Goal: Transaction & Acquisition: Book appointment/travel/reservation

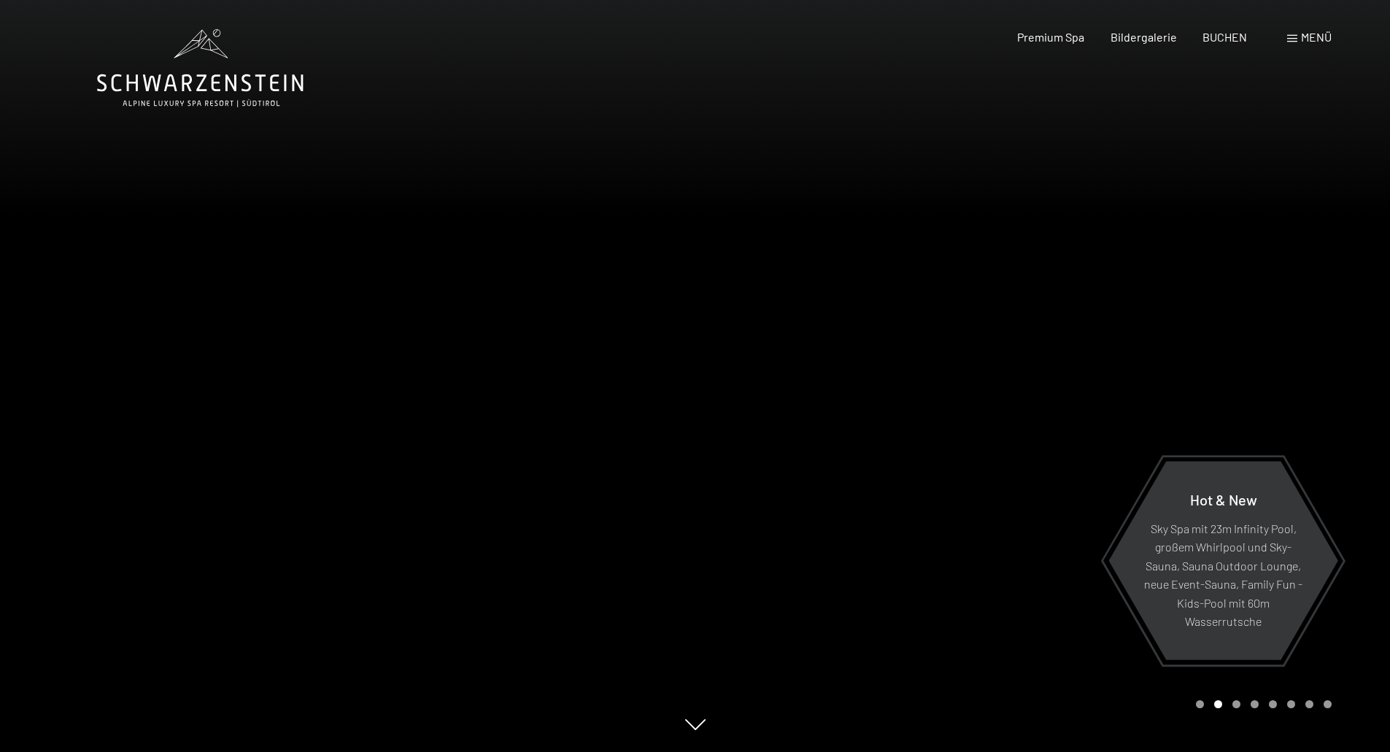
click at [1298, 342] on div at bounding box center [1042, 376] width 695 height 752
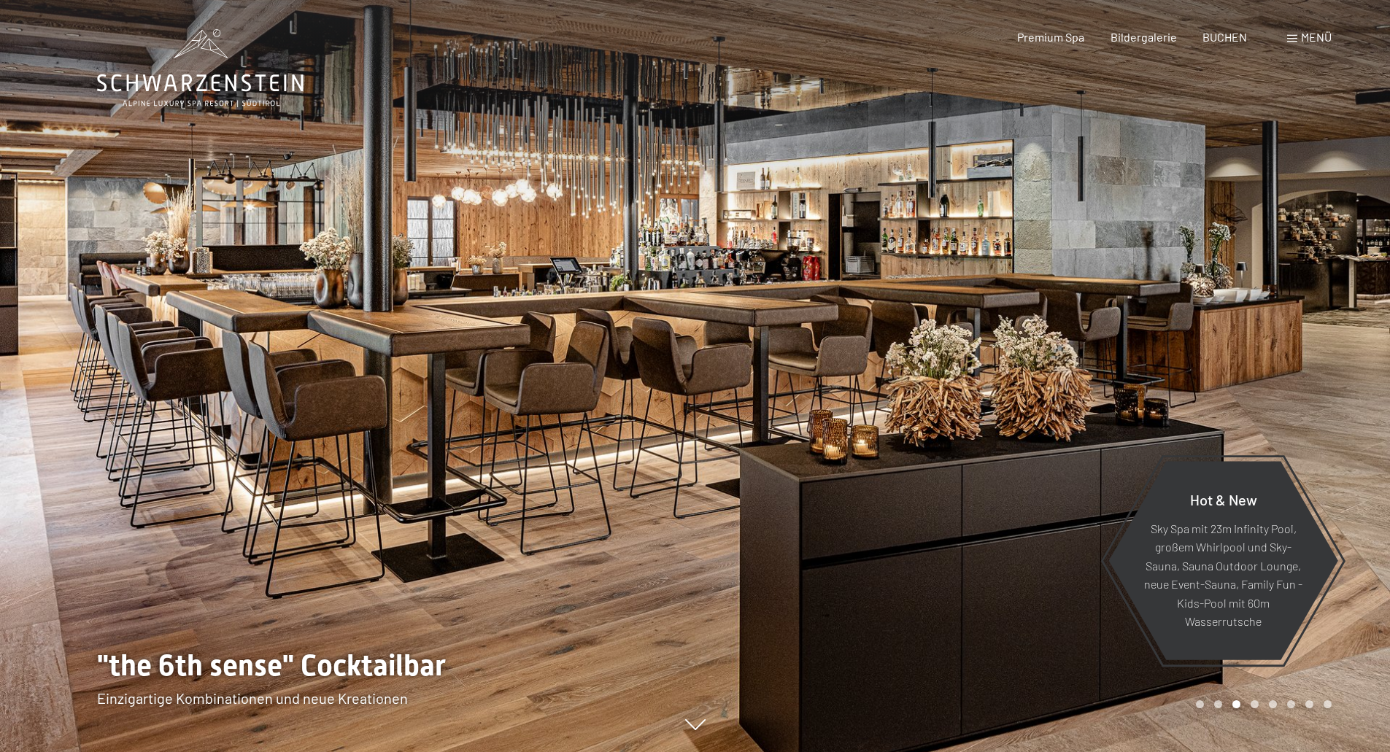
click at [1292, 342] on div at bounding box center [1042, 376] width 695 height 752
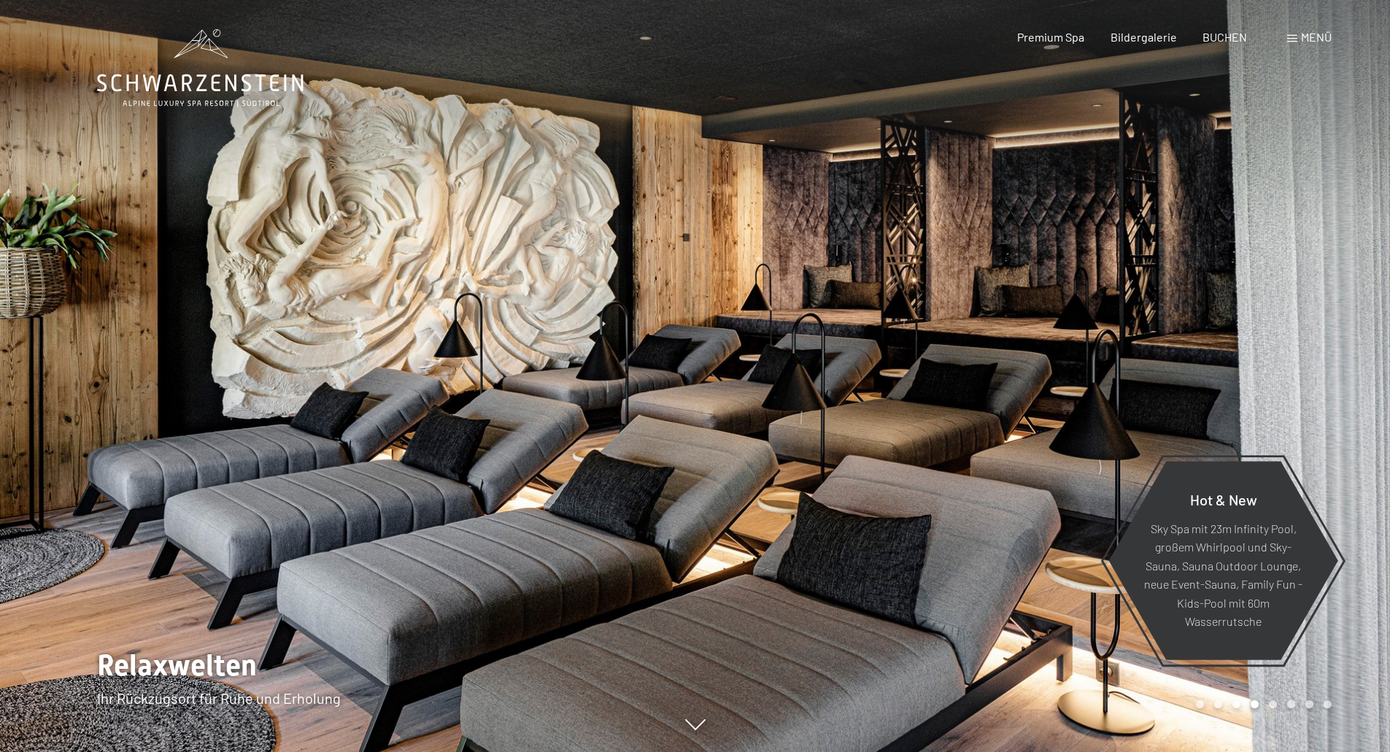
click at [1292, 342] on div at bounding box center [1042, 376] width 695 height 752
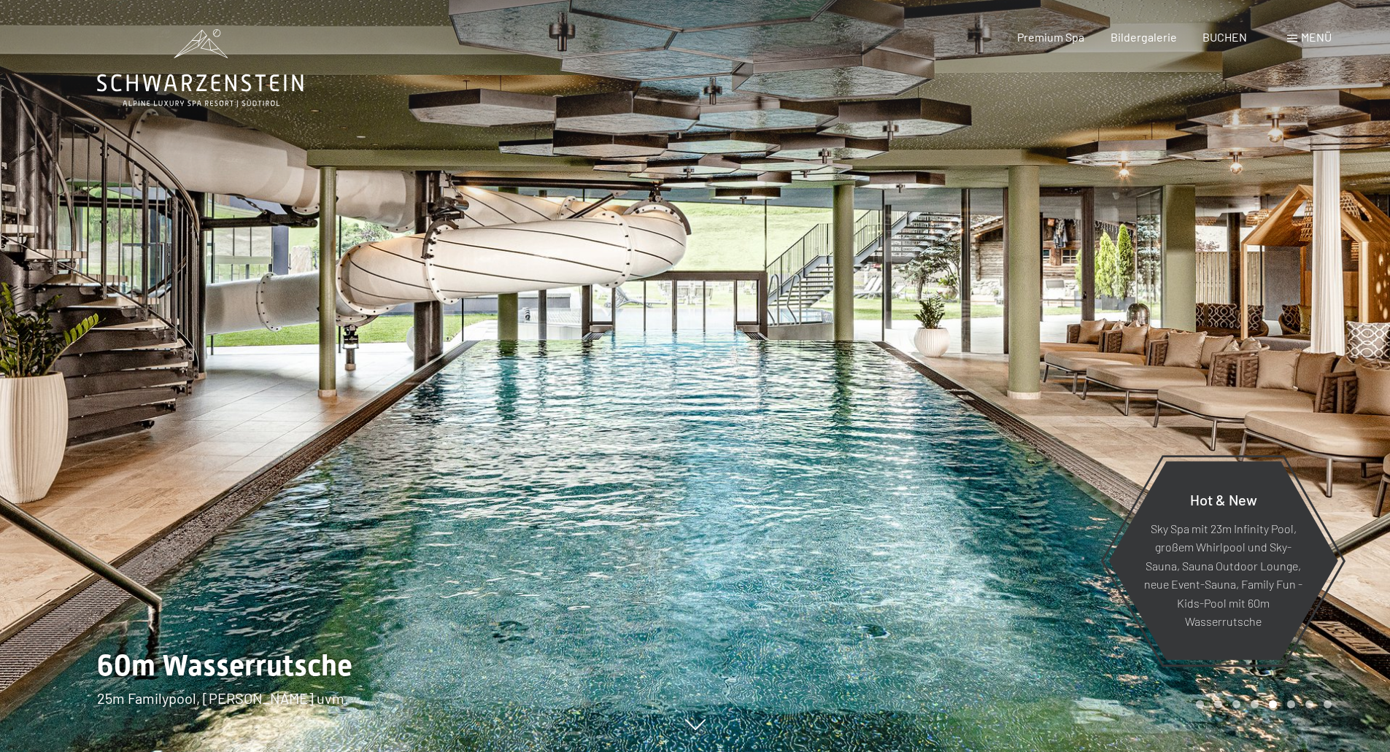
click at [1292, 342] on div at bounding box center [1042, 376] width 695 height 752
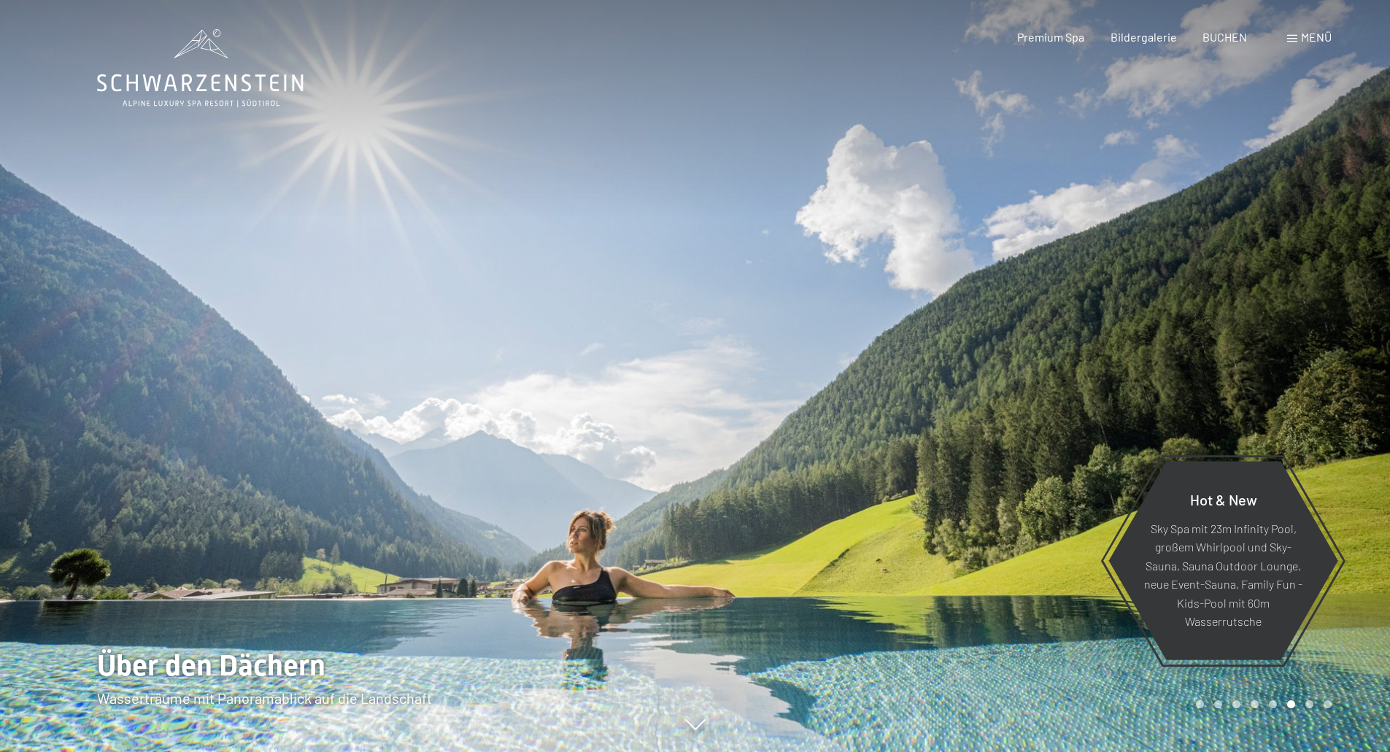
click at [1292, 342] on div at bounding box center [1042, 376] width 695 height 752
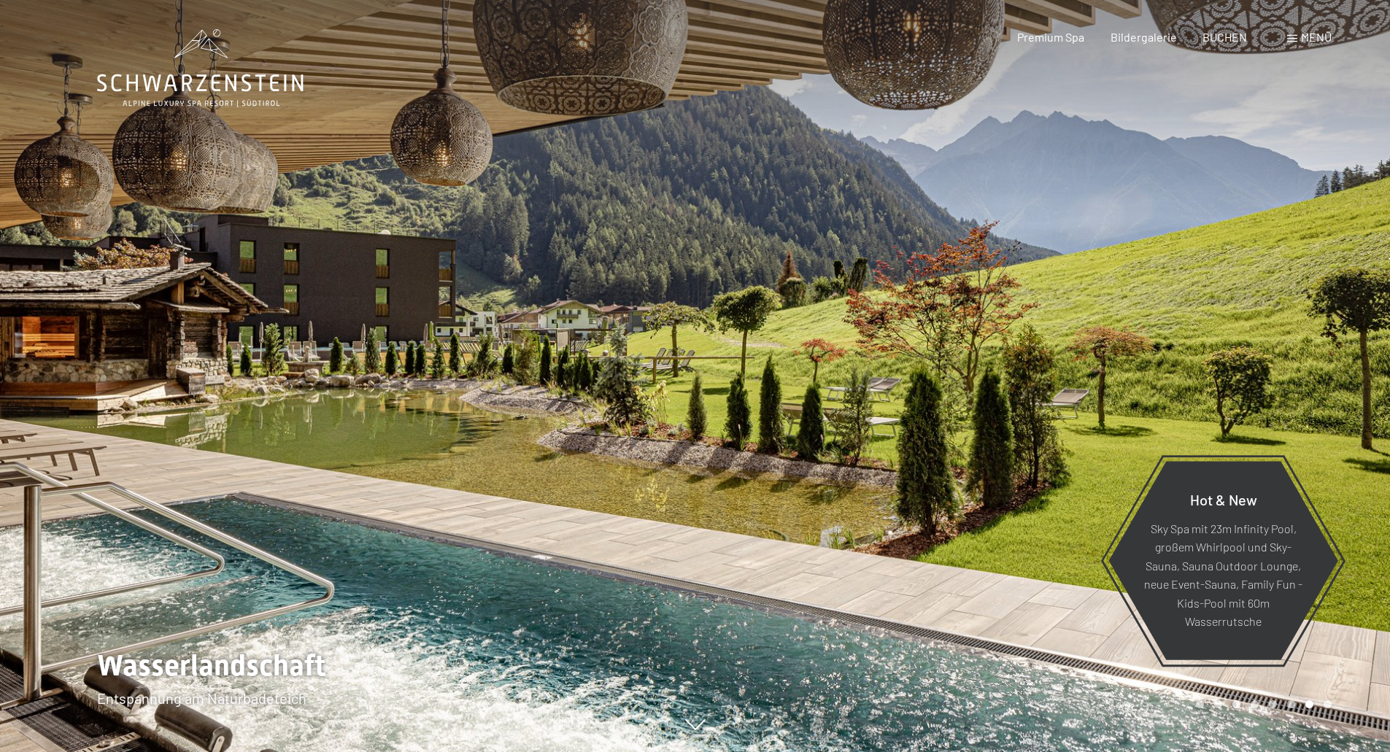
click at [1292, 342] on div at bounding box center [1042, 376] width 695 height 752
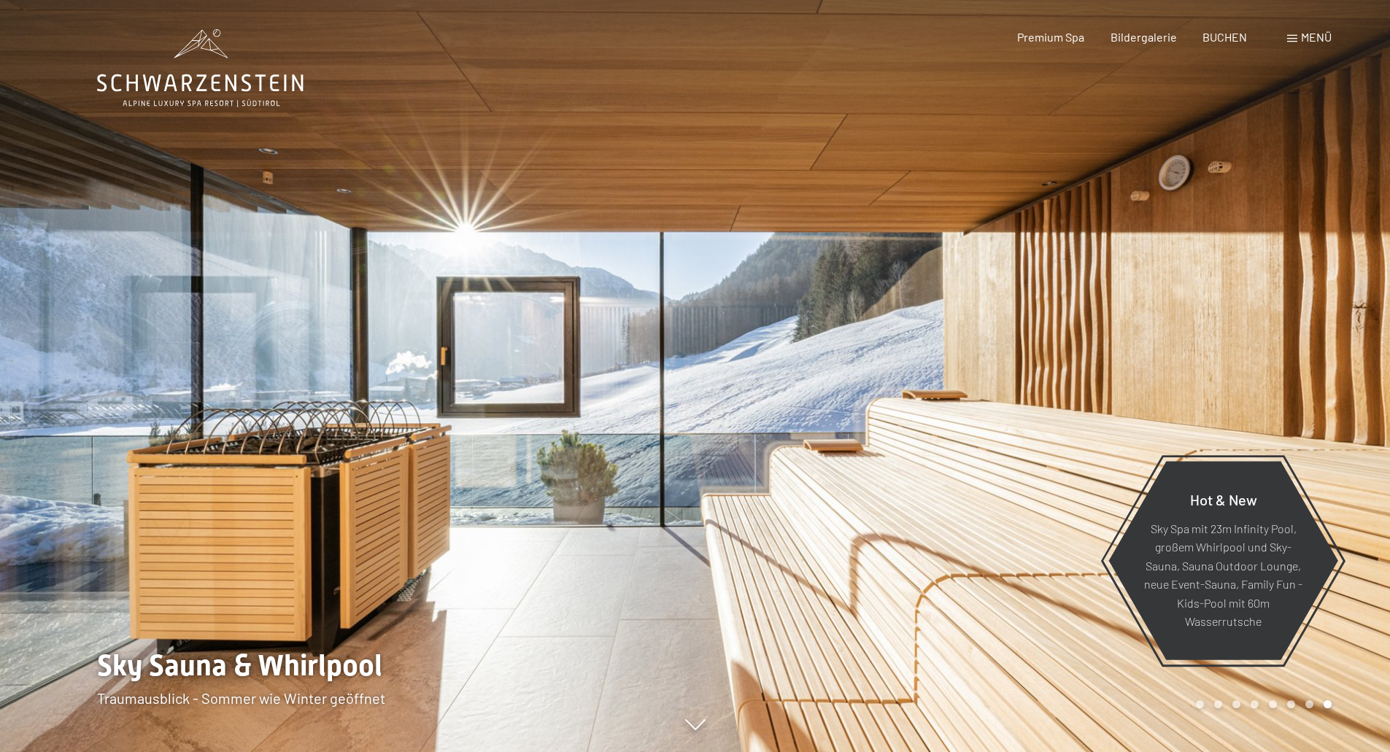
click at [1292, 342] on div at bounding box center [1042, 376] width 695 height 752
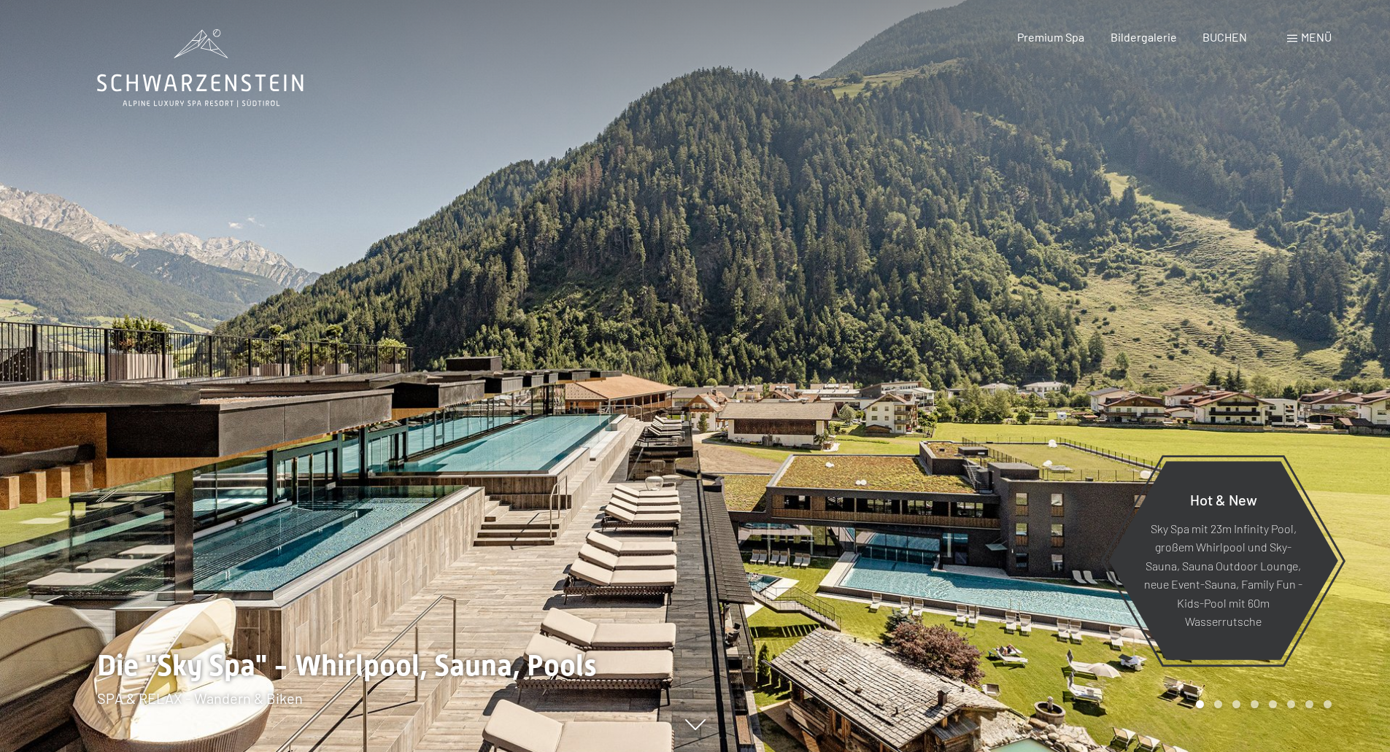
click at [1285, 320] on div at bounding box center [1042, 376] width 695 height 752
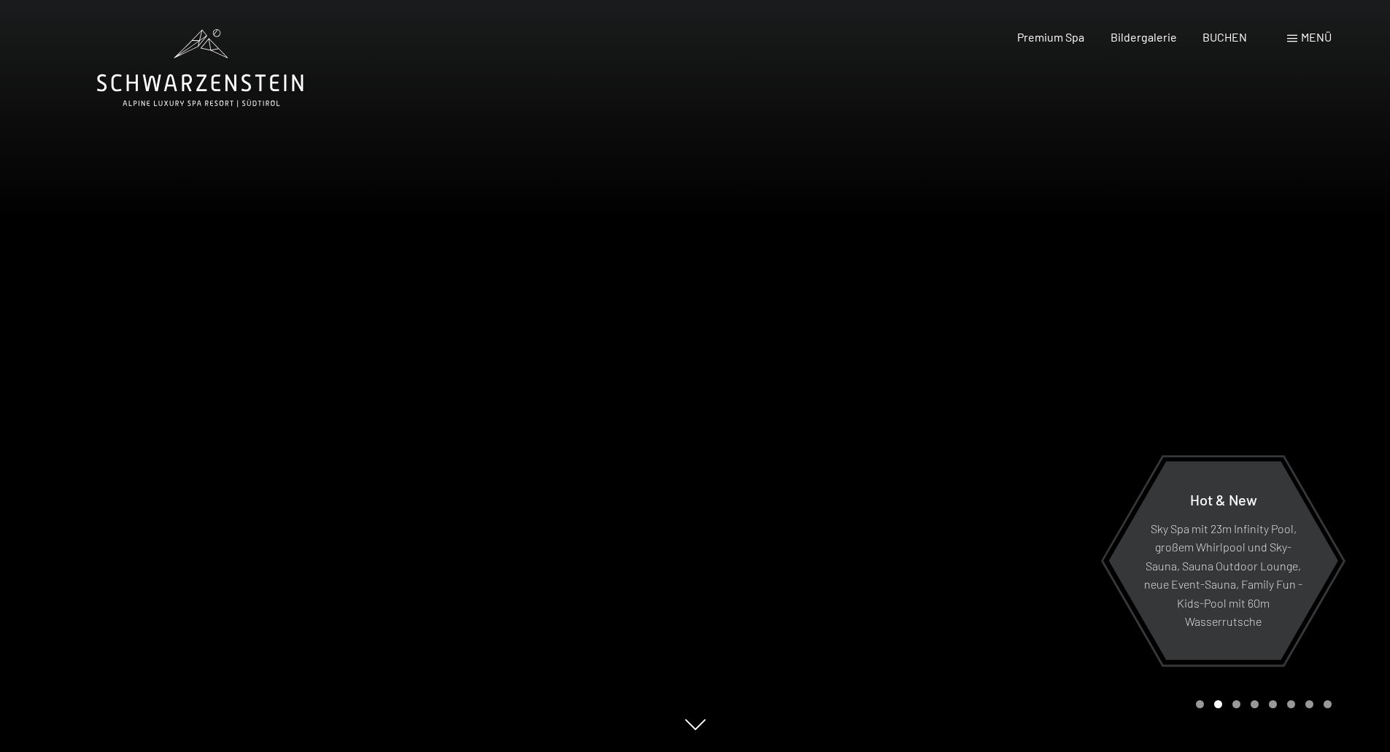
click at [1149, 371] on div at bounding box center [1042, 376] width 695 height 752
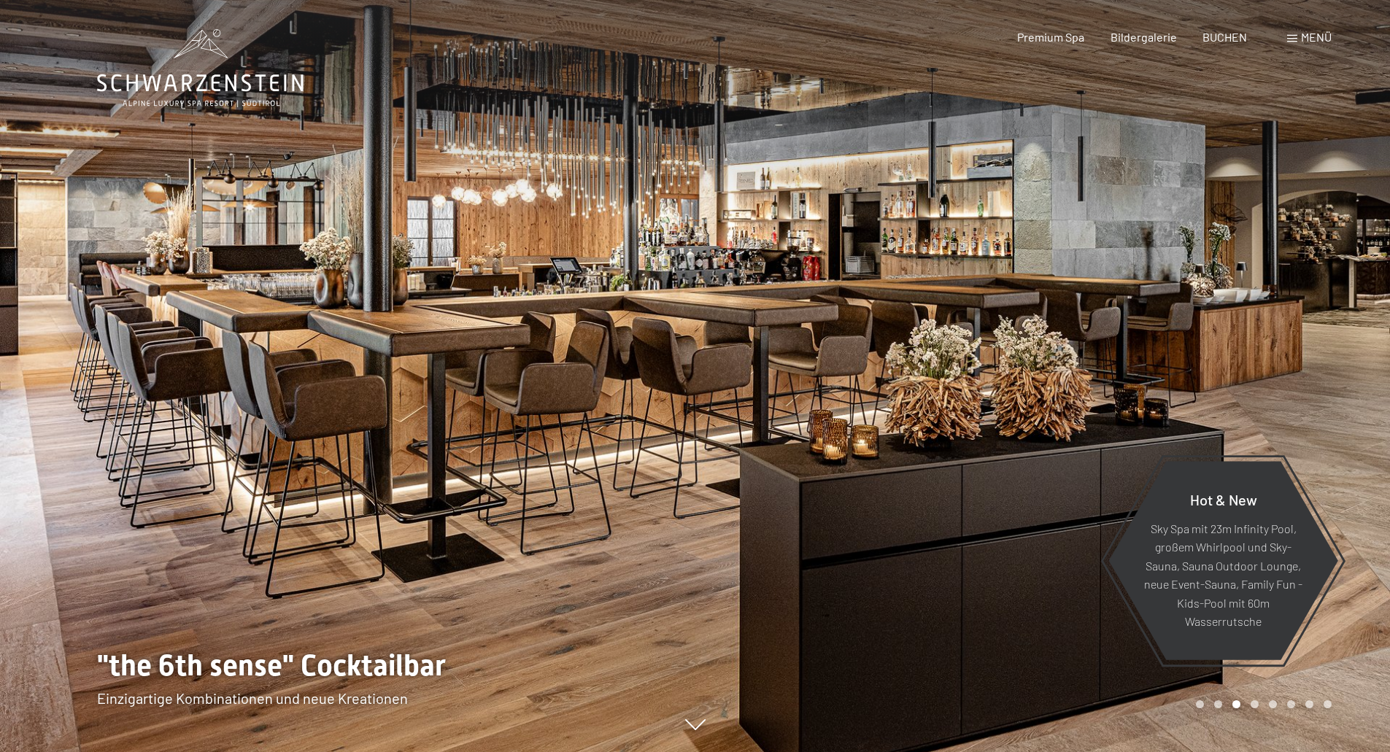
click at [1295, 339] on div at bounding box center [1042, 376] width 695 height 752
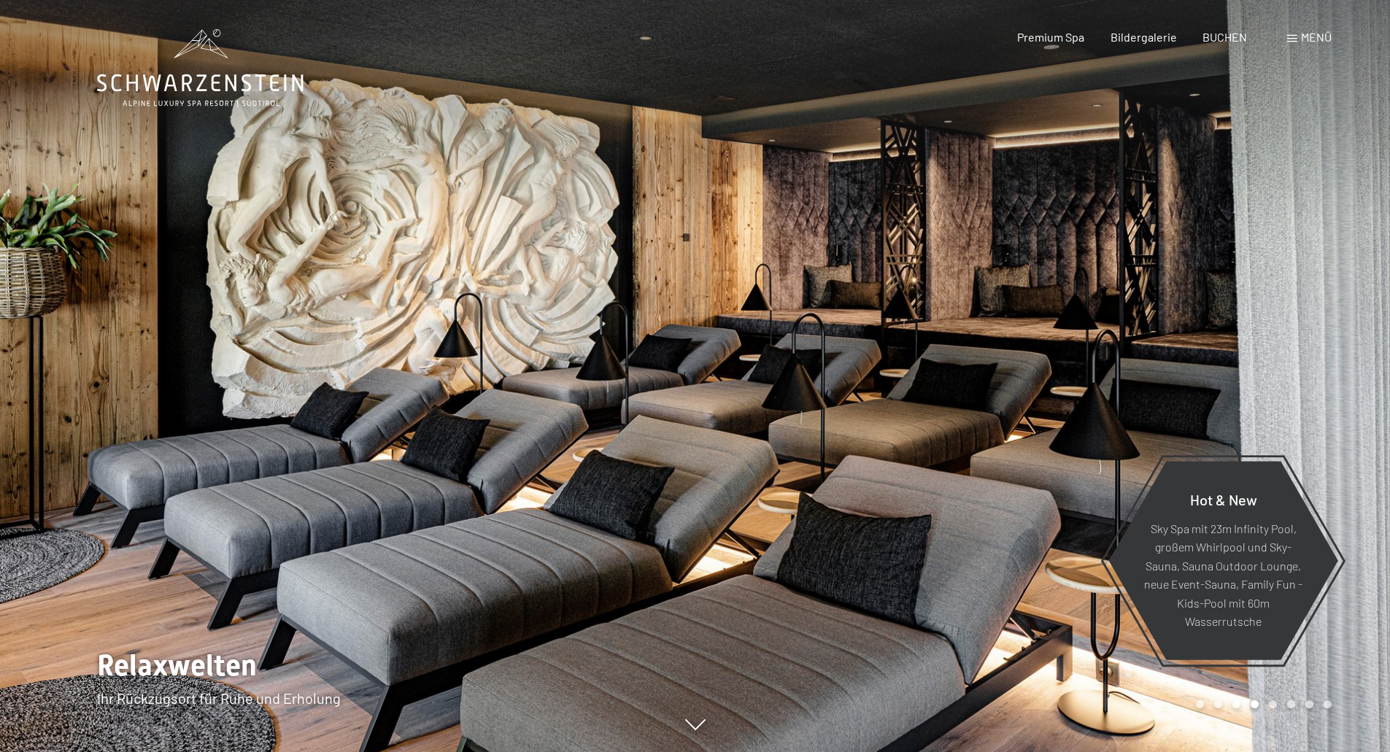
click at [1256, 332] on div at bounding box center [1042, 376] width 695 height 752
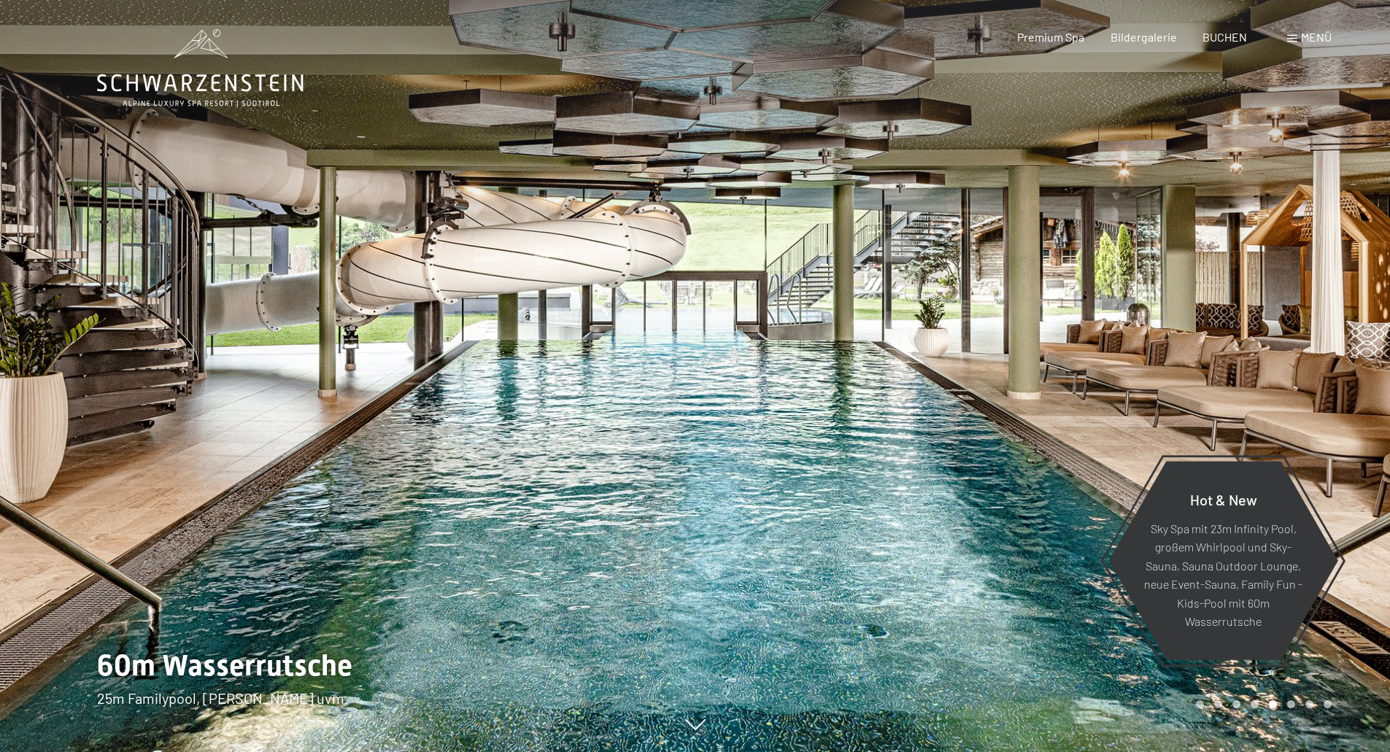
click at [1256, 332] on div at bounding box center [1042, 376] width 695 height 752
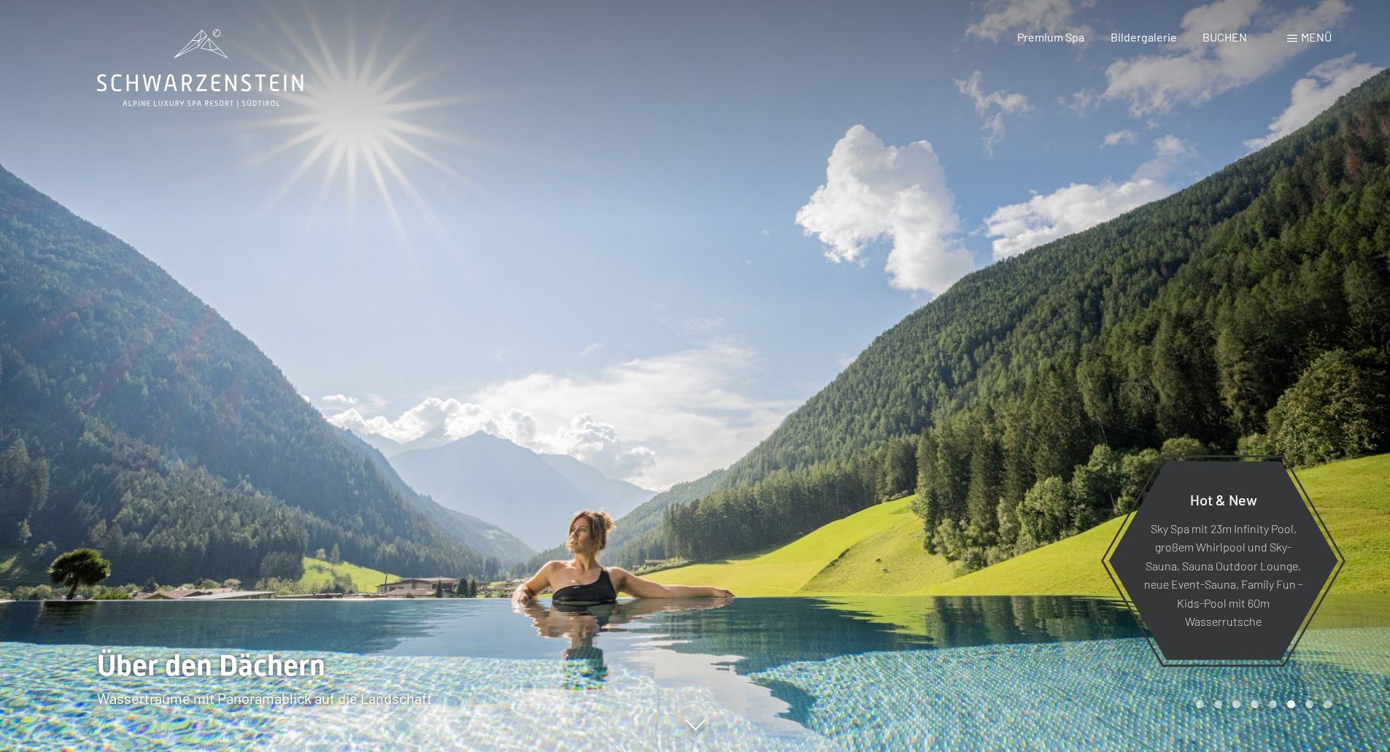
click at [101, 332] on div at bounding box center [347, 376] width 695 height 752
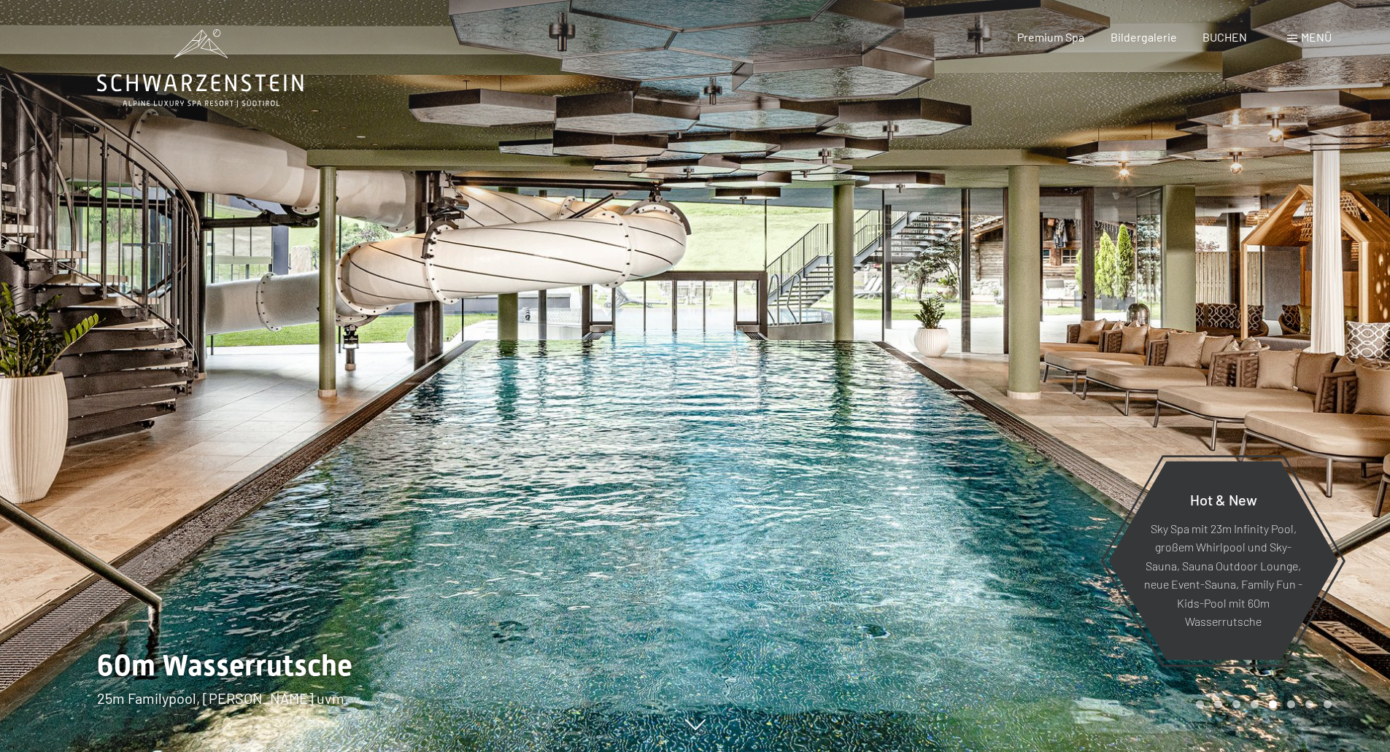
click at [1267, 354] on div at bounding box center [1042, 376] width 695 height 752
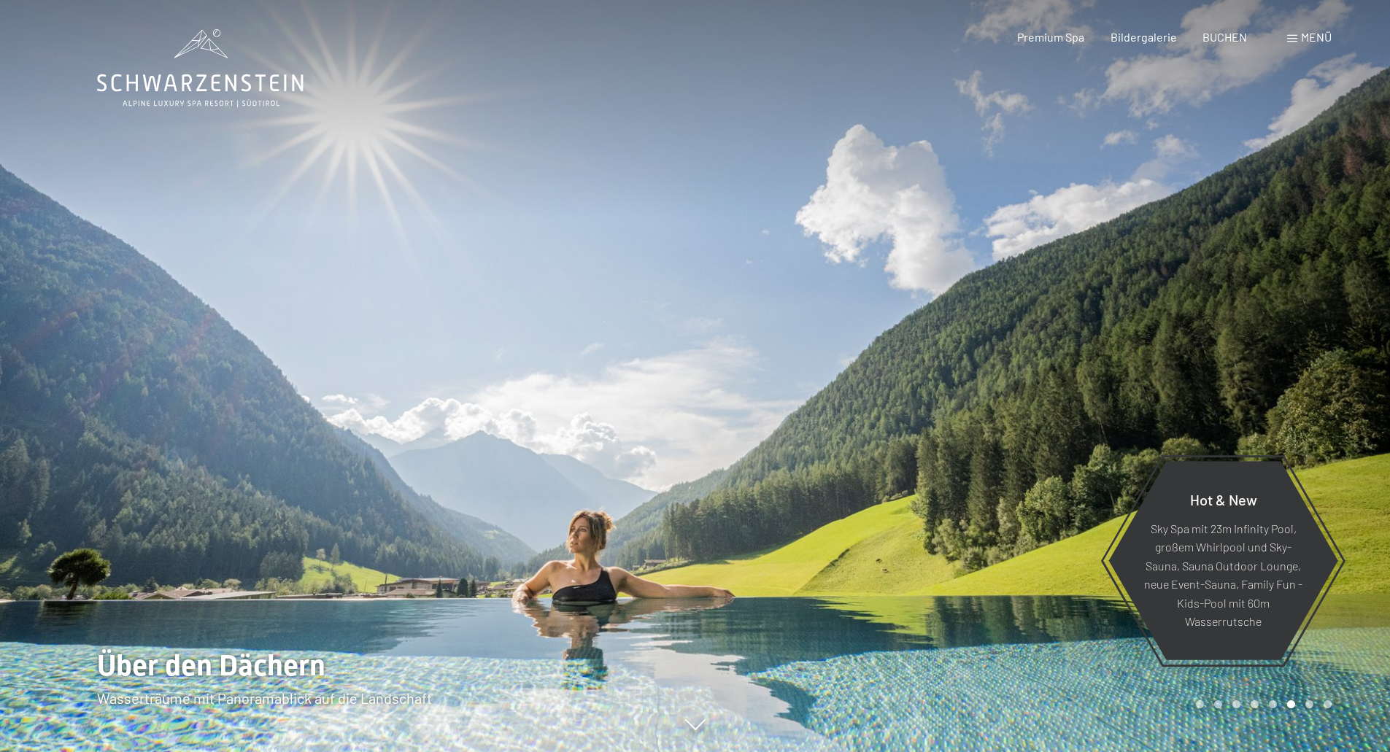
click at [1145, 342] on div at bounding box center [1042, 376] width 695 height 752
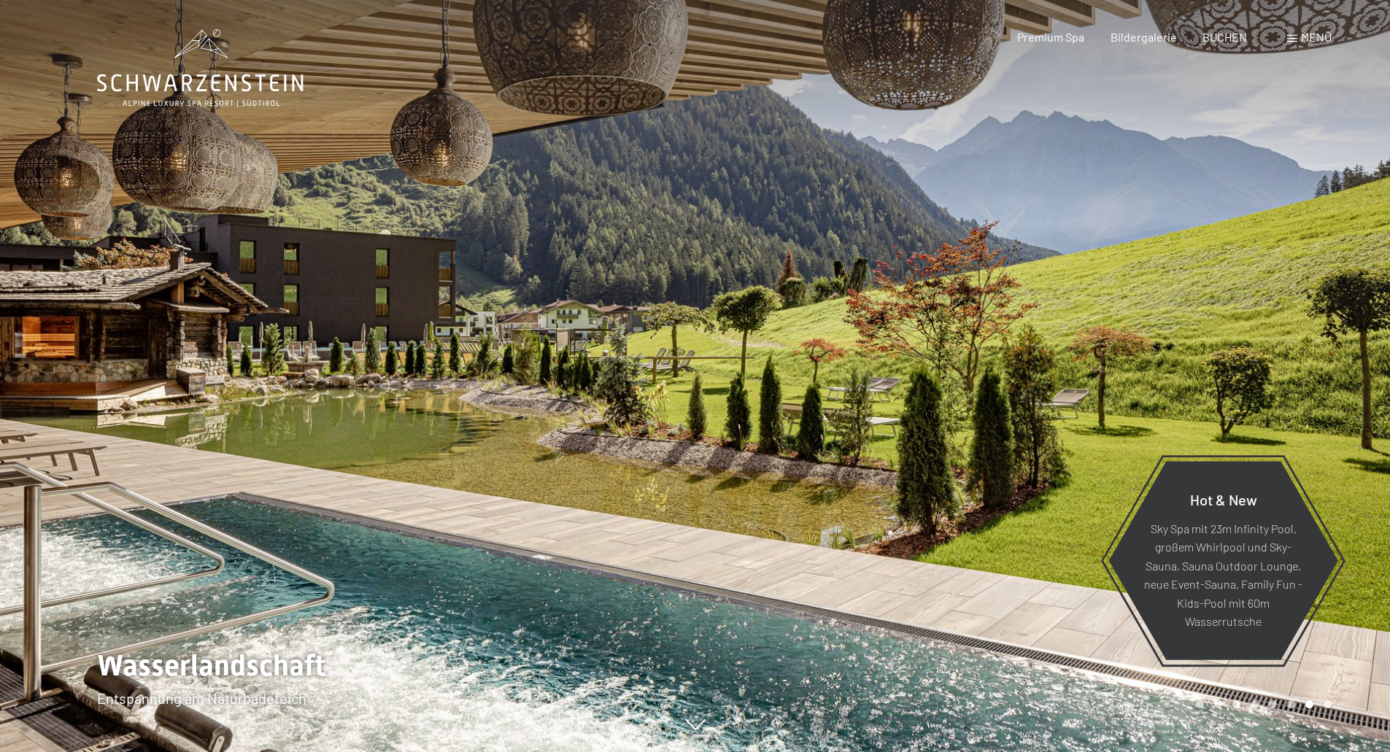
click at [1236, 305] on div at bounding box center [1042, 376] width 695 height 752
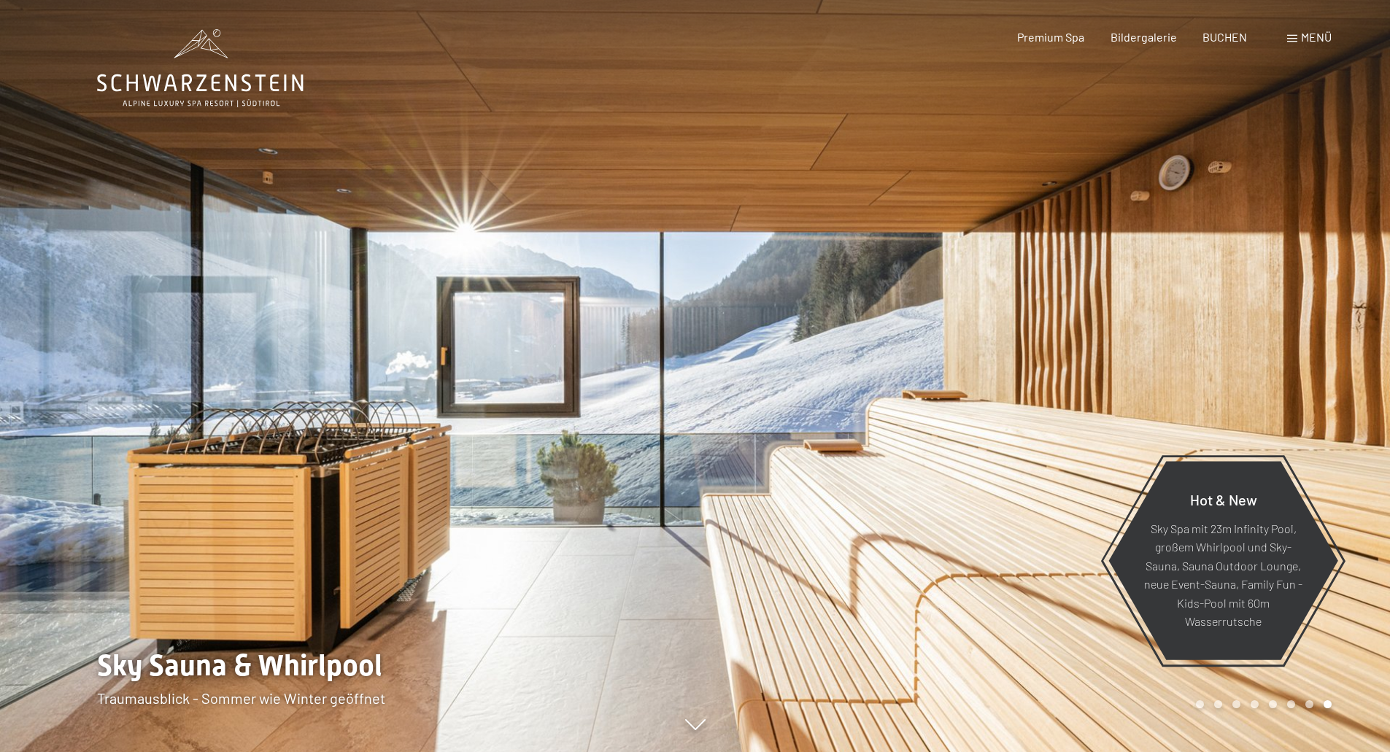
click at [130, 371] on div at bounding box center [347, 376] width 695 height 752
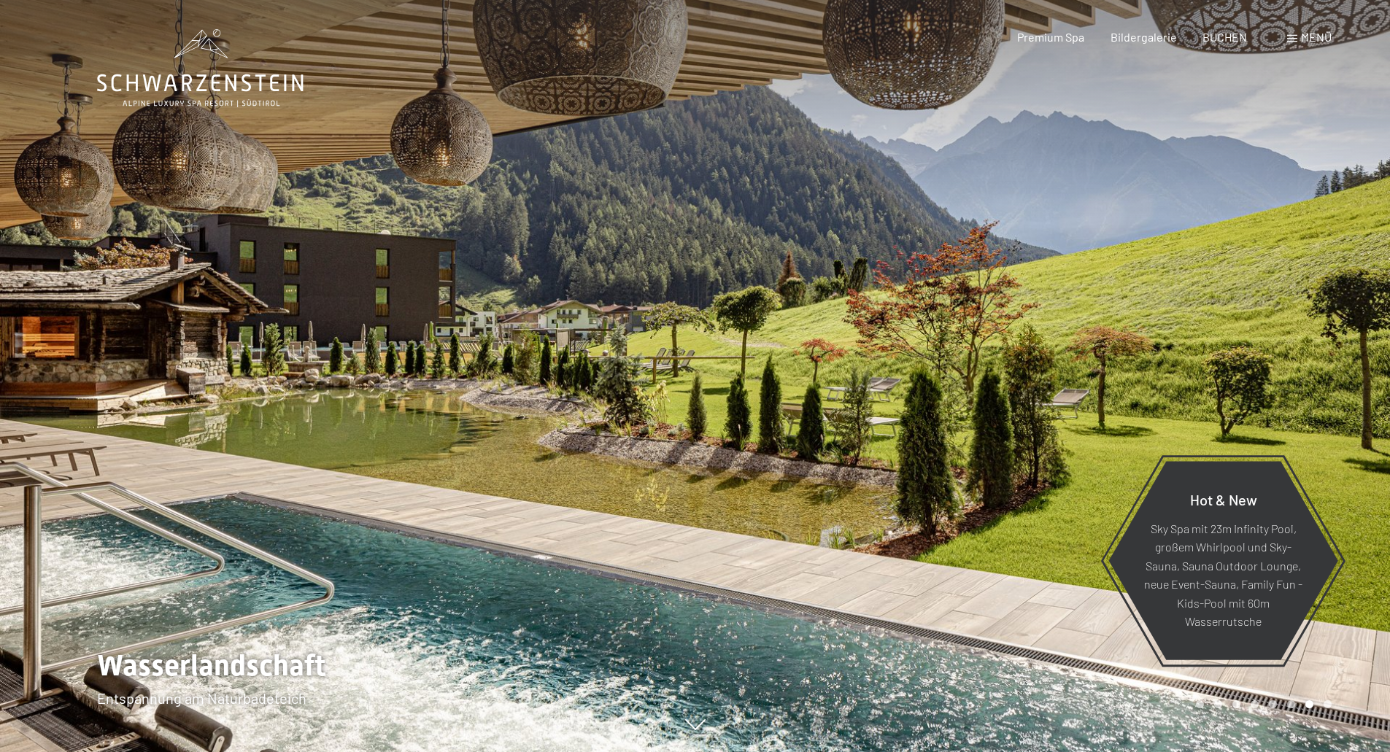
click at [131, 368] on div at bounding box center [347, 376] width 695 height 752
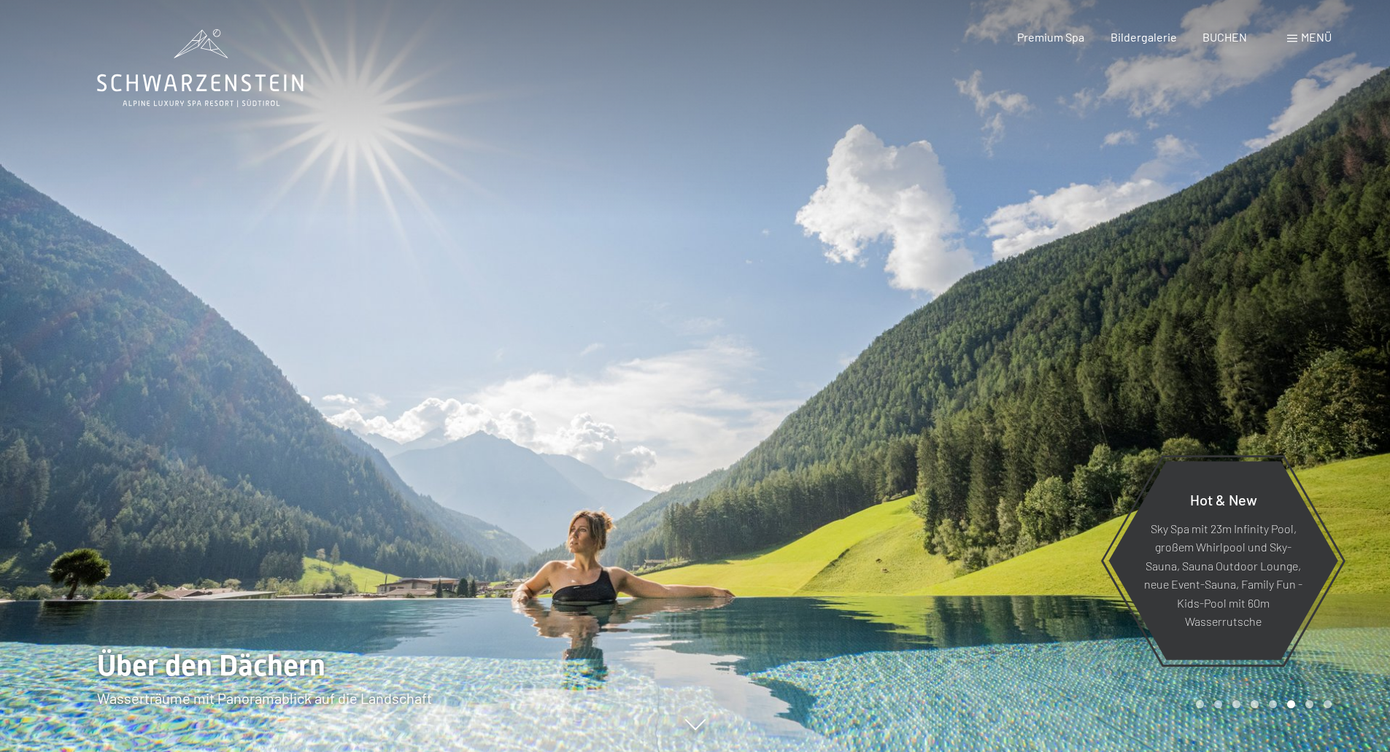
click at [107, 388] on div at bounding box center [347, 376] width 695 height 752
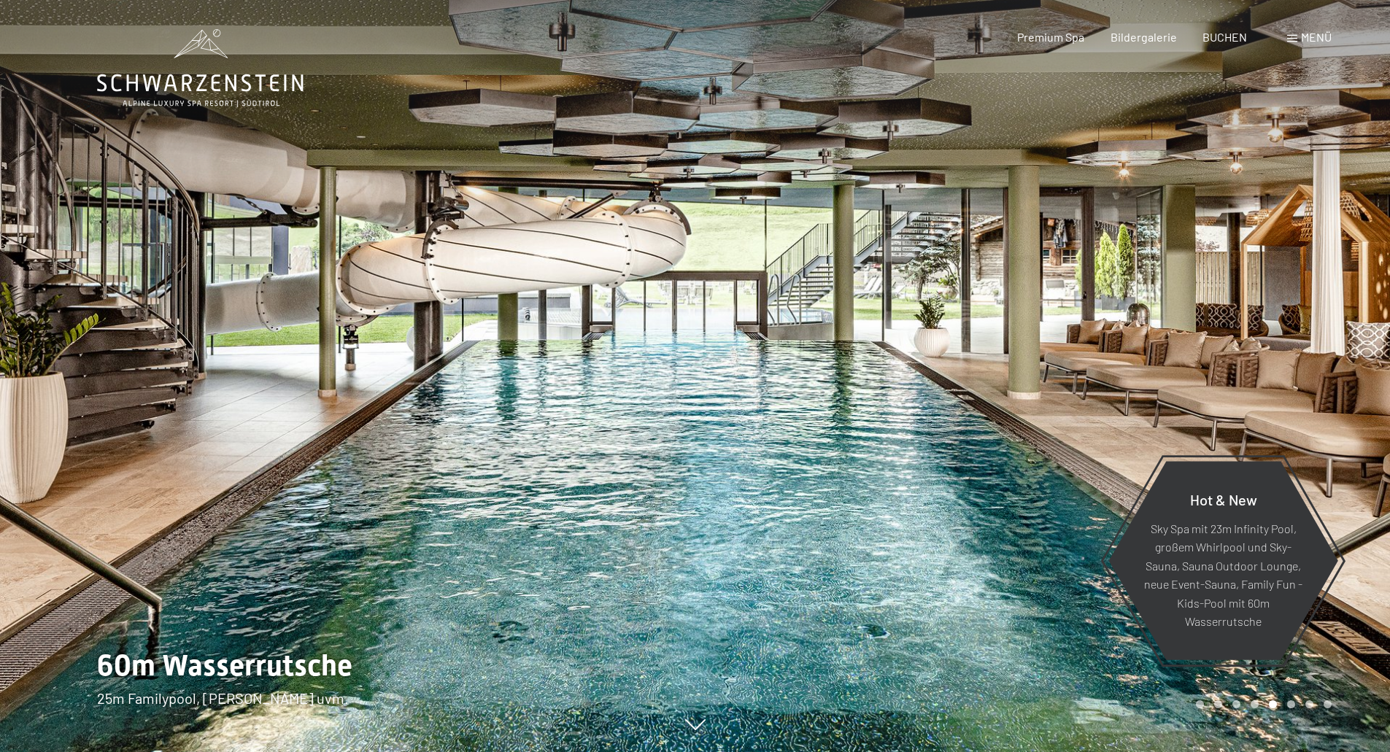
click at [112, 282] on div at bounding box center [347, 376] width 695 height 752
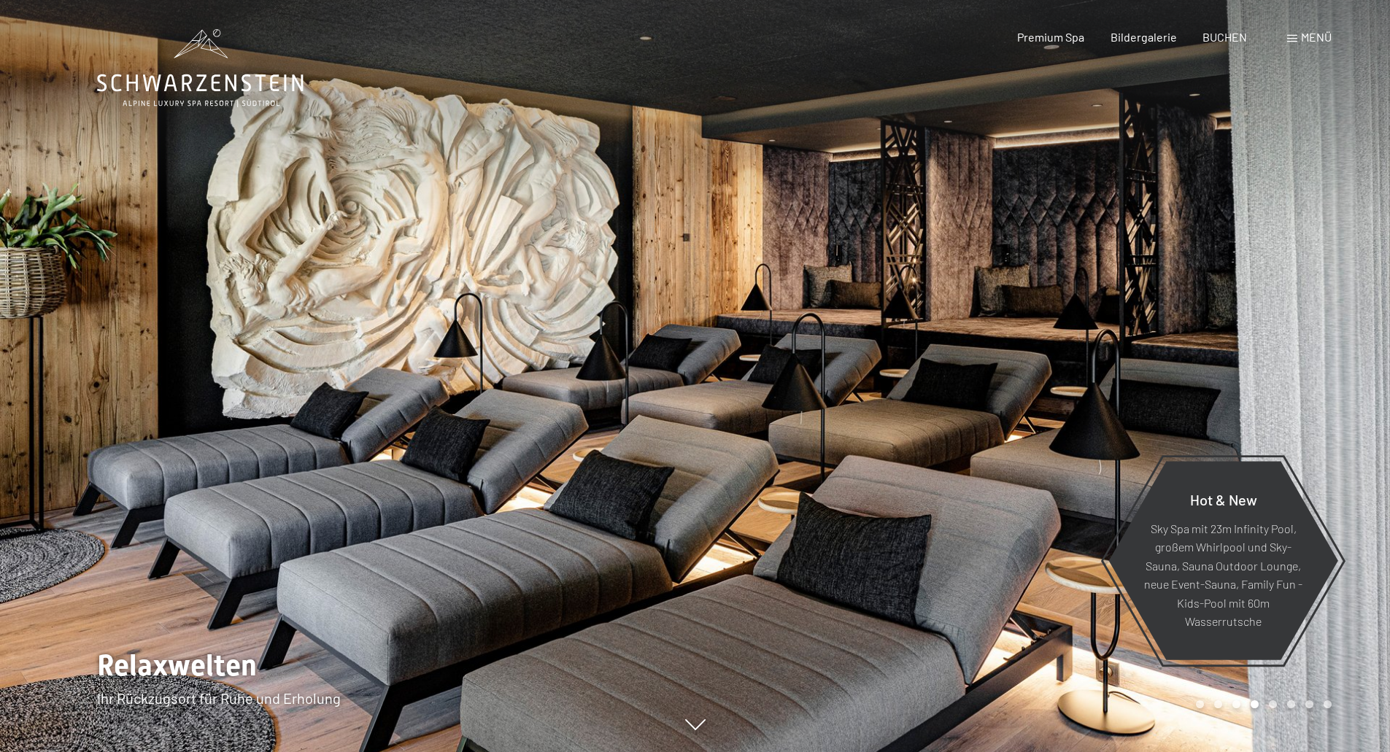
click at [105, 271] on div at bounding box center [347, 376] width 695 height 752
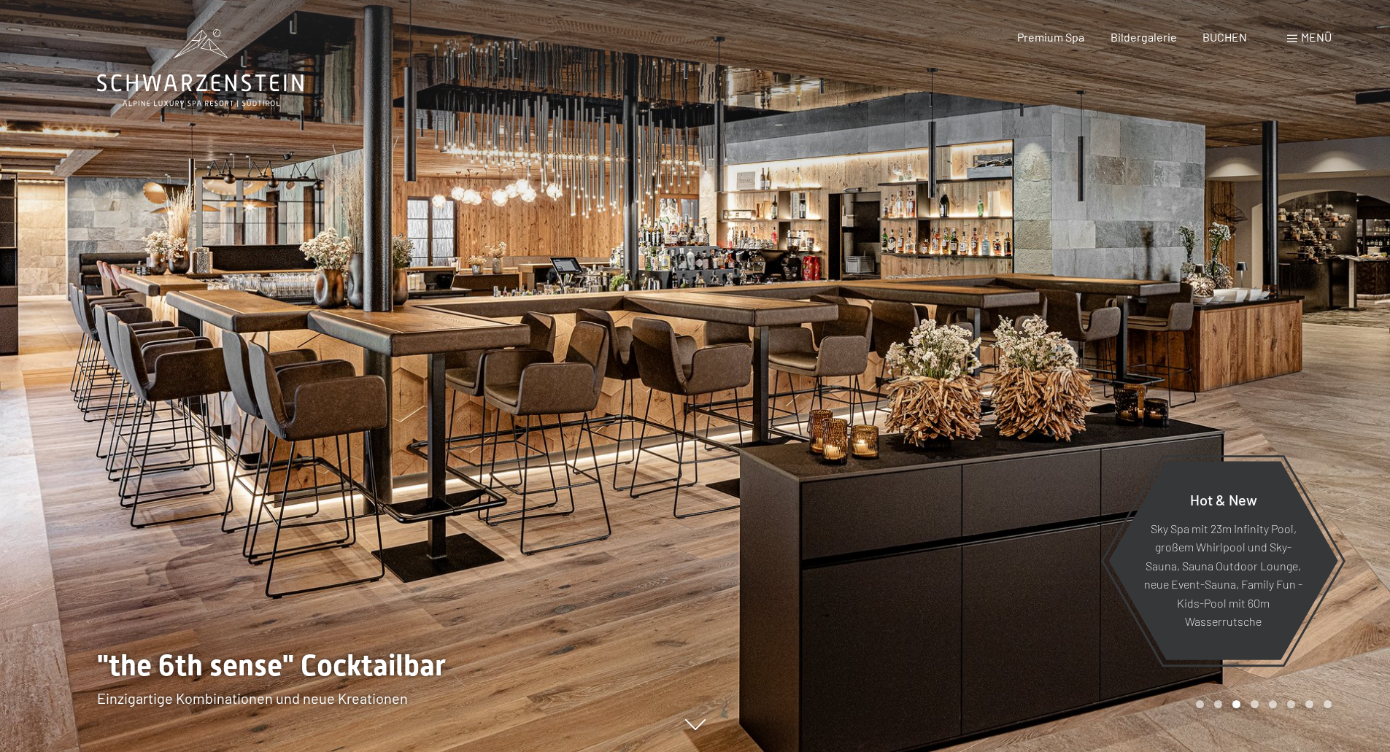
click at [86, 296] on div at bounding box center [347, 376] width 695 height 752
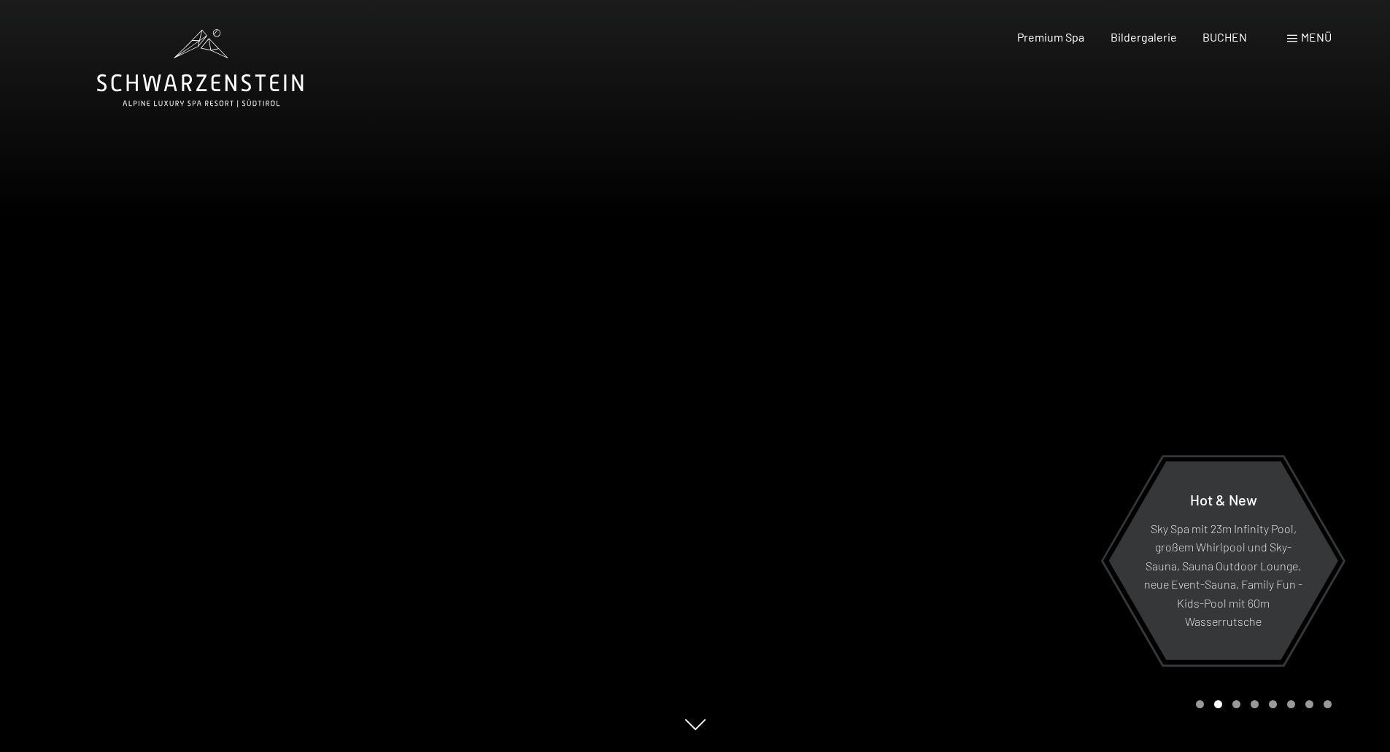
click at [122, 347] on div at bounding box center [347, 376] width 695 height 752
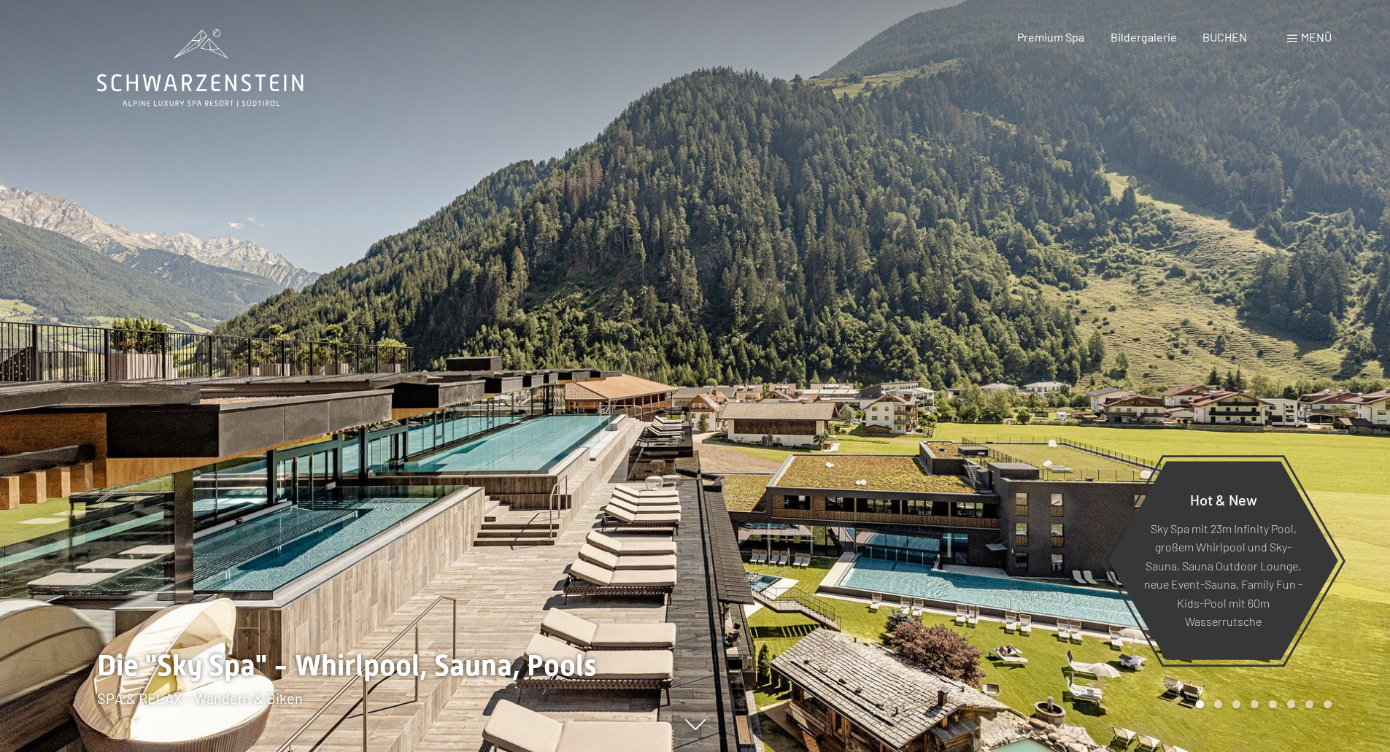
click at [1236, 309] on div at bounding box center [1042, 376] width 695 height 752
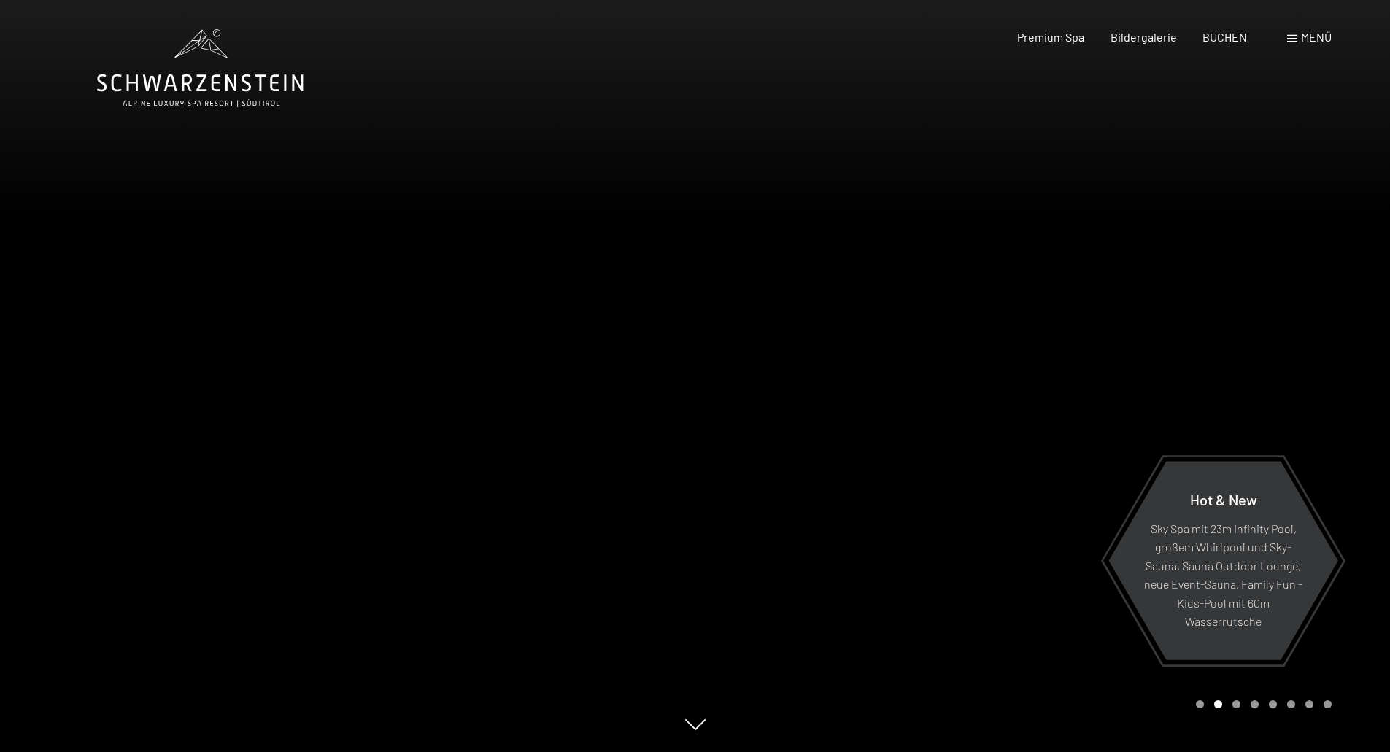
click at [1254, 358] on div at bounding box center [1042, 376] width 695 height 752
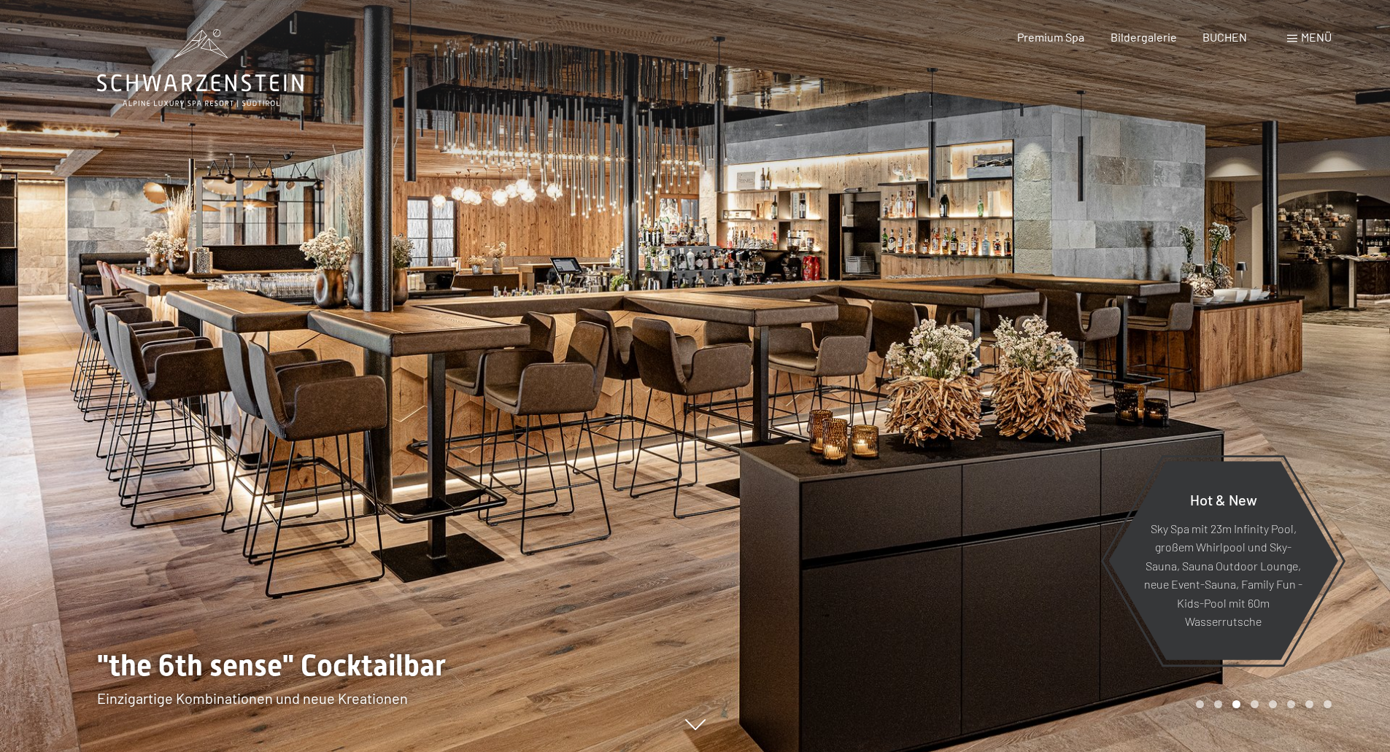
click at [87, 339] on div at bounding box center [347, 376] width 695 height 752
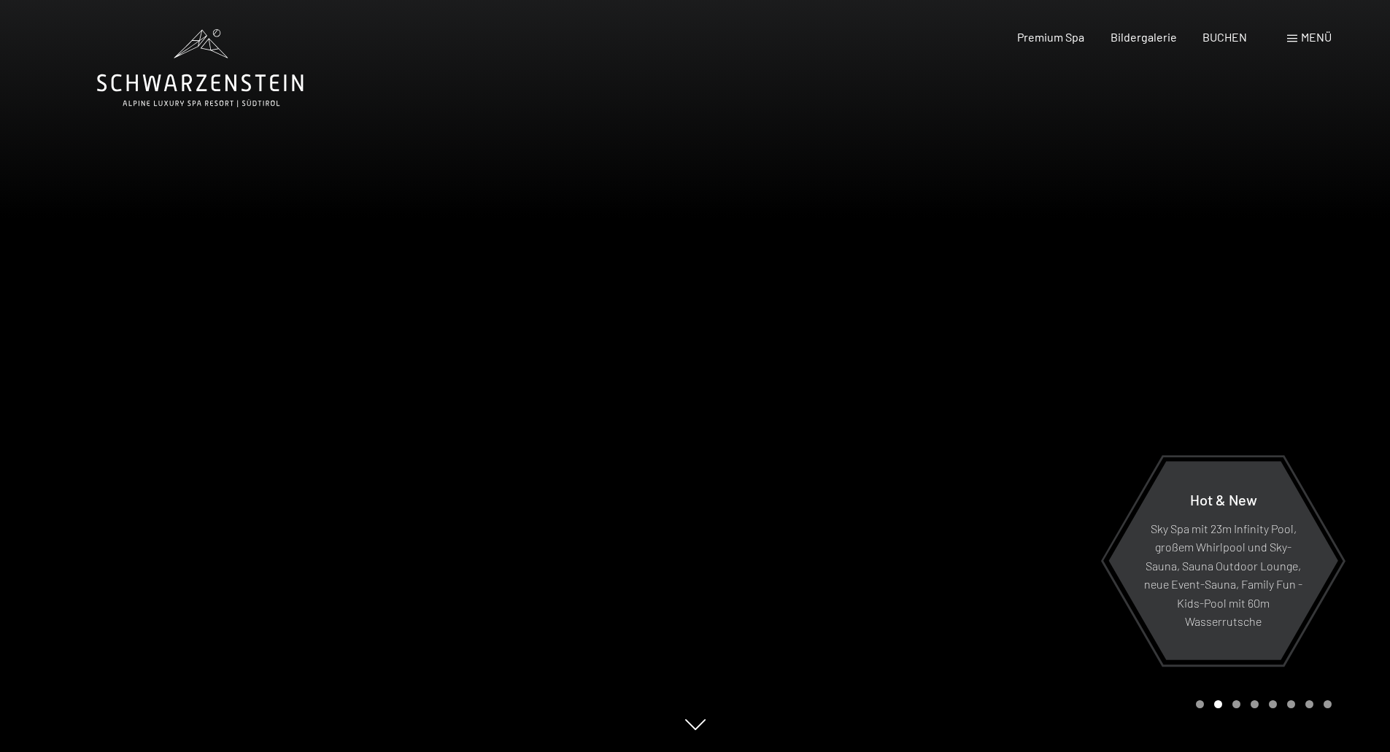
click at [1210, 354] on div at bounding box center [1042, 376] width 695 height 752
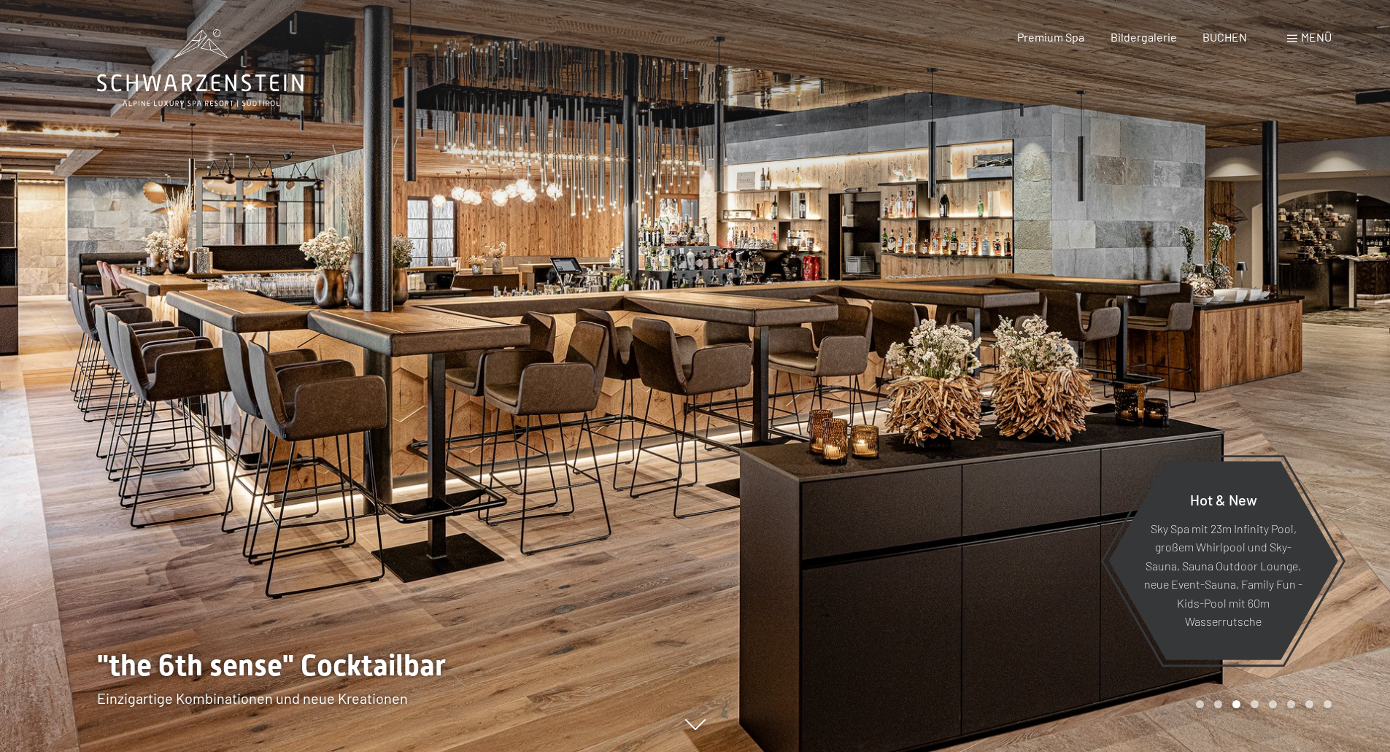
click at [1210, 354] on div at bounding box center [1042, 376] width 695 height 752
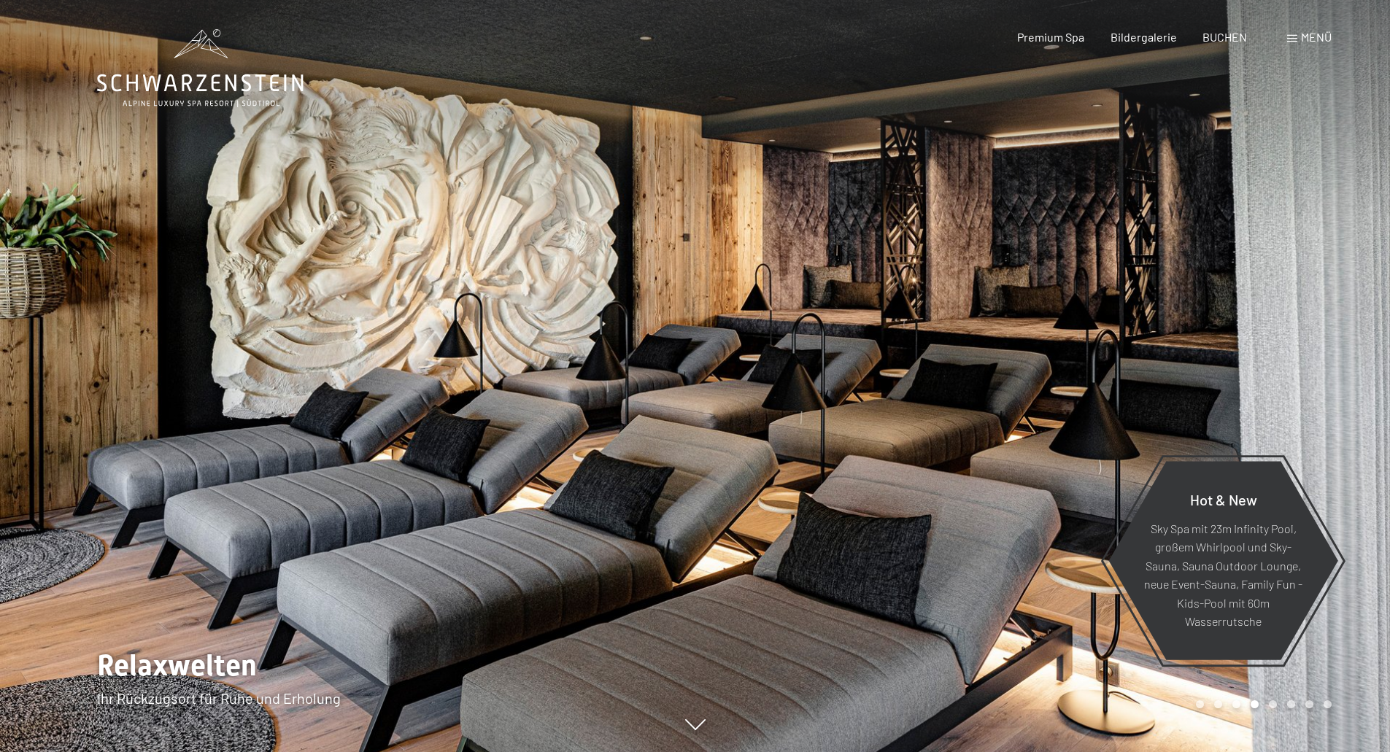
click at [1140, 315] on div at bounding box center [1042, 376] width 695 height 752
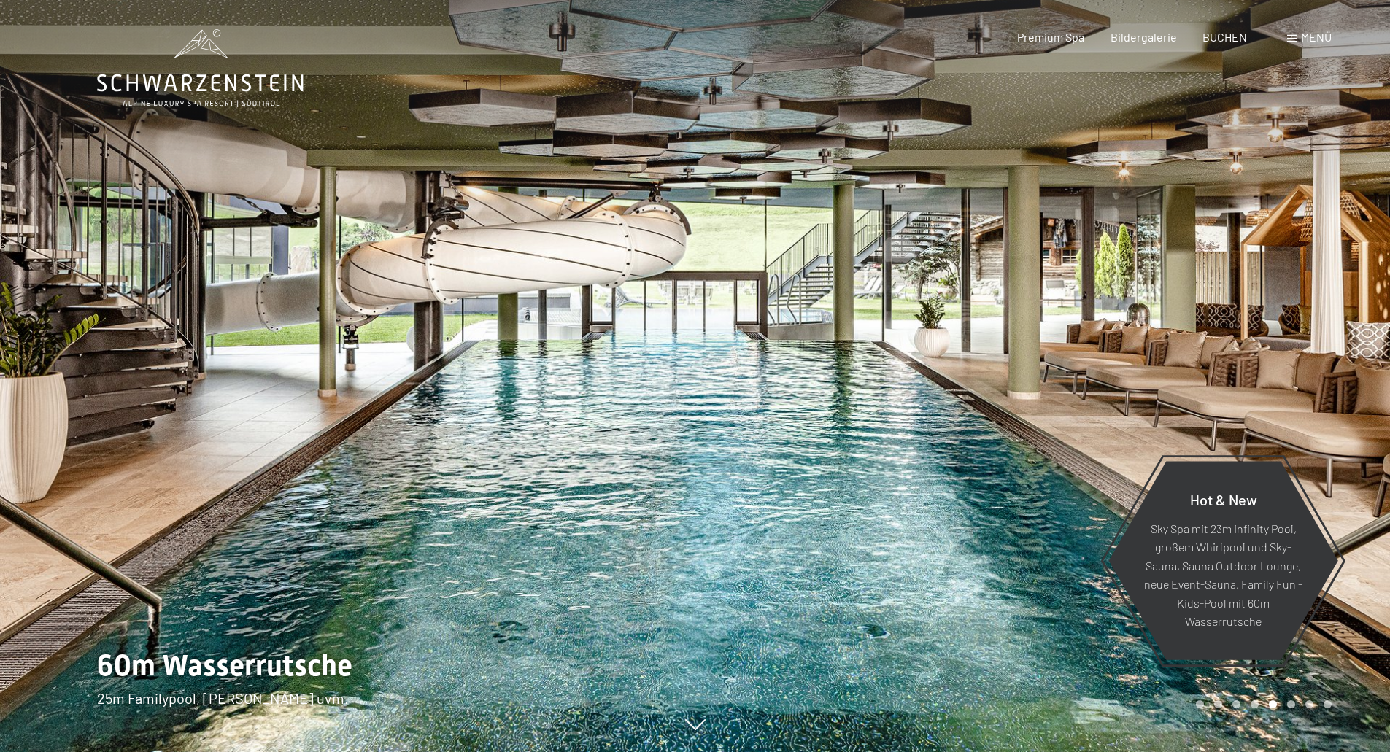
click at [1282, 344] on div at bounding box center [1042, 376] width 695 height 752
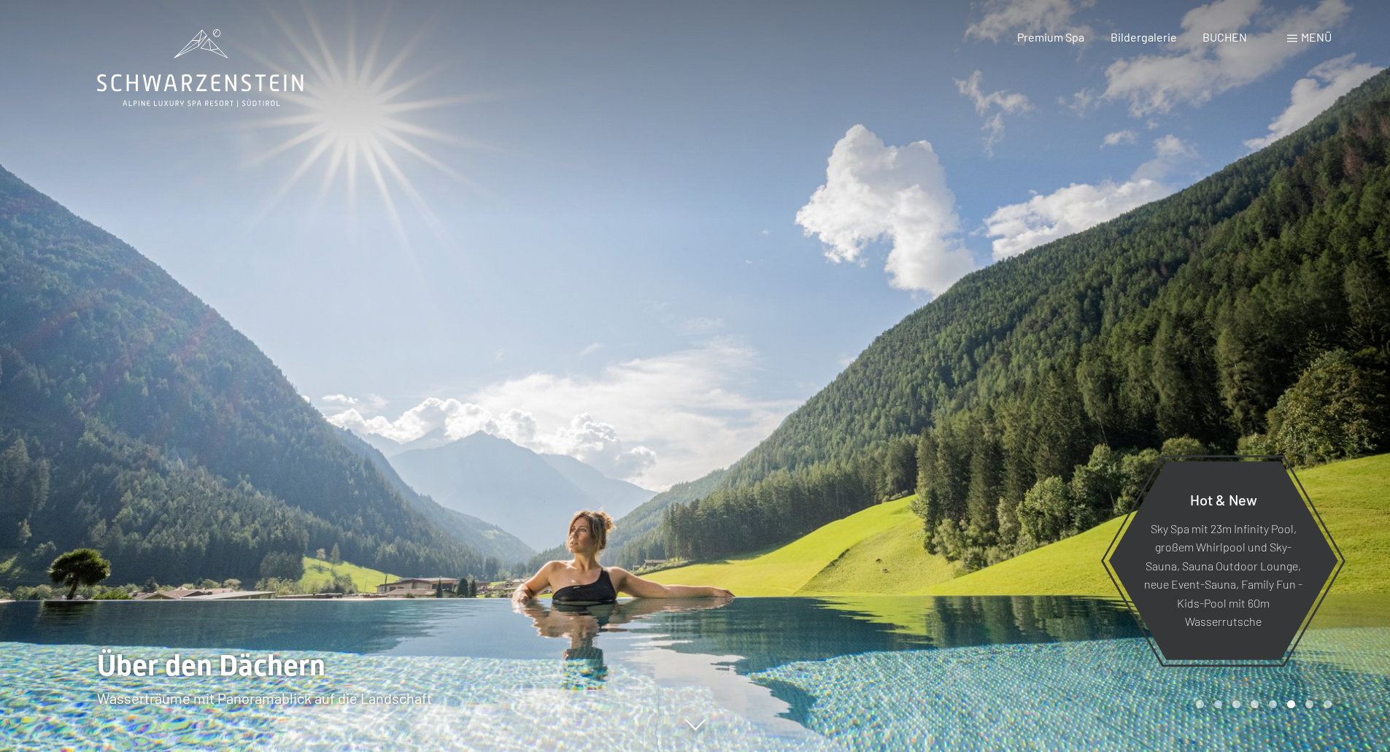
click at [1270, 312] on div at bounding box center [1042, 376] width 695 height 752
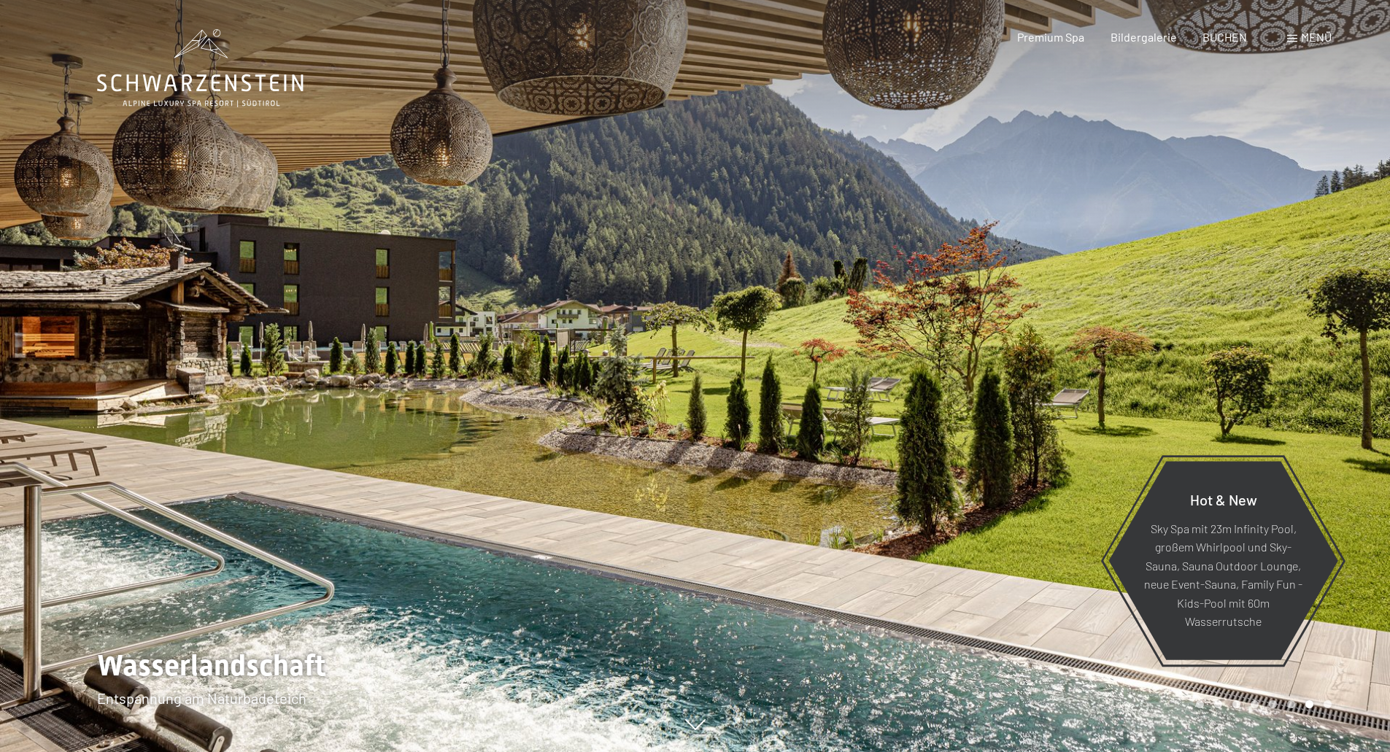
click at [1219, 295] on div at bounding box center [1042, 376] width 695 height 752
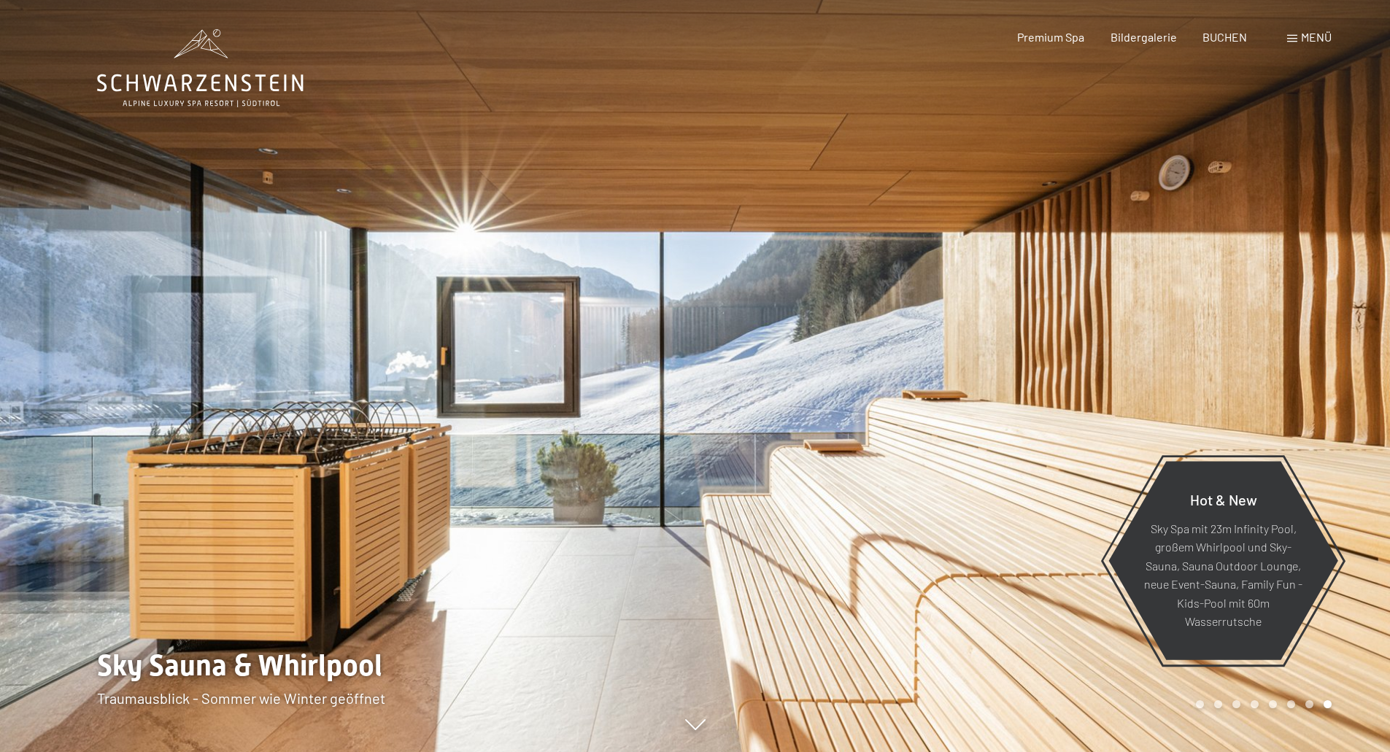
click at [1219, 295] on div at bounding box center [1042, 376] width 695 height 752
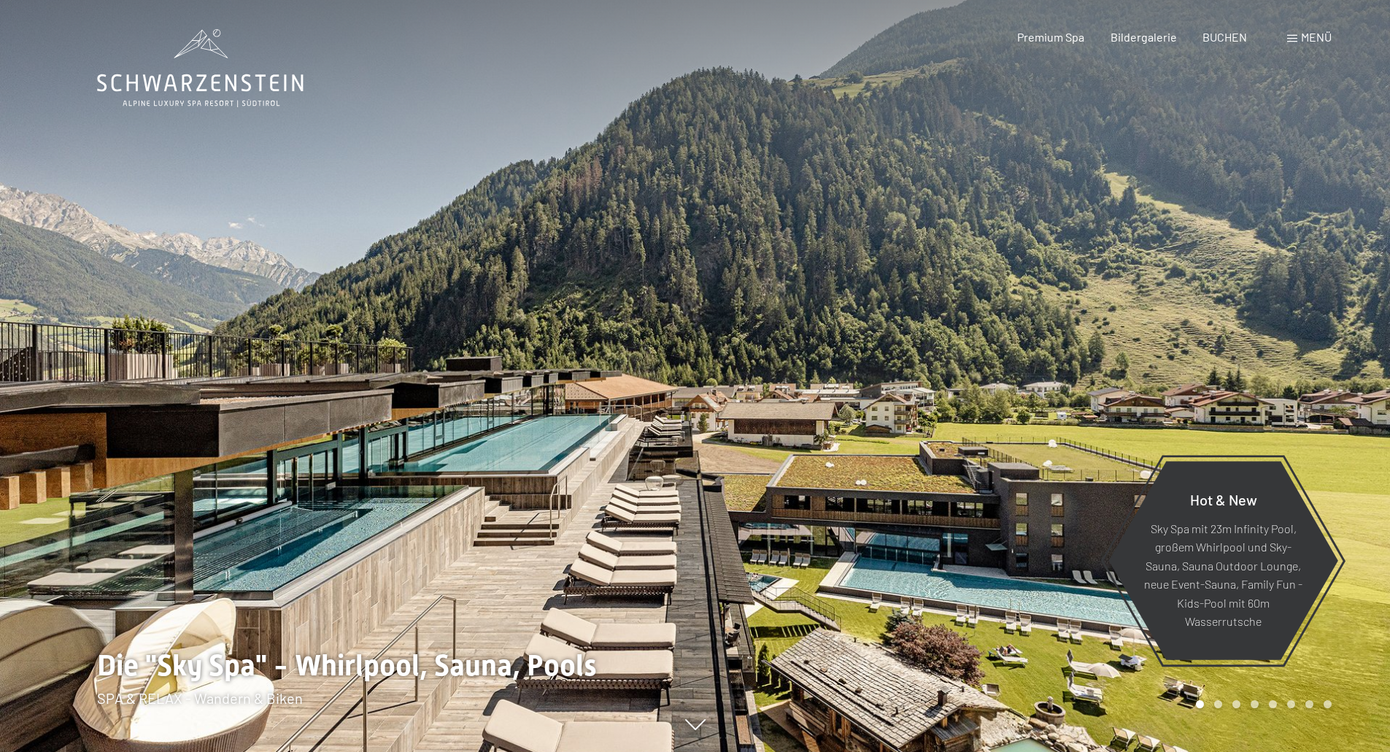
click at [27, 281] on div at bounding box center [347, 376] width 695 height 752
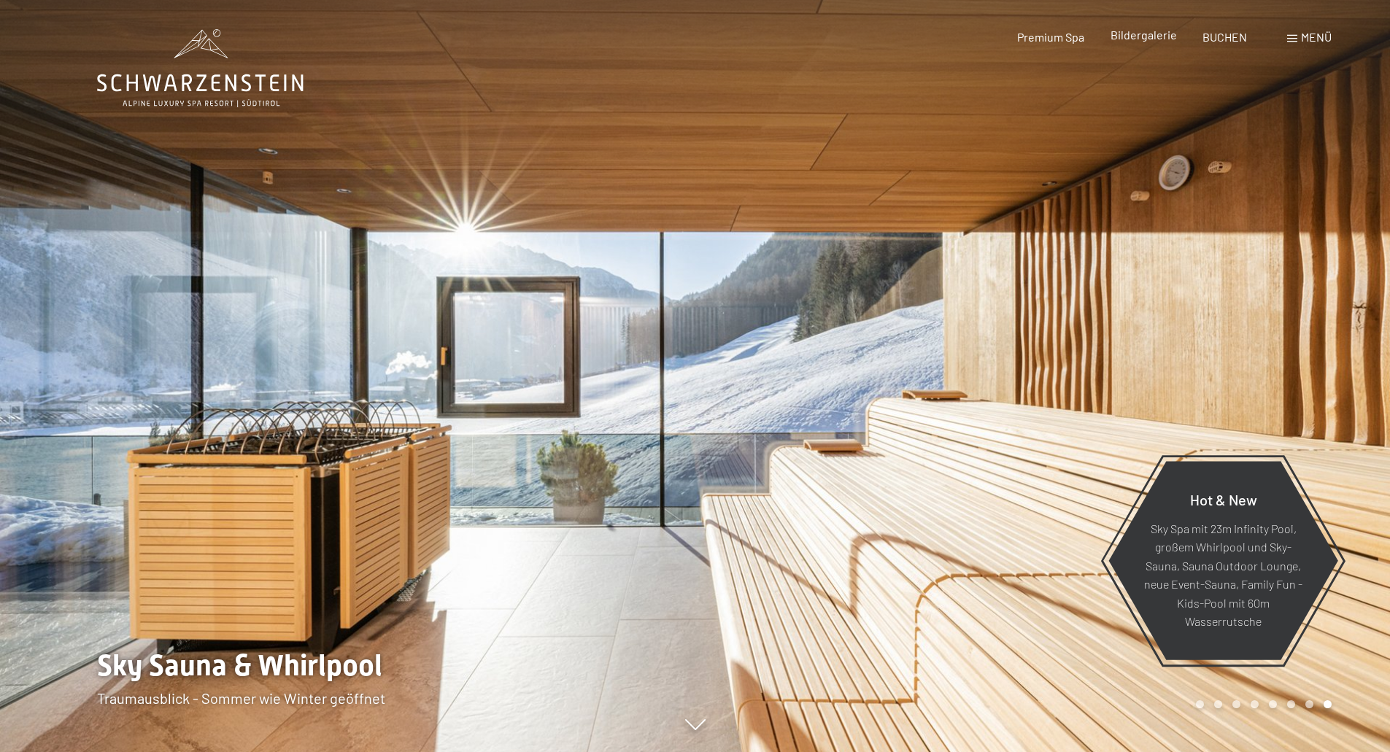
click at [1140, 41] on span "Bildergalerie" at bounding box center [1144, 35] width 66 height 14
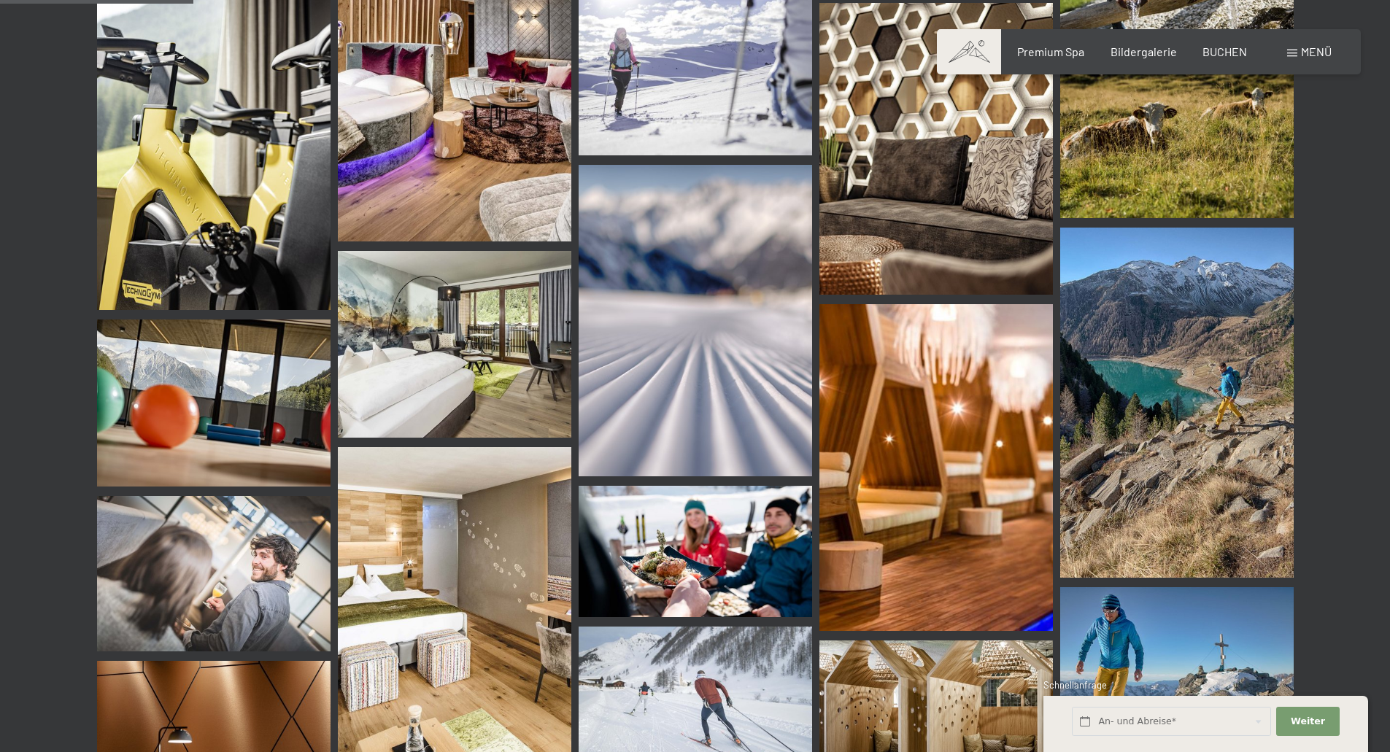
scroll to position [2554, 0]
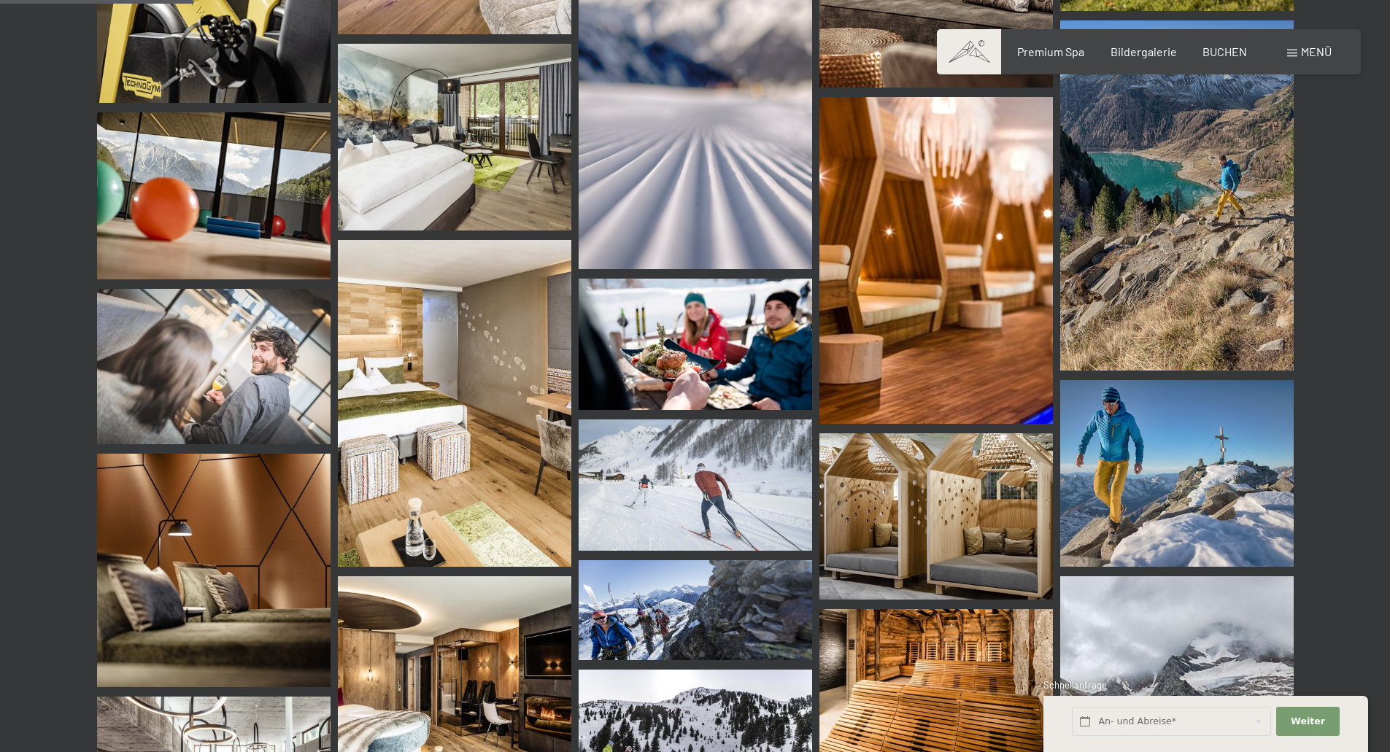
click at [514, 166] on img at bounding box center [455, 137] width 234 height 187
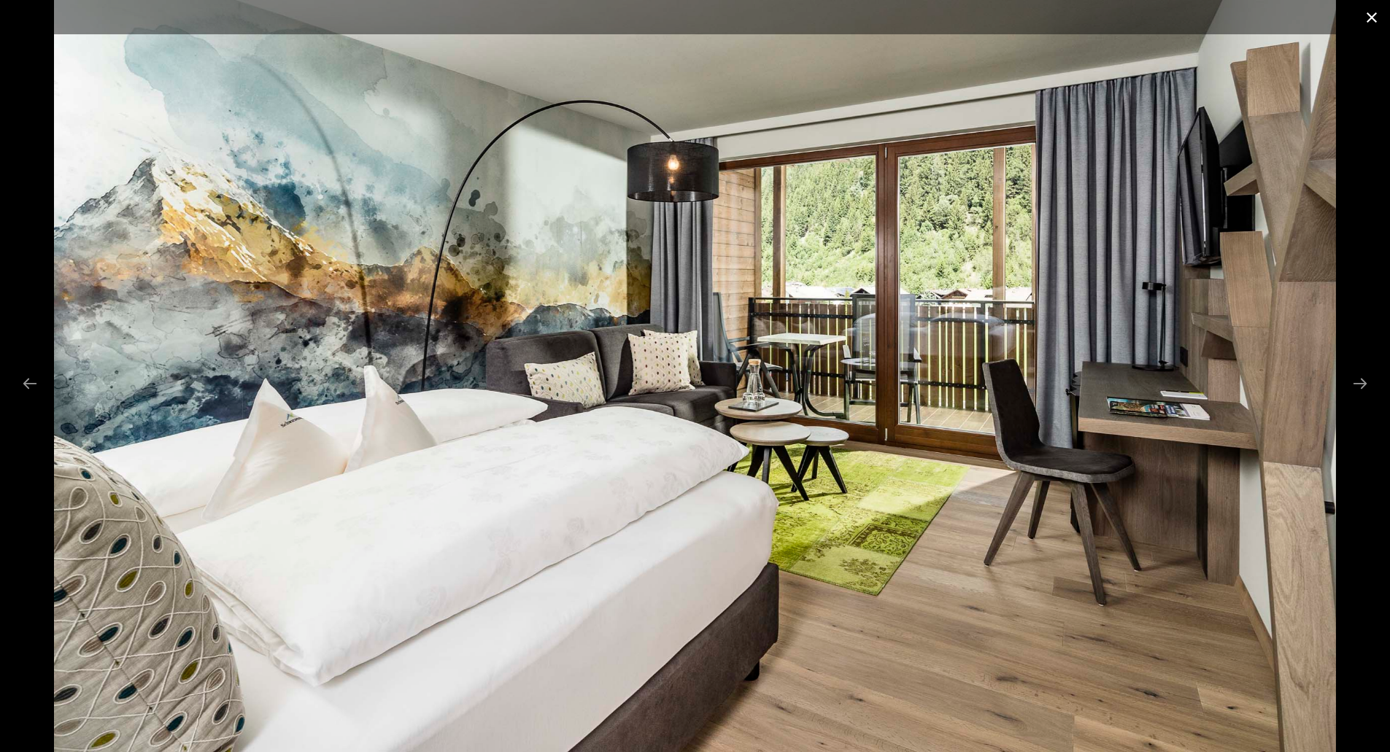
click at [1380, 11] on button "Close gallery" at bounding box center [1372, 17] width 36 height 34
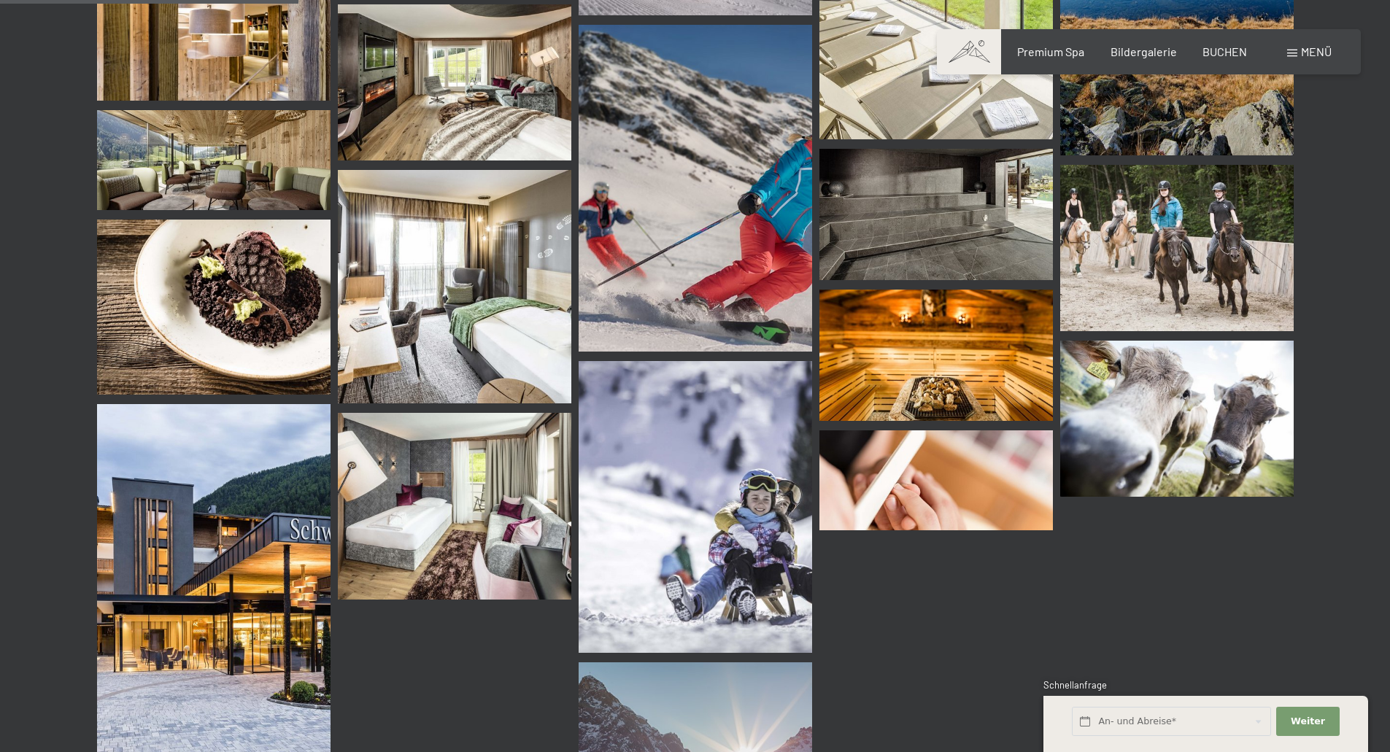
scroll to position [3941, 0]
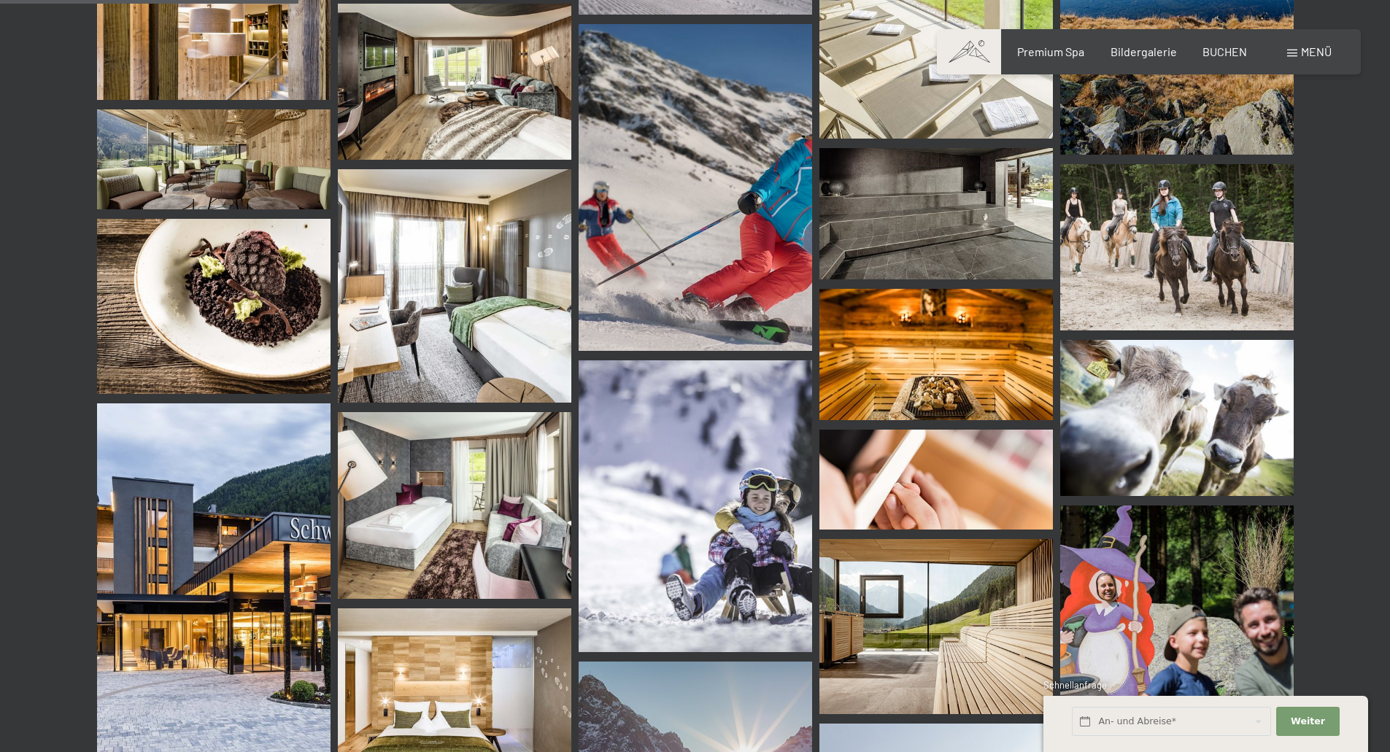
click at [239, 509] on img at bounding box center [214, 579] width 234 height 350
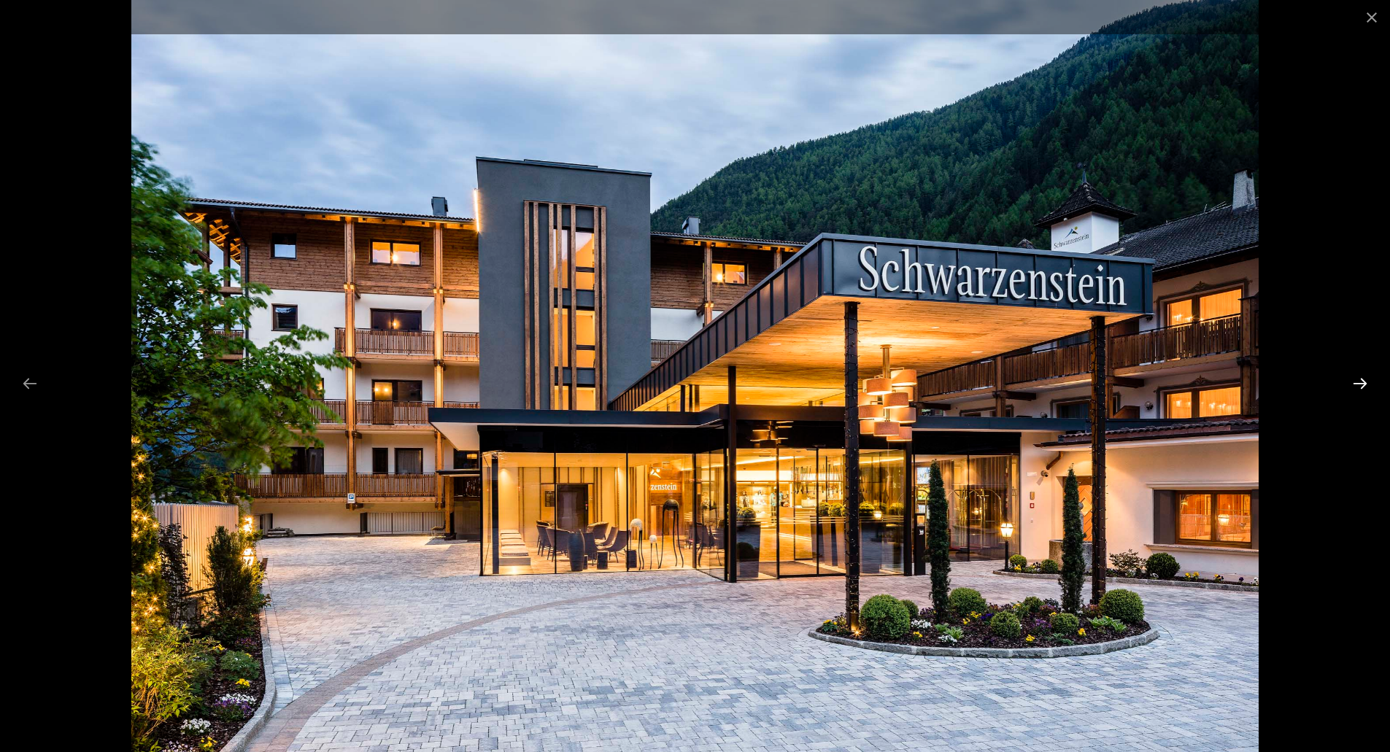
click at [1362, 381] on button "Next slide" at bounding box center [1360, 383] width 31 height 28
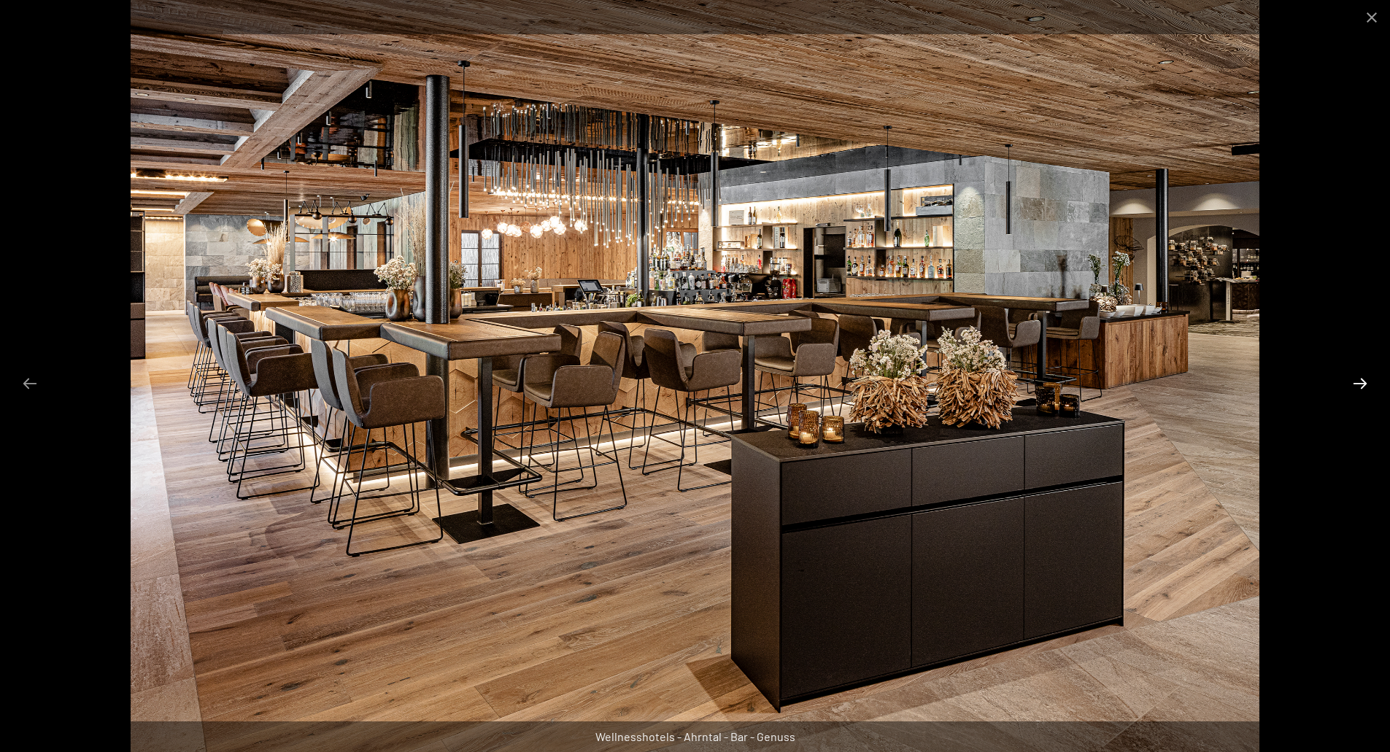
click at [1362, 381] on button "Next slide" at bounding box center [1360, 383] width 31 height 28
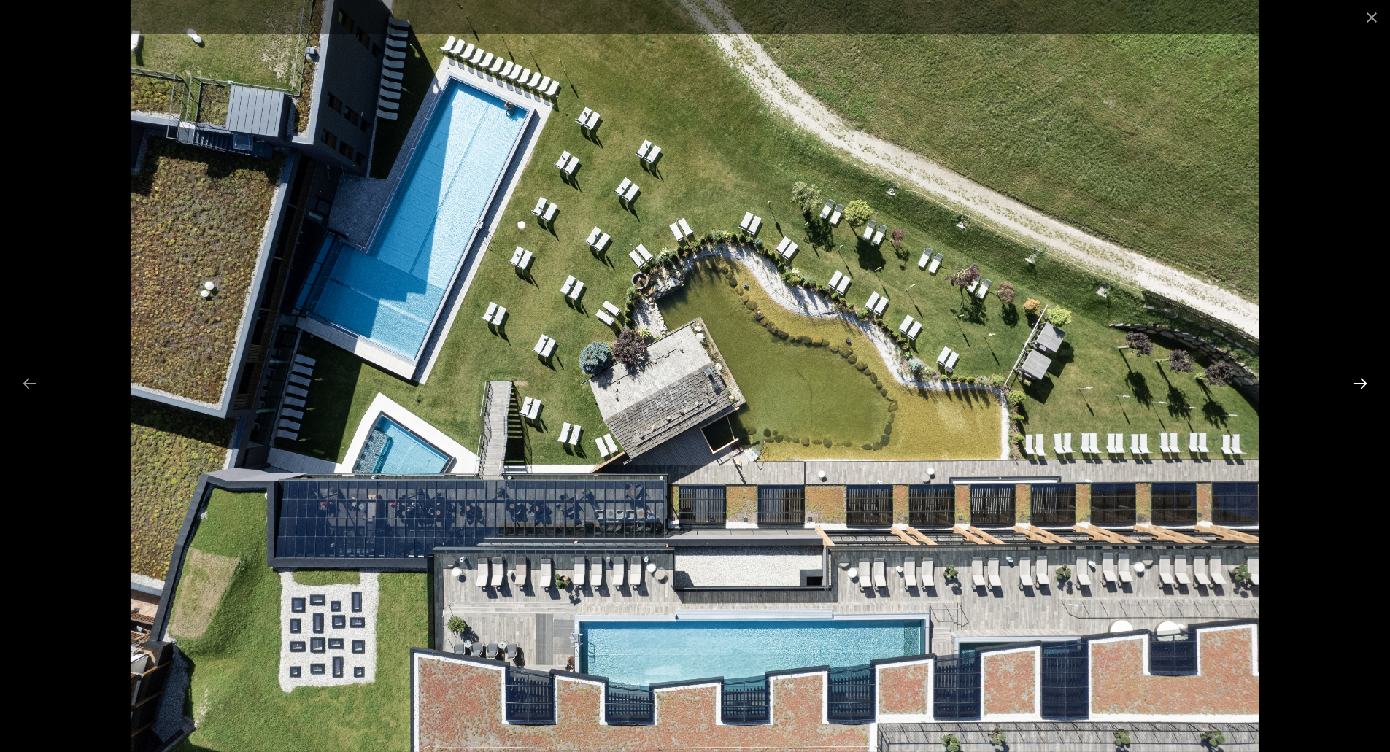
click at [1351, 381] on button "Next slide" at bounding box center [1360, 383] width 31 height 28
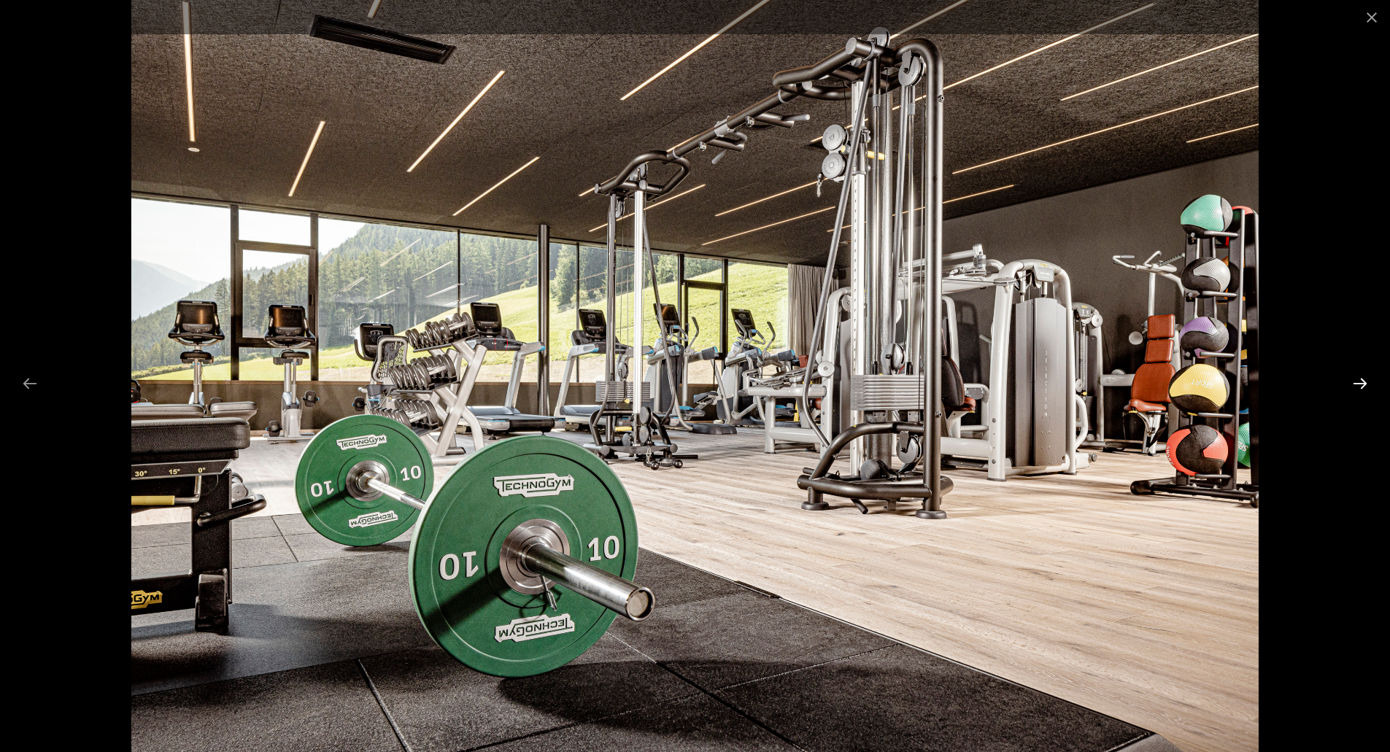
click at [1361, 386] on button "Next slide" at bounding box center [1360, 383] width 31 height 28
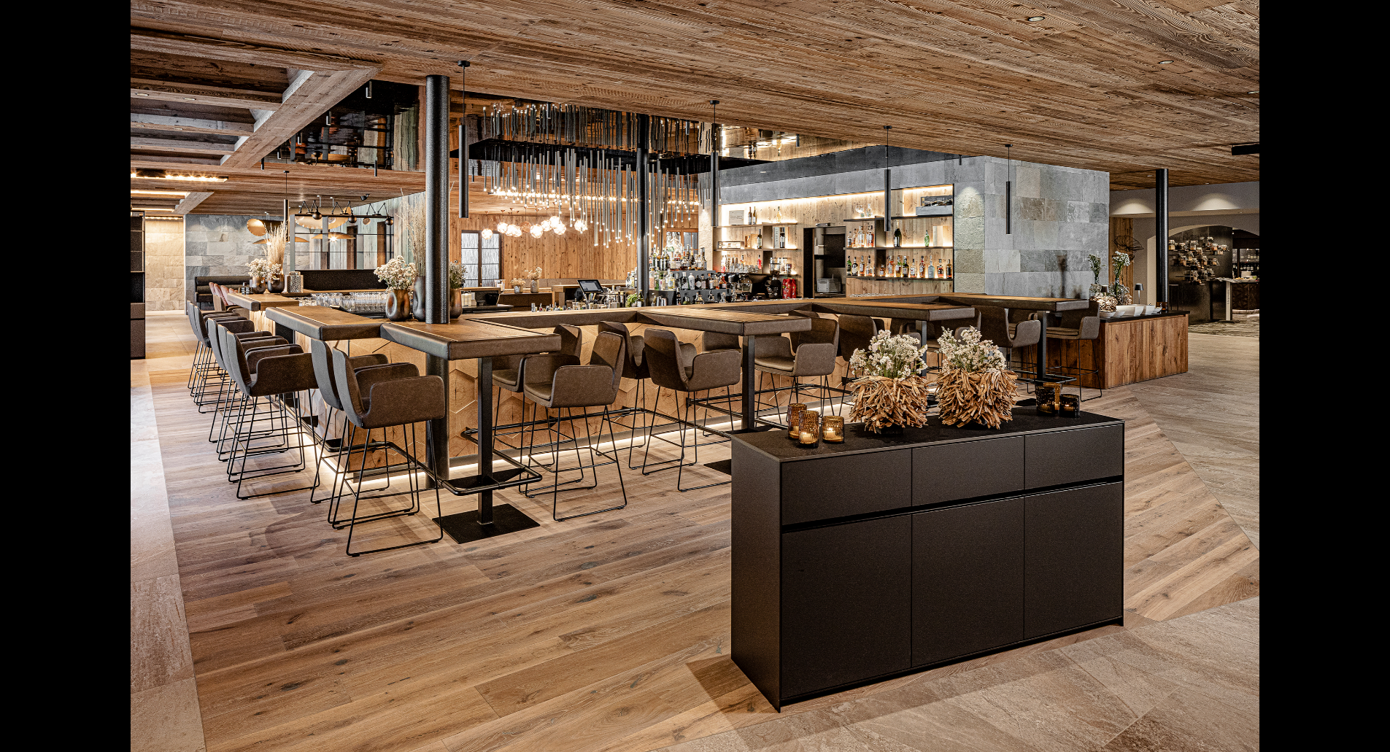
click at [1361, 386] on button "Next slide" at bounding box center [1367, 383] width 31 height 28
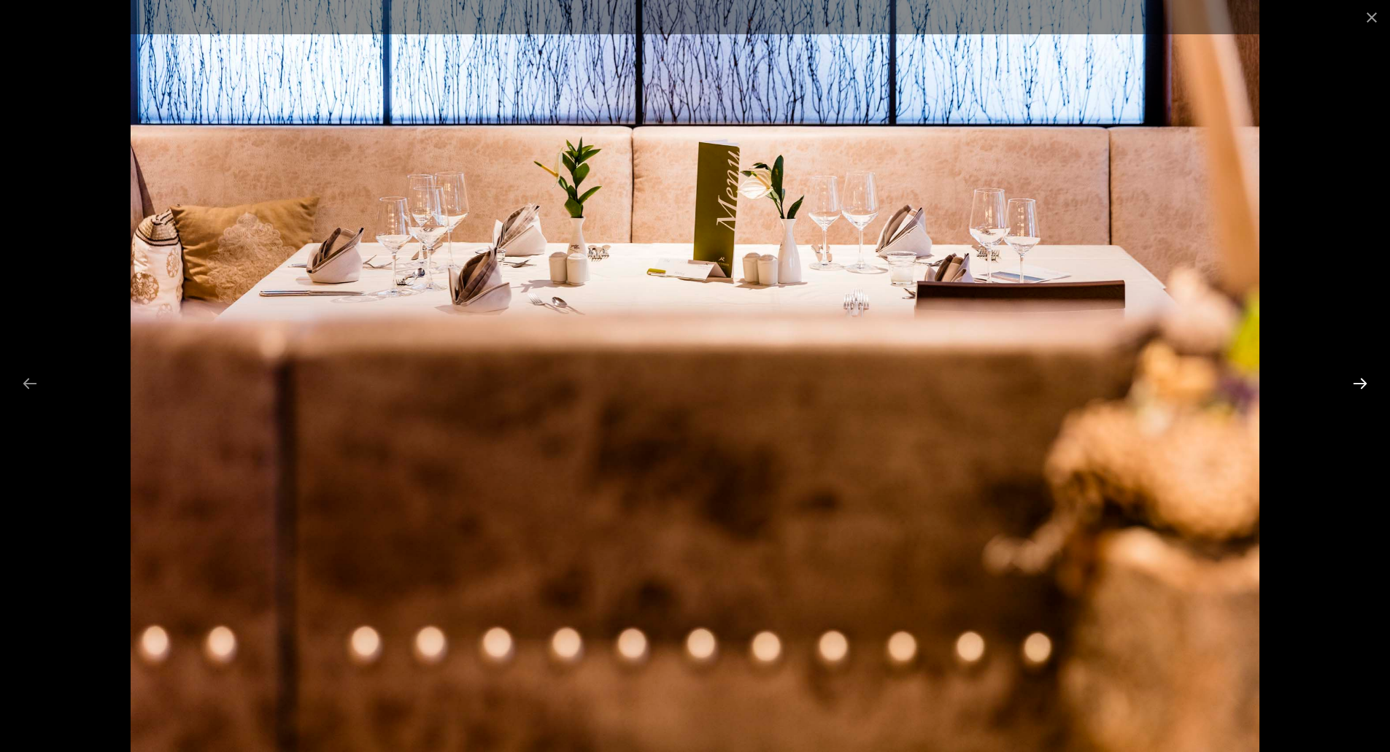
click at [1361, 386] on button "Next slide" at bounding box center [1360, 383] width 31 height 28
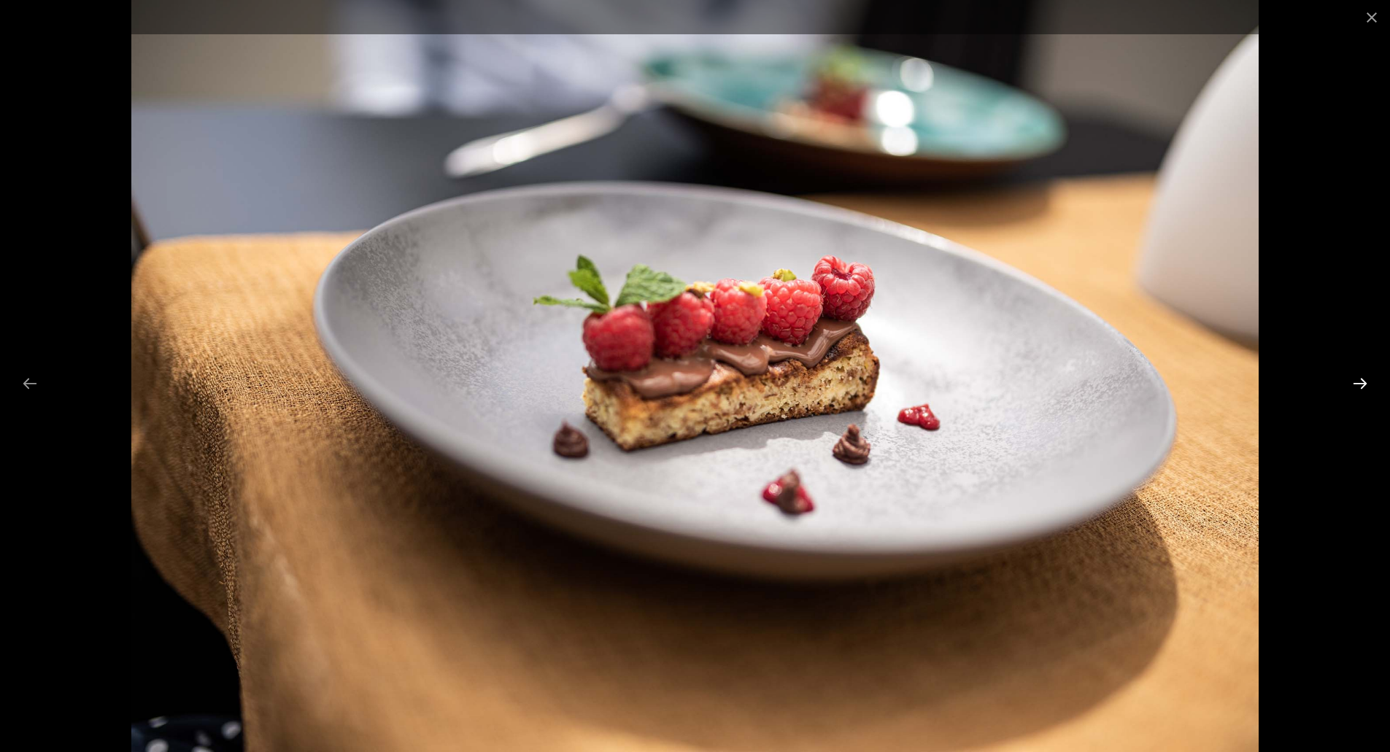
click at [1361, 386] on button "Next slide" at bounding box center [1360, 383] width 31 height 28
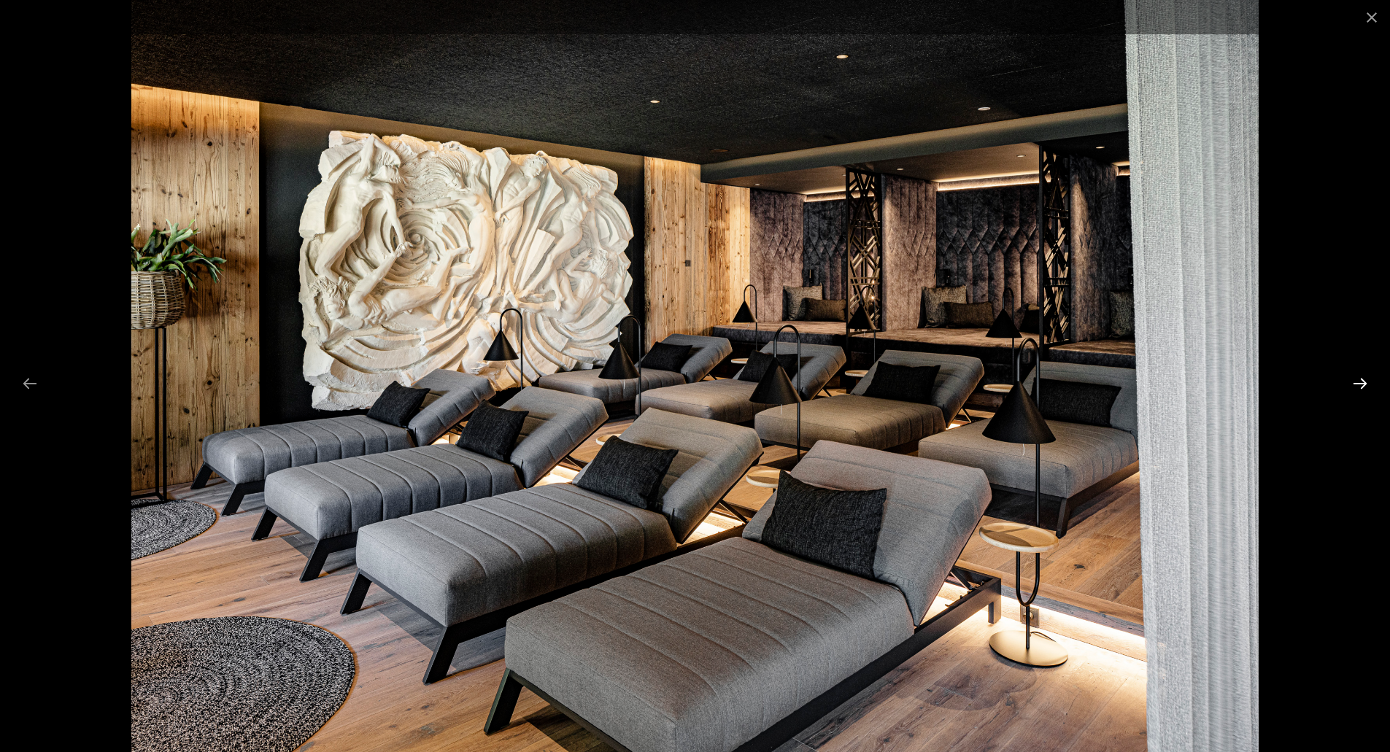
click at [1361, 386] on button "Next slide" at bounding box center [1360, 383] width 31 height 28
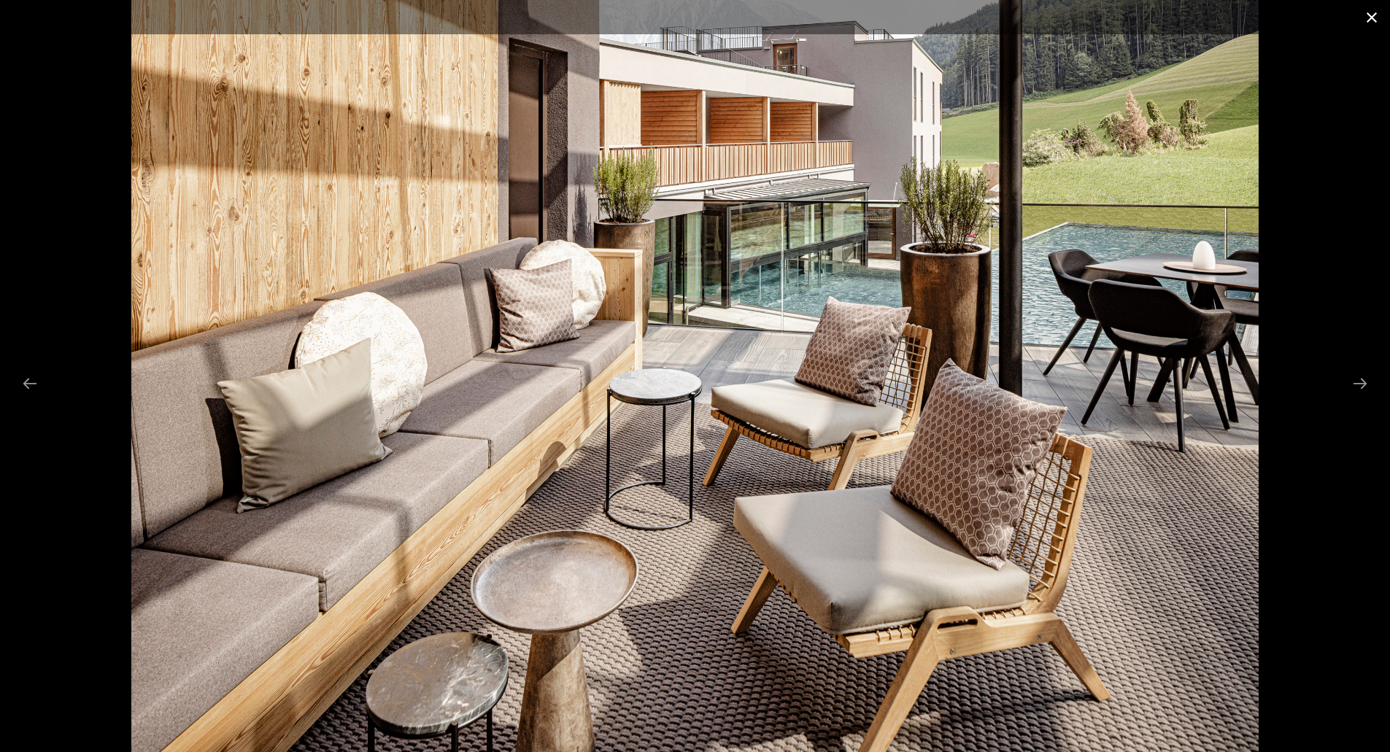
click at [1369, 12] on button "Close gallery" at bounding box center [1372, 17] width 36 height 34
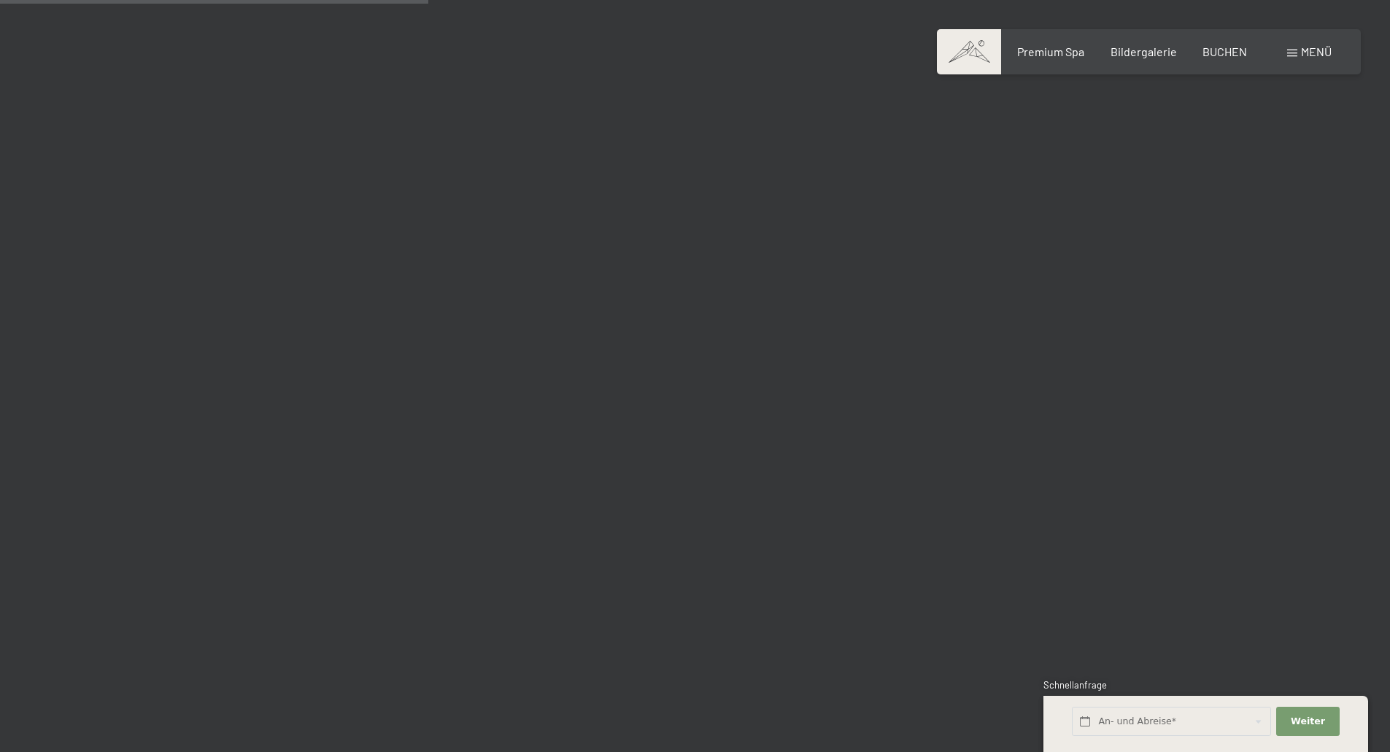
scroll to position [5619, 0]
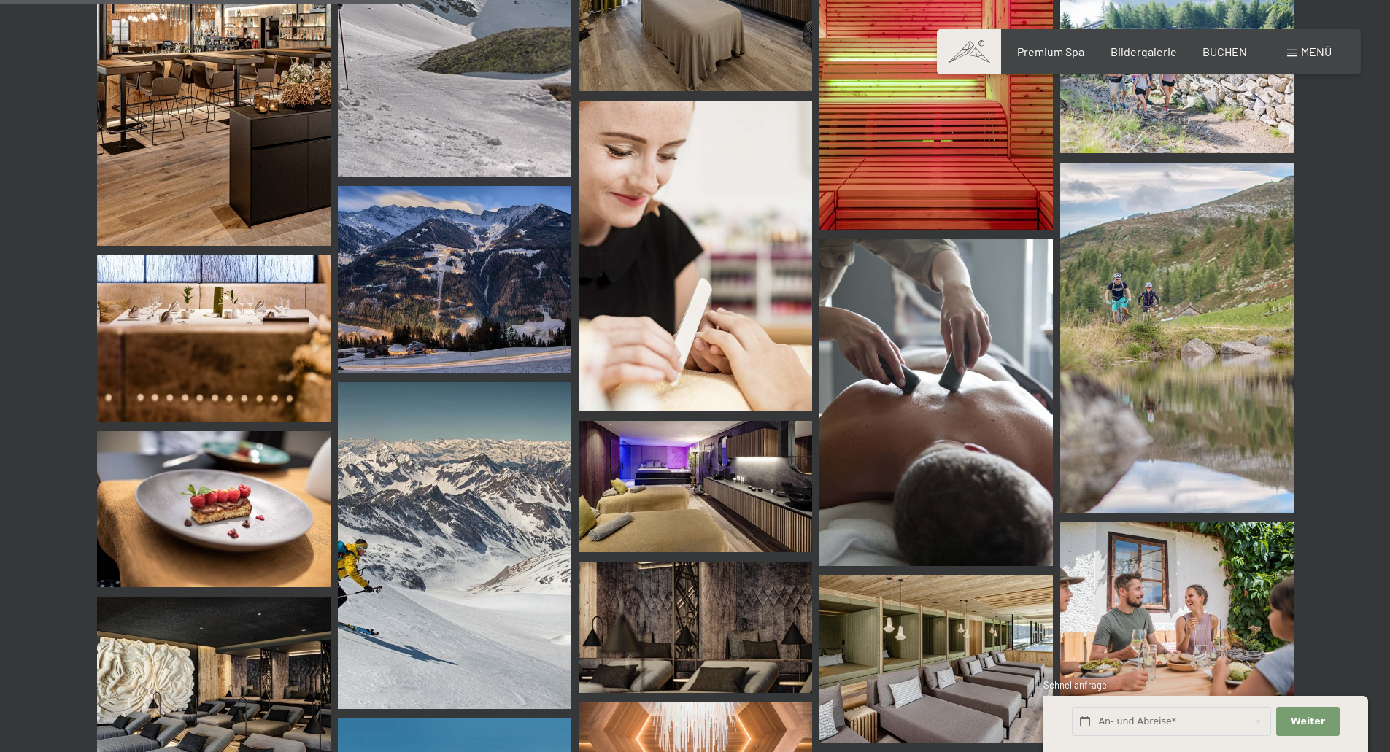
click at [440, 300] on img at bounding box center [455, 279] width 234 height 187
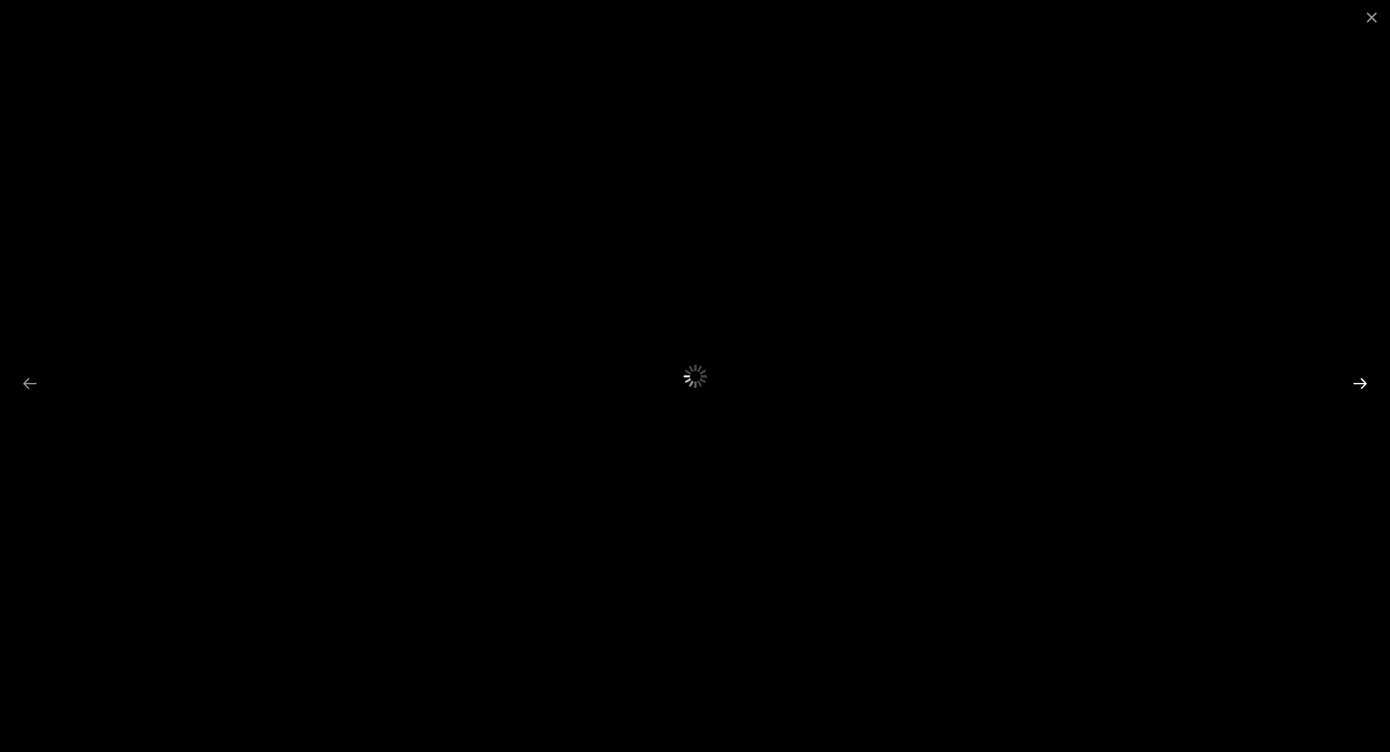
click at [1353, 387] on button "Next slide" at bounding box center [1360, 383] width 31 height 28
click at [36, 382] on button "Previous slide" at bounding box center [30, 383] width 31 height 28
click at [1369, 28] on button "Close gallery" at bounding box center [1372, 17] width 36 height 34
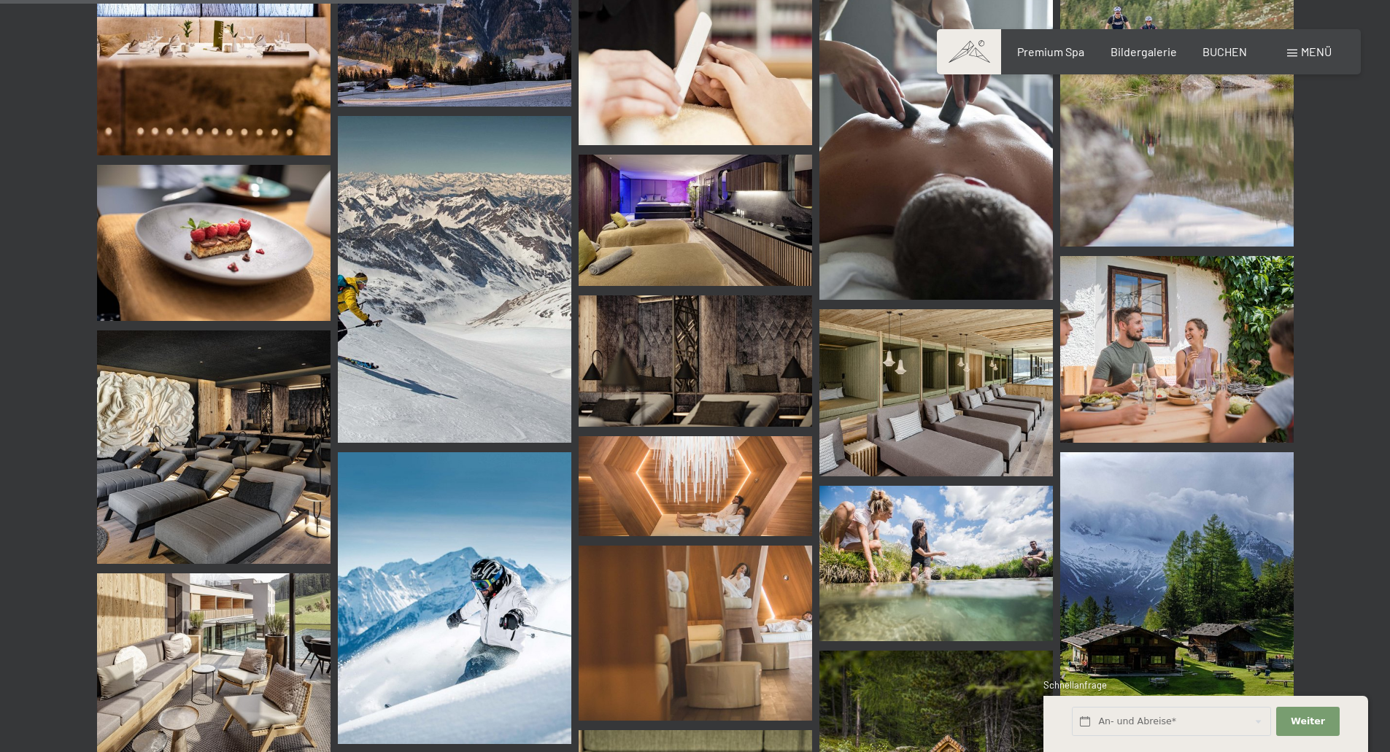
scroll to position [5911, 0]
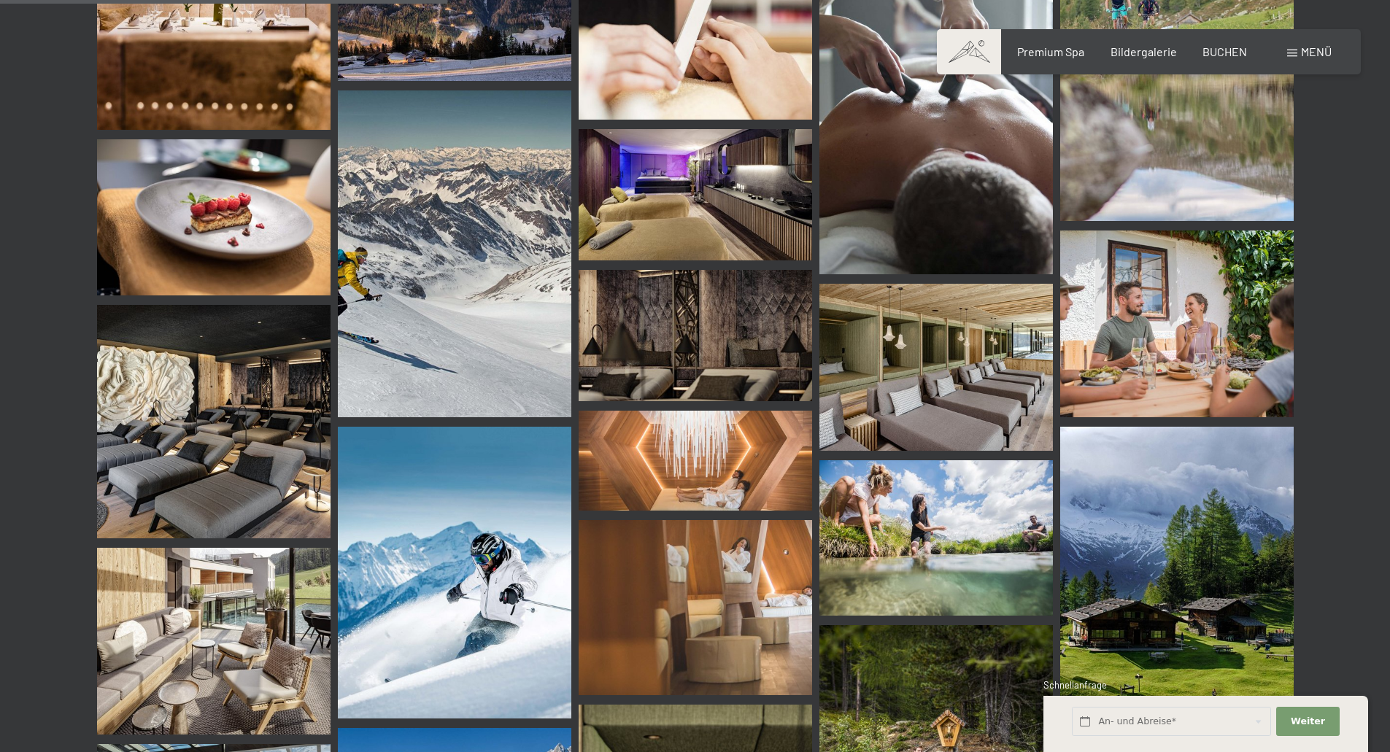
click at [420, 274] on img at bounding box center [455, 253] width 234 height 327
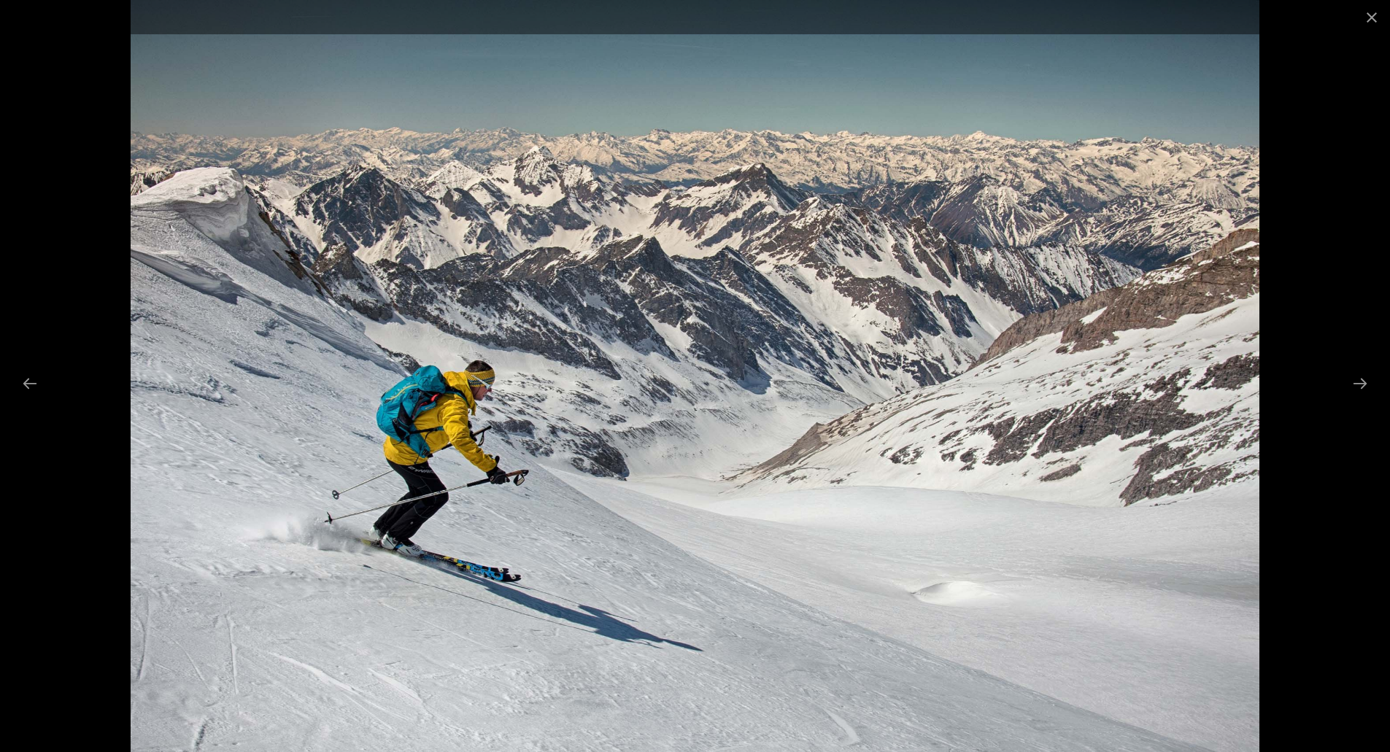
click at [1290, 187] on div at bounding box center [695, 376] width 1390 height 752
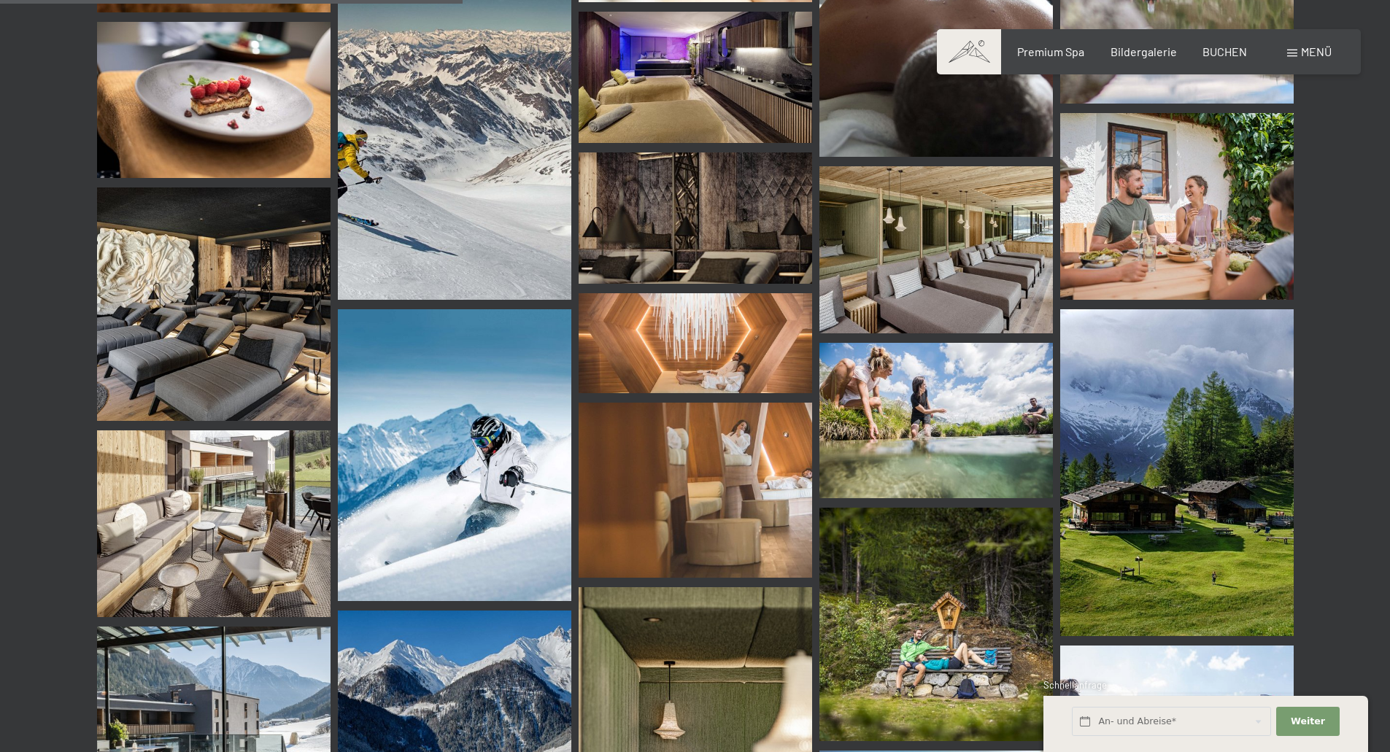
scroll to position [6130, 0]
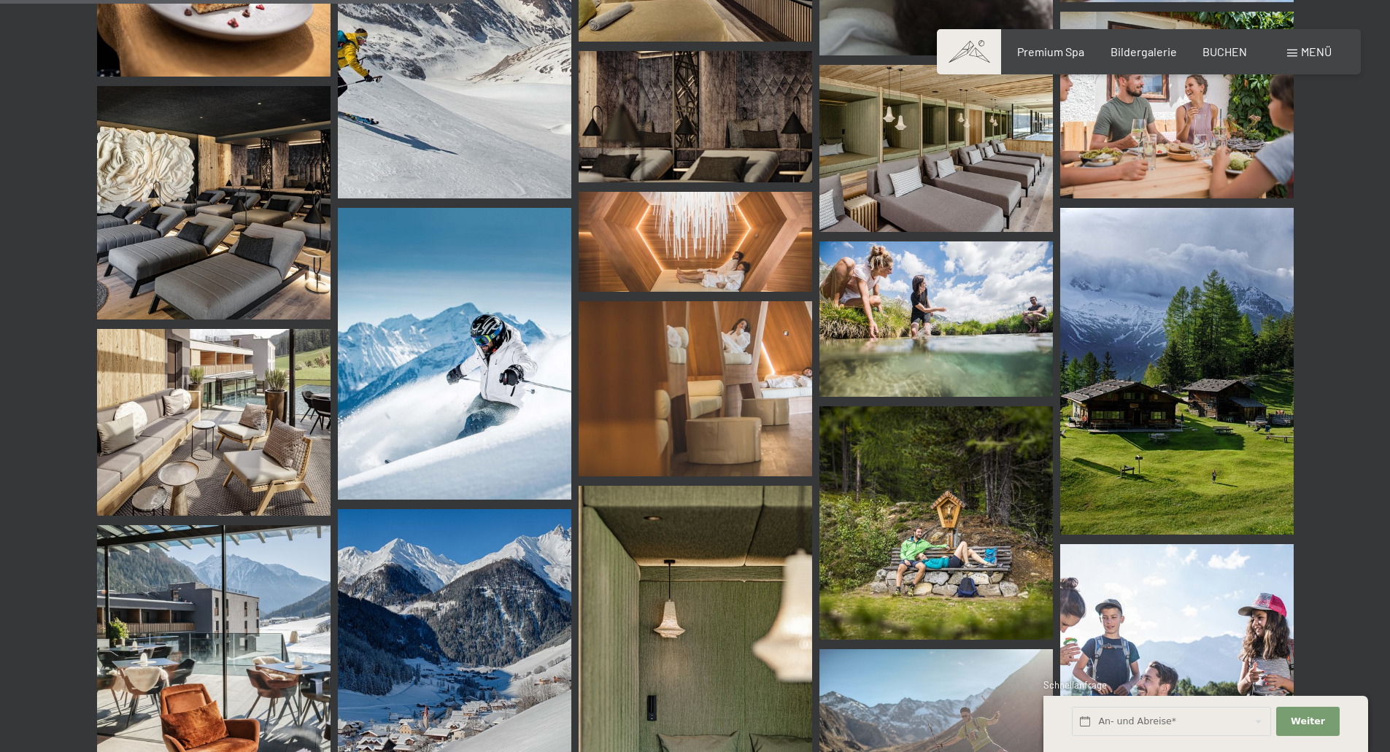
click at [1179, 160] on img at bounding box center [1177, 105] width 234 height 187
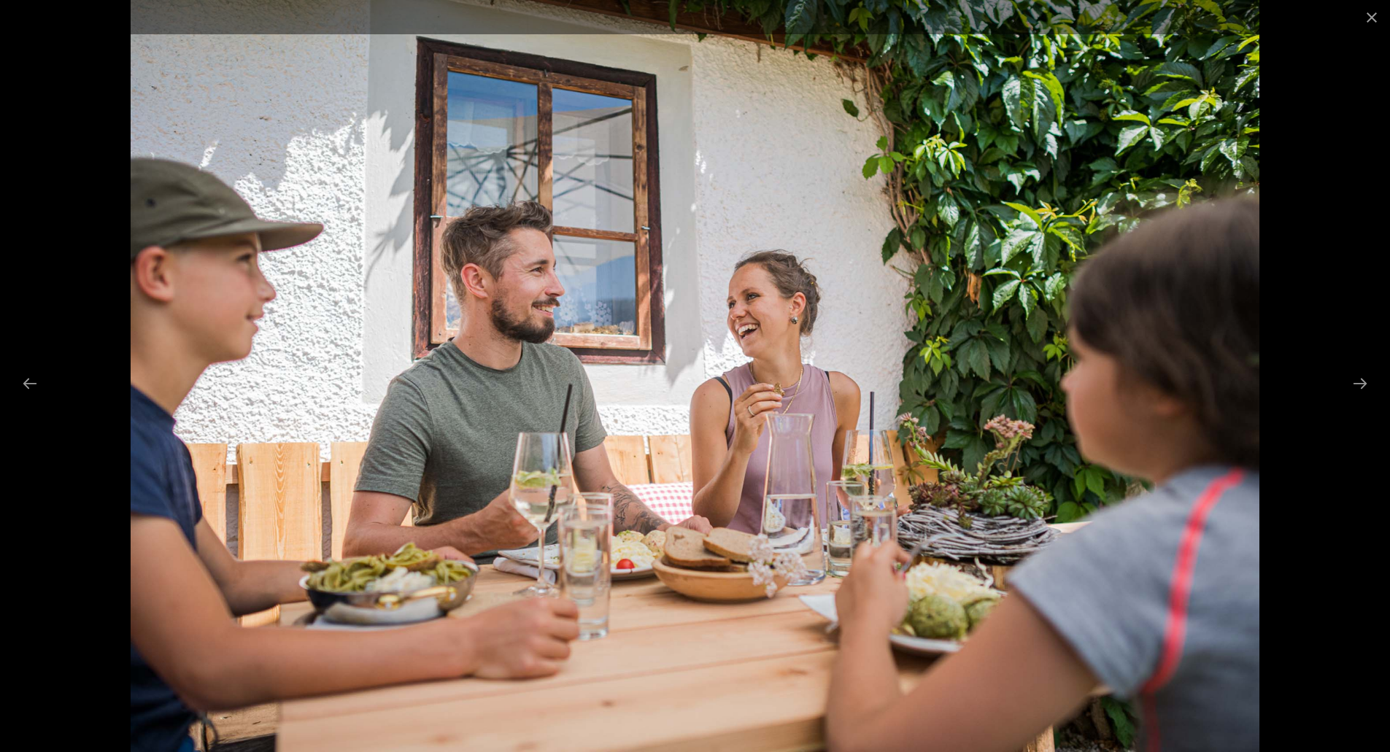
click at [1313, 182] on div at bounding box center [695, 376] width 1390 height 752
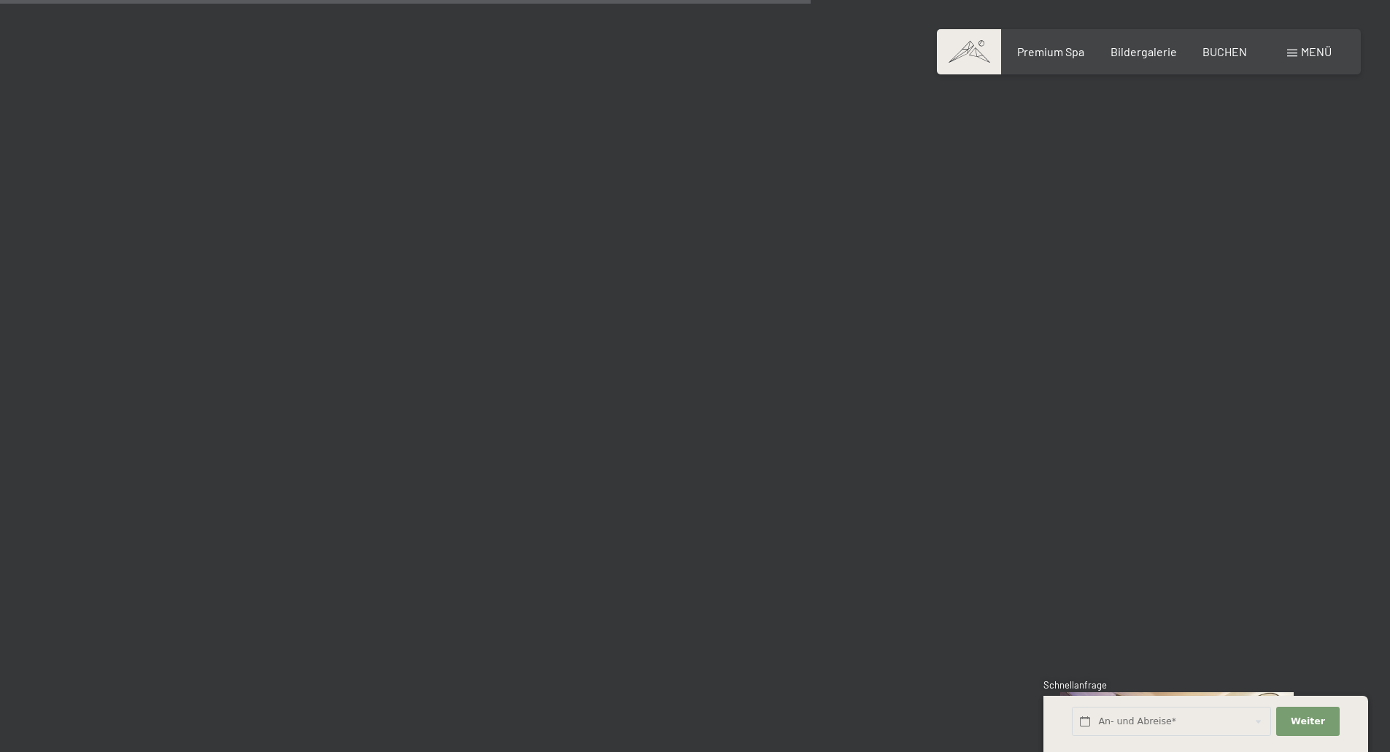
scroll to position [11093, 0]
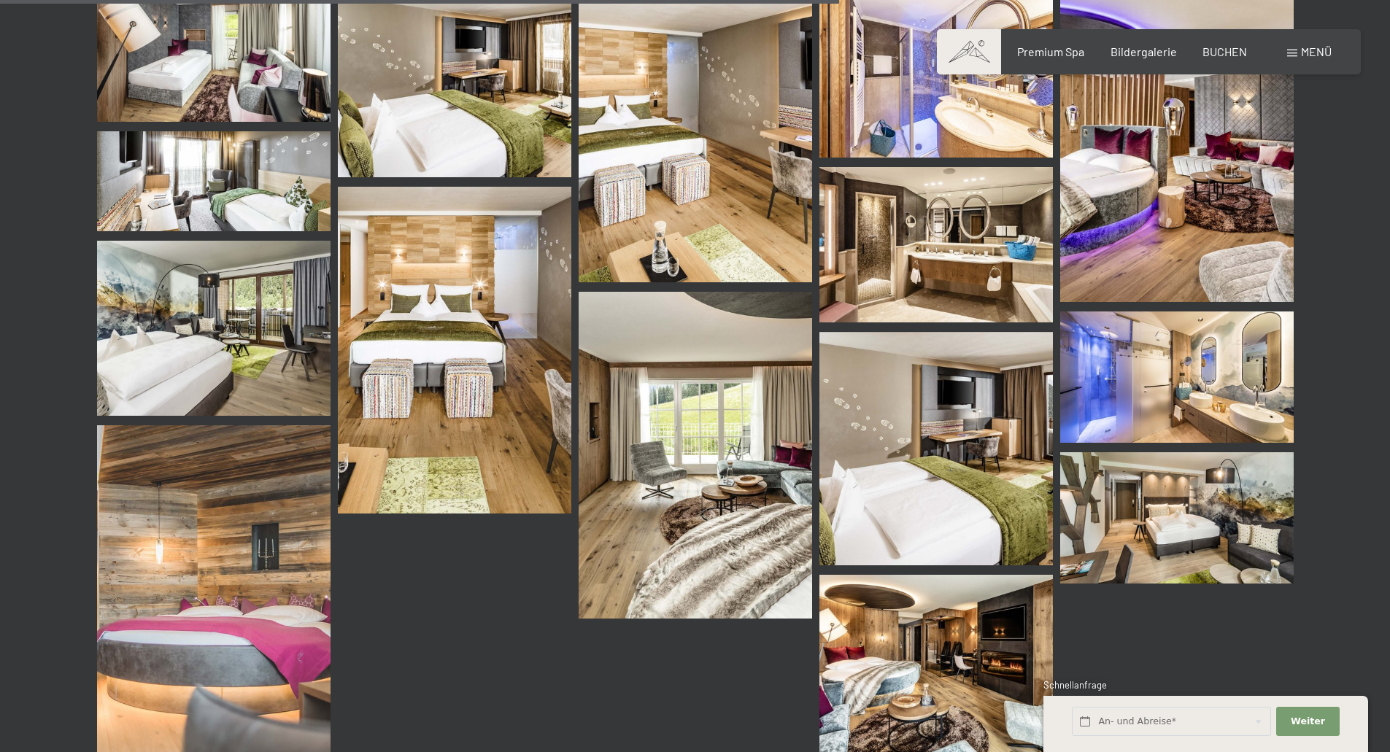
click at [507, 110] on img at bounding box center [455, 84] width 234 height 187
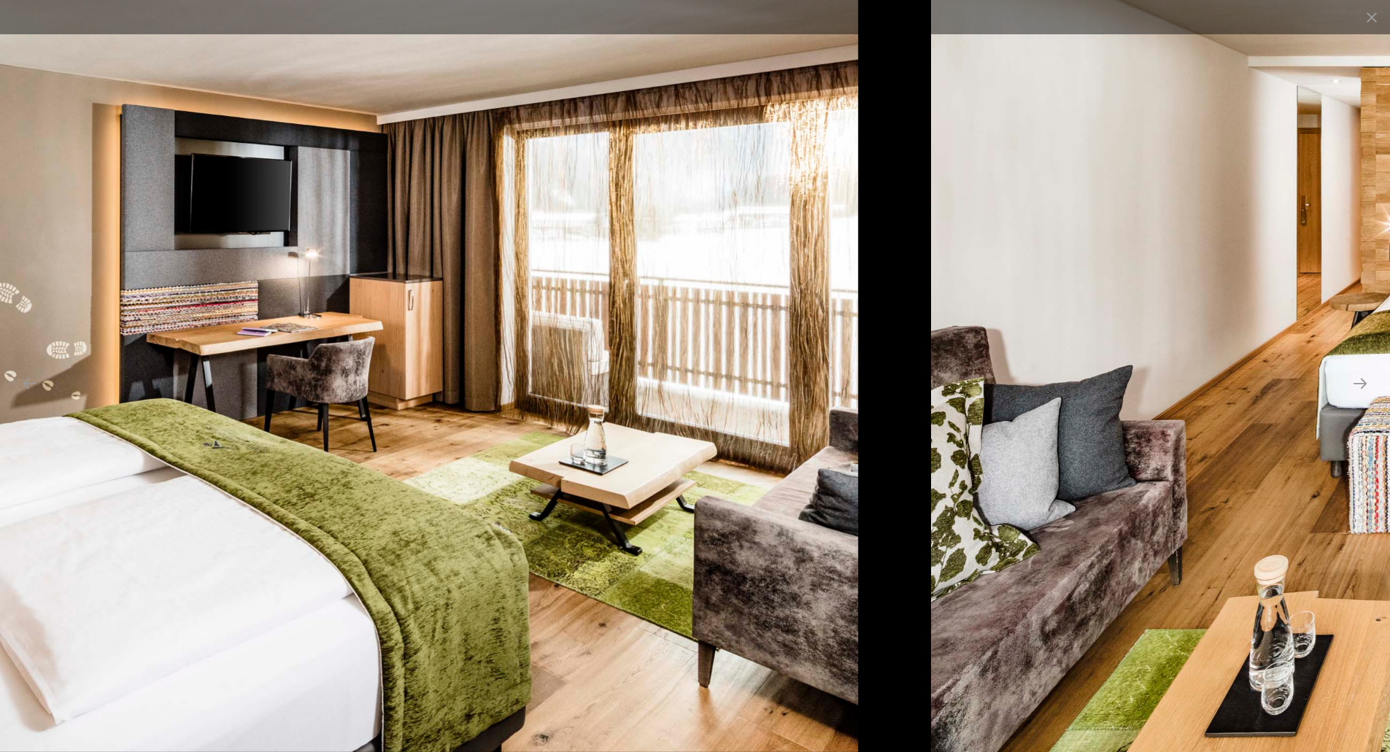
drag, startPoint x: 1230, startPoint y: 414, endPoint x: 136, endPoint y: 382, distance: 1094.4
click at [180, 383] on img at bounding box center [171, 376] width 1375 height 752
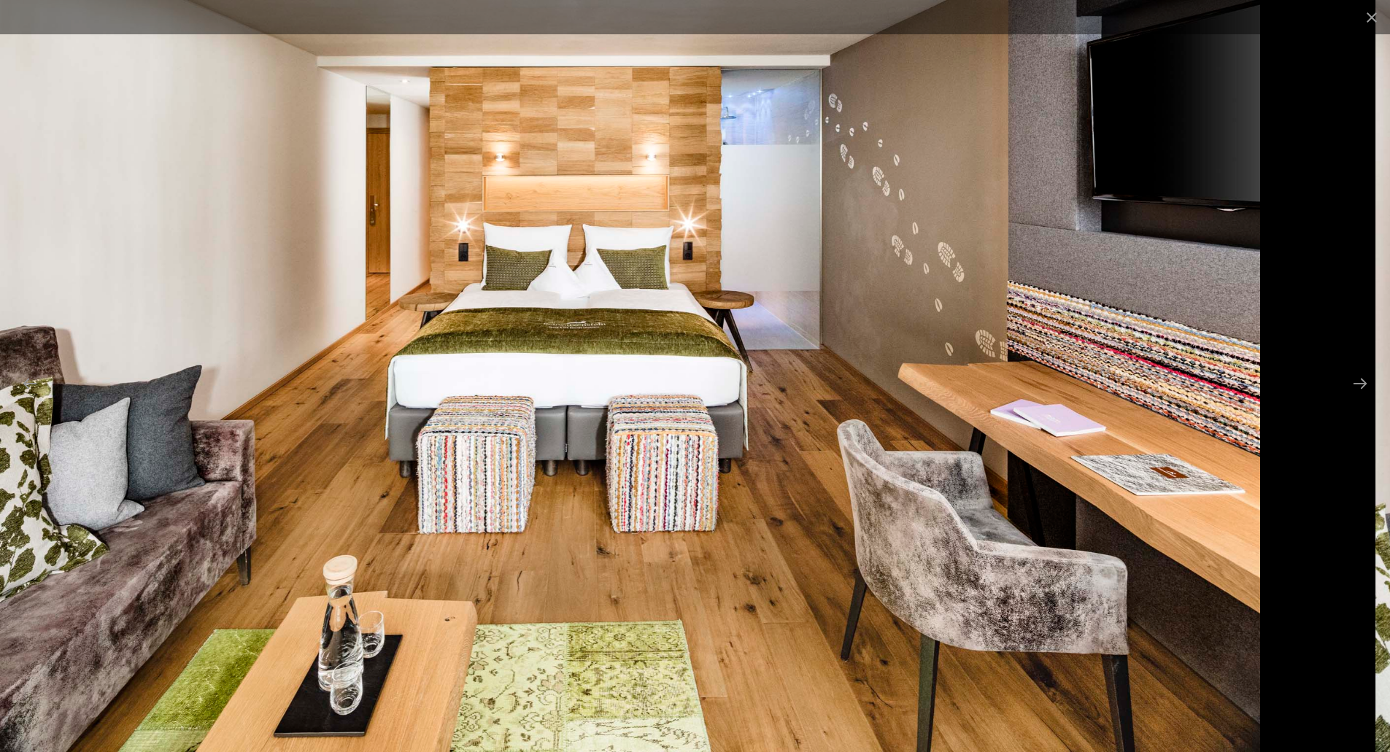
drag, startPoint x: 1133, startPoint y: 407, endPoint x: 265, endPoint y: 388, distance: 868.7
click at [265, 388] on img at bounding box center [630, 376] width 1260 height 752
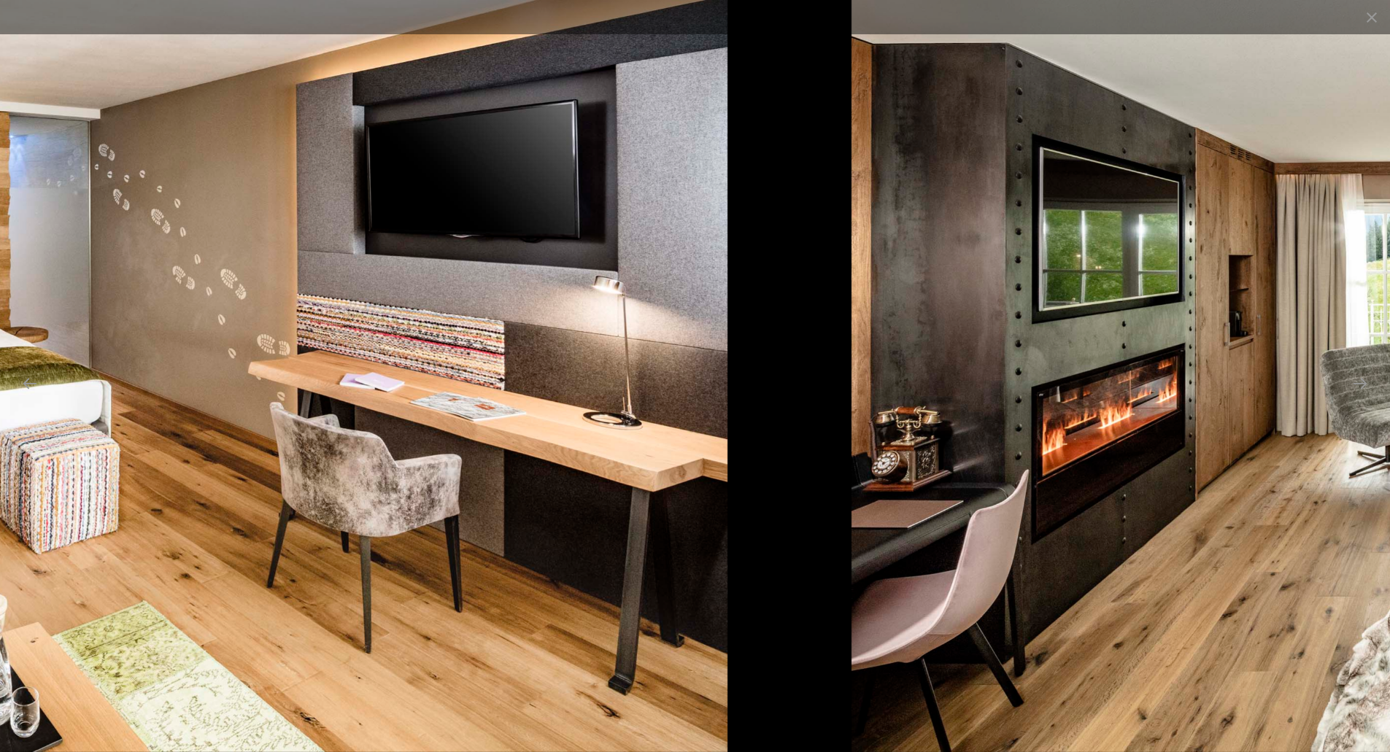
drag, startPoint x: 1071, startPoint y: 402, endPoint x: 458, endPoint y: 404, distance: 612.3
click at [458, 404] on img at bounding box center [83, 376] width 1290 height 752
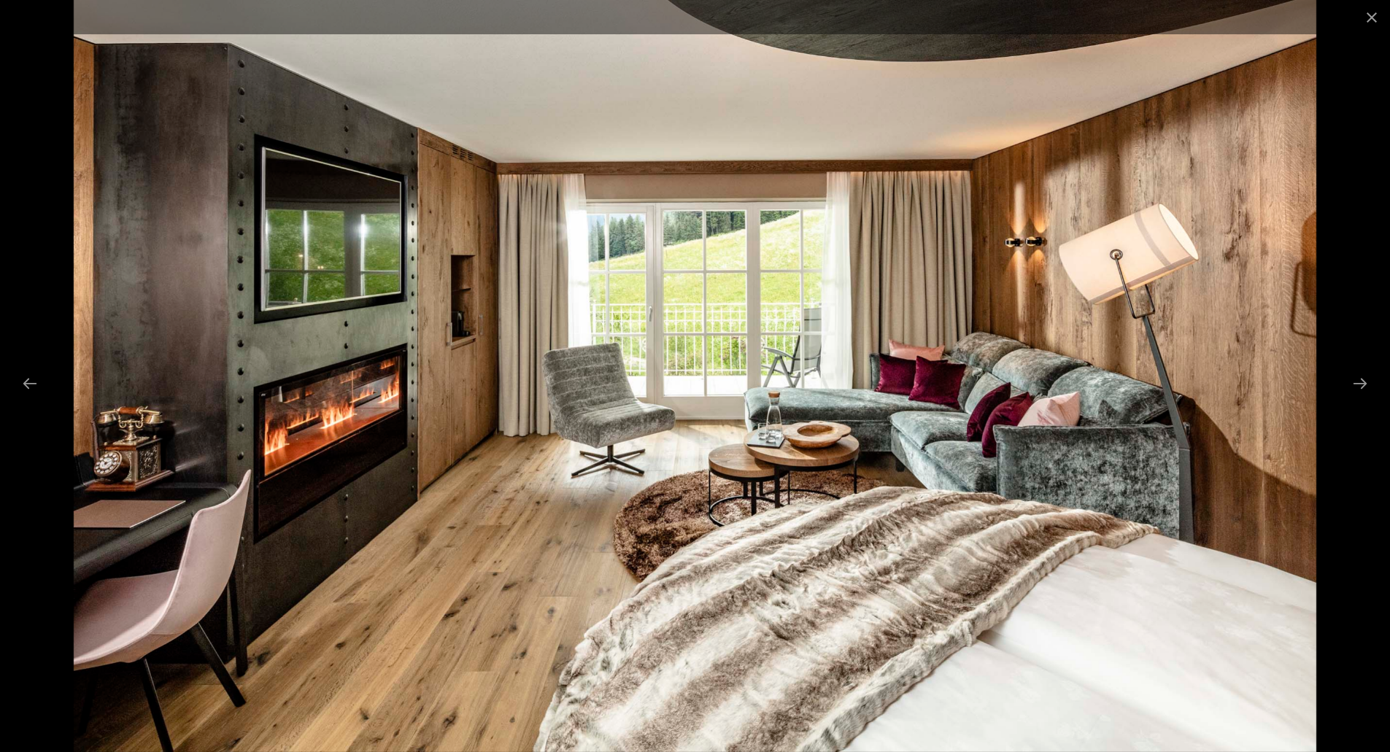
drag, startPoint x: 1076, startPoint y: 378, endPoint x: 702, endPoint y: 396, distance: 374.8
click at [722, 396] on img at bounding box center [696, 376] width 1244 height 752
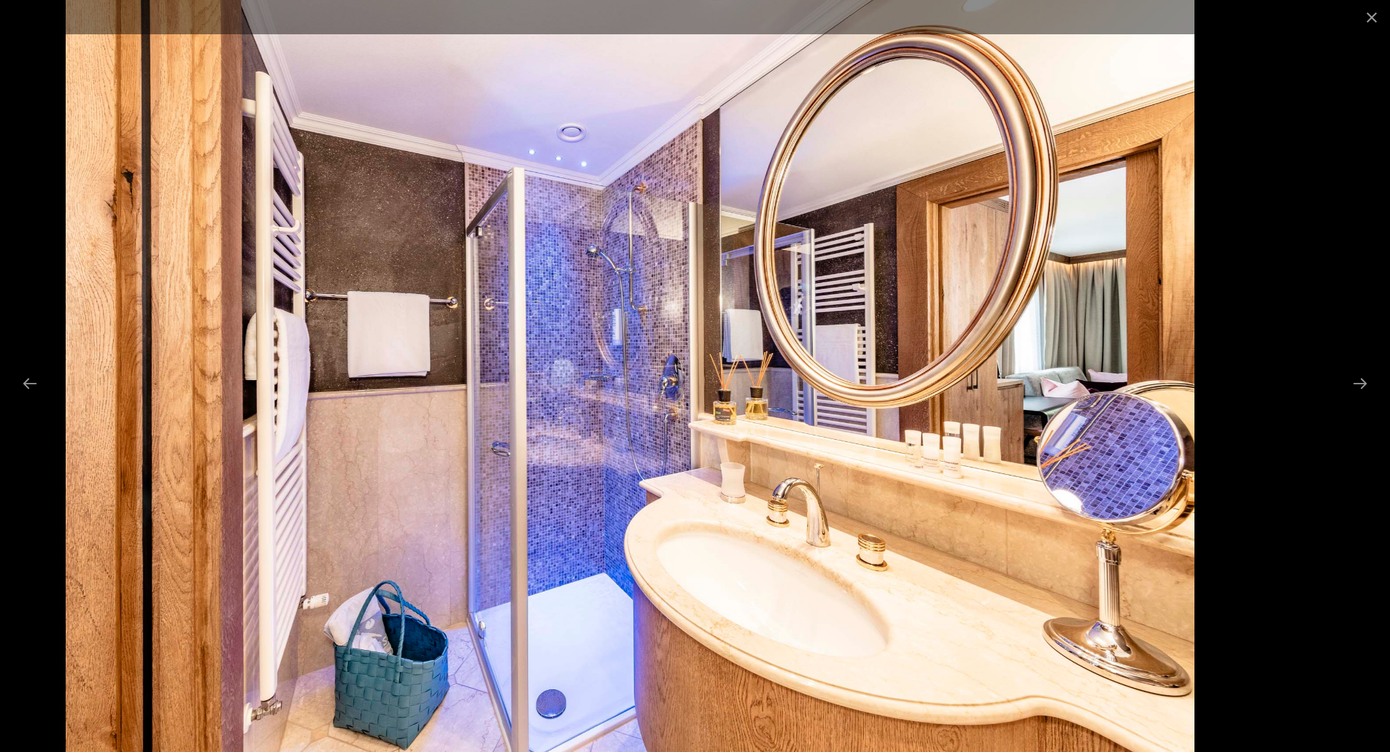
drag, startPoint x: 1120, startPoint y: 391, endPoint x: 652, endPoint y: 397, distance: 467.8
click at [651, 396] on img at bounding box center [630, 376] width 1128 height 752
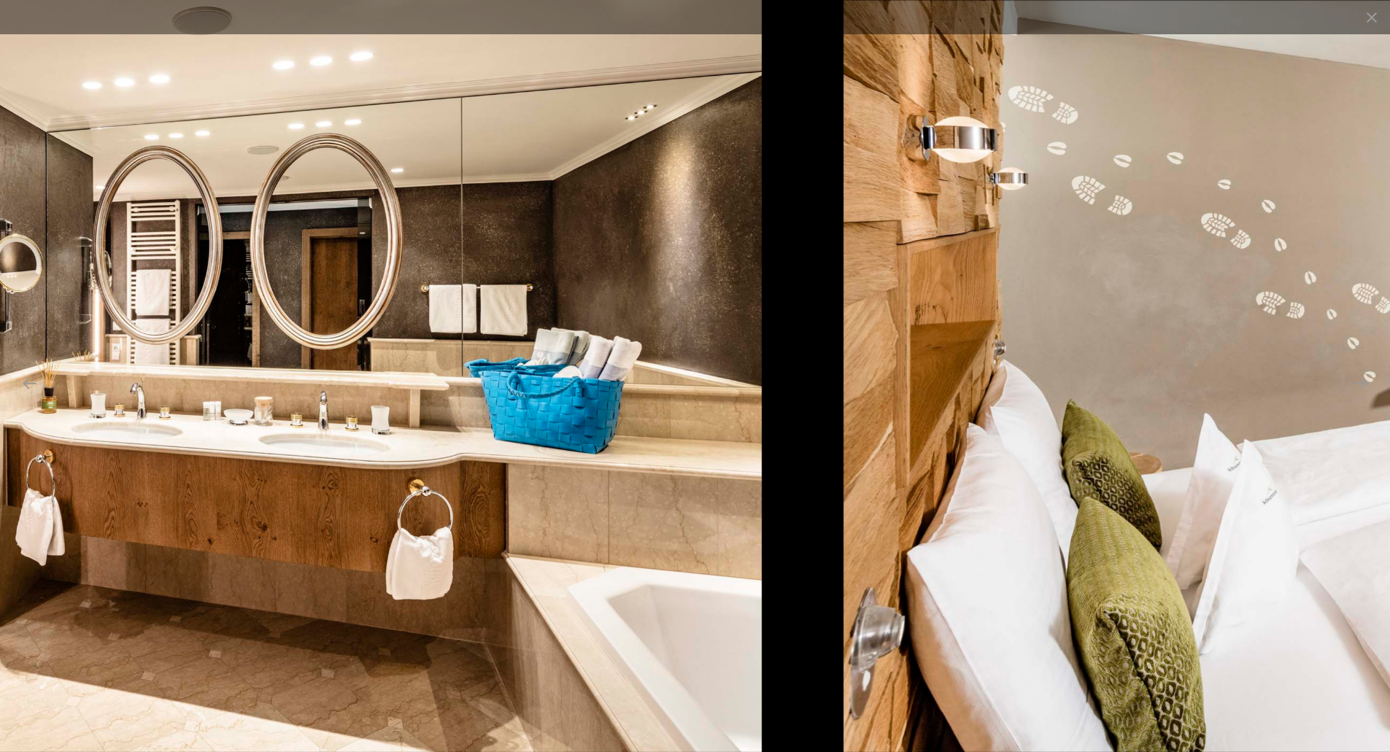
drag, startPoint x: 935, startPoint y: 396, endPoint x: 377, endPoint y: 410, distance: 558.5
click at [392, 410] on img at bounding box center [141, 376] width 1244 height 752
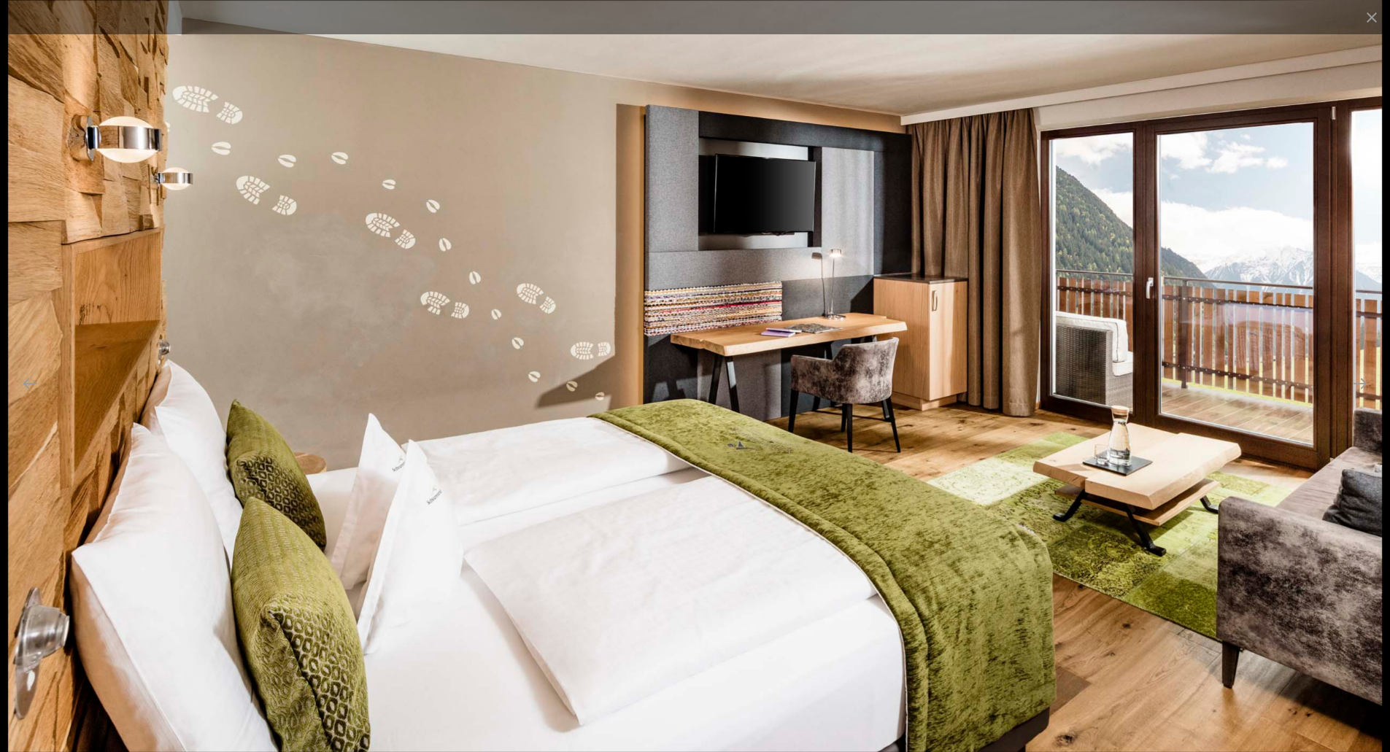
drag, startPoint x: 849, startPoint y: 402, endPoint x: 211, endPoint y: 408, distance: 637.9
click at [212, 408] on img at bounding box center [695, 376] width 1375 height 752
drag, startPoint x: 772, startPoint y: 387, endPoint x: -66, endPoint y: 409, distance: 838.8
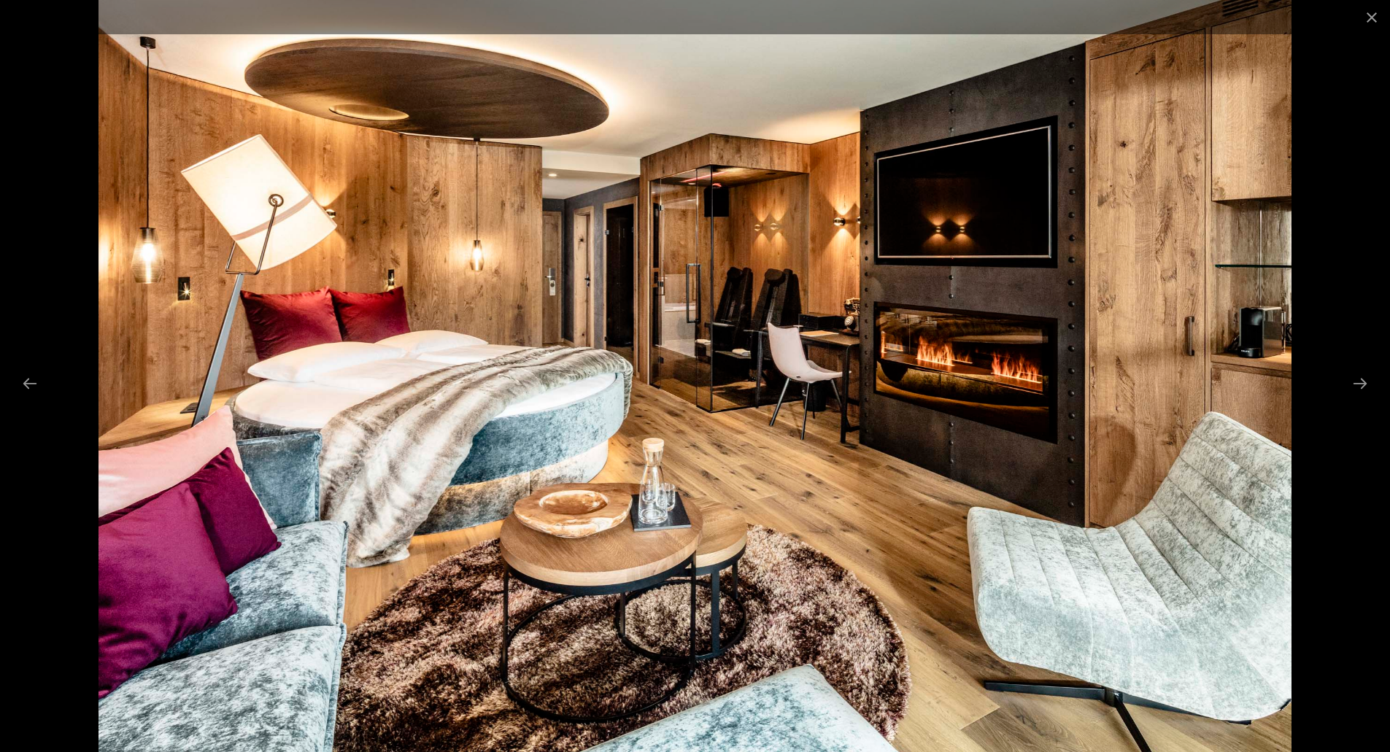
drag, startPoint x: 1100, startPoint y: 348, endPoint x: 428, endPoint y: 381, distance: 672.9
click at [501, 381] on img at bounding box center [695, 376] width 1192 height 752
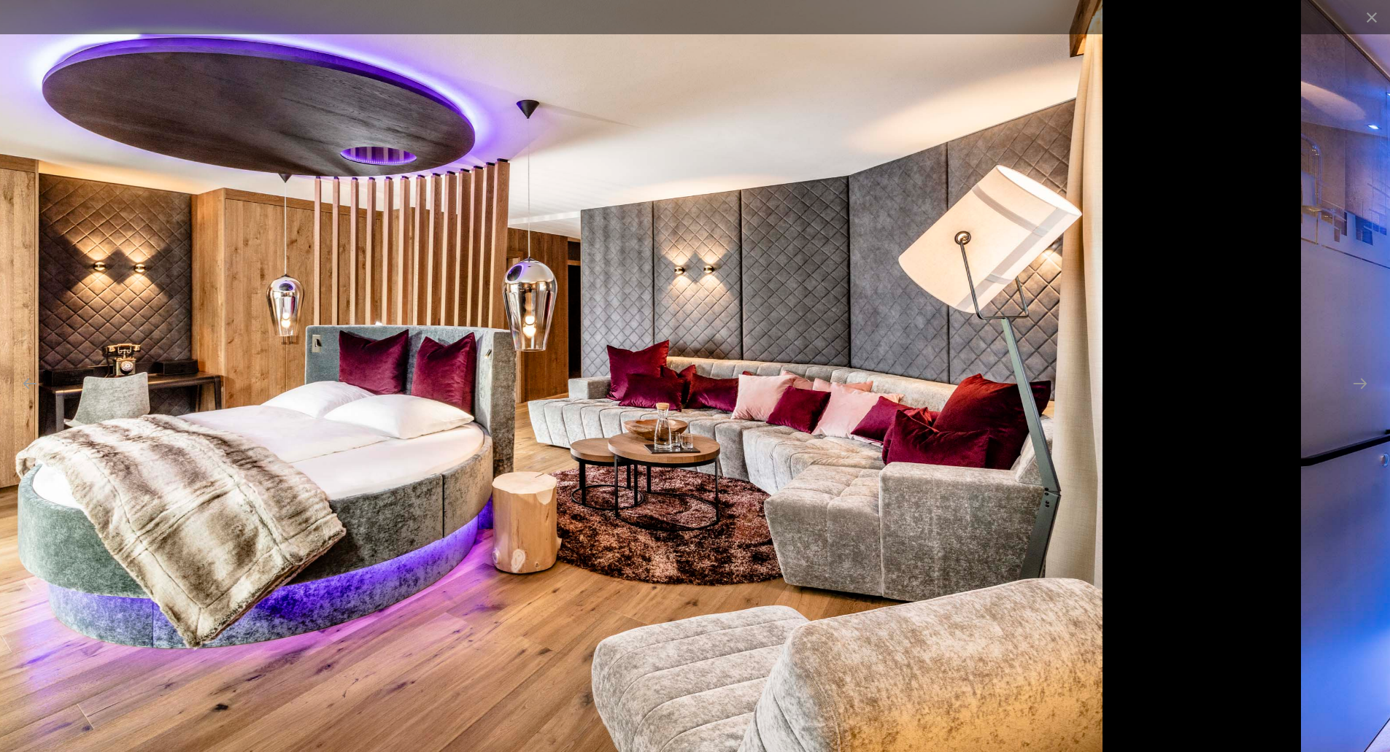
drag, startPoint x: 920, startPoint y: 323, endPoint x: 231, endPoint y: 393, distance: 692.5
click at [447, 377] on img at bounding box center [538, 376] width 1128 height 752
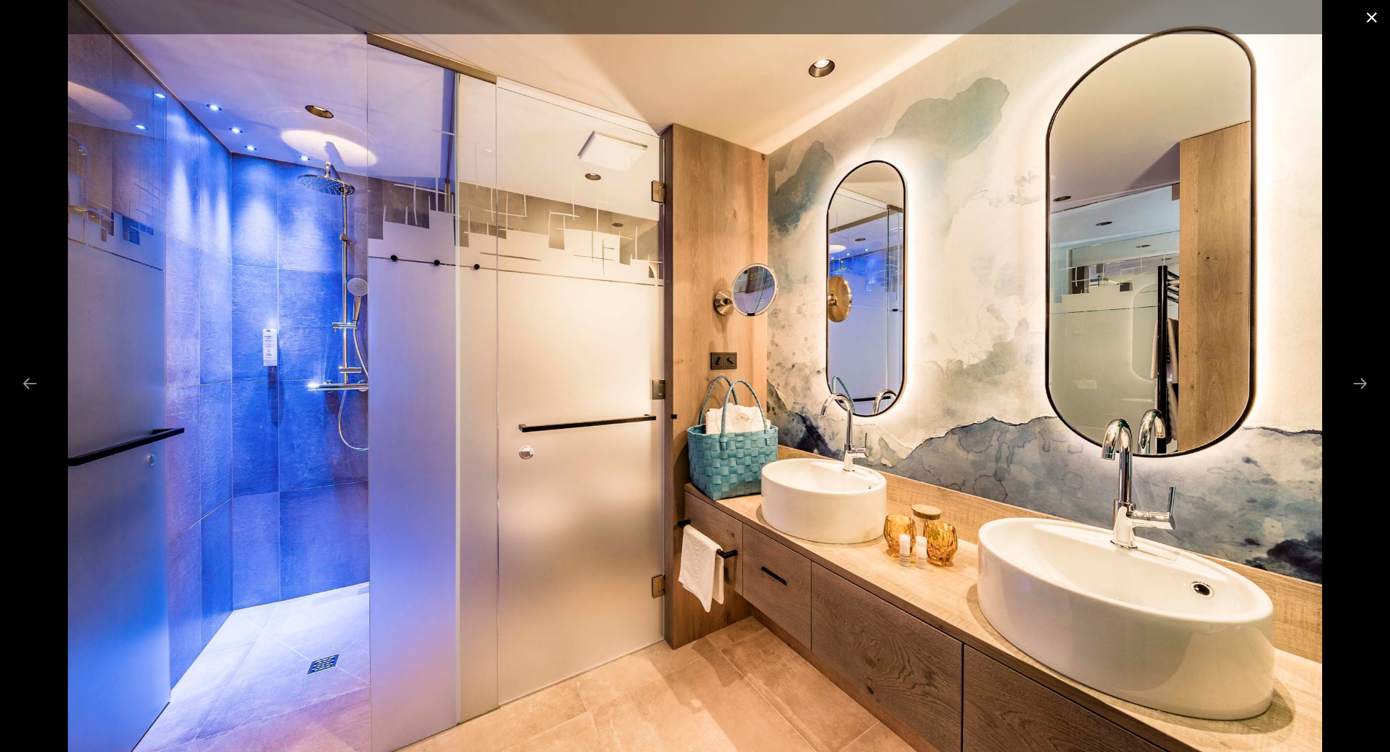
click at [1388, 12] on button "Close gallery" at bounding box center [1372, 17] width 36 height 34
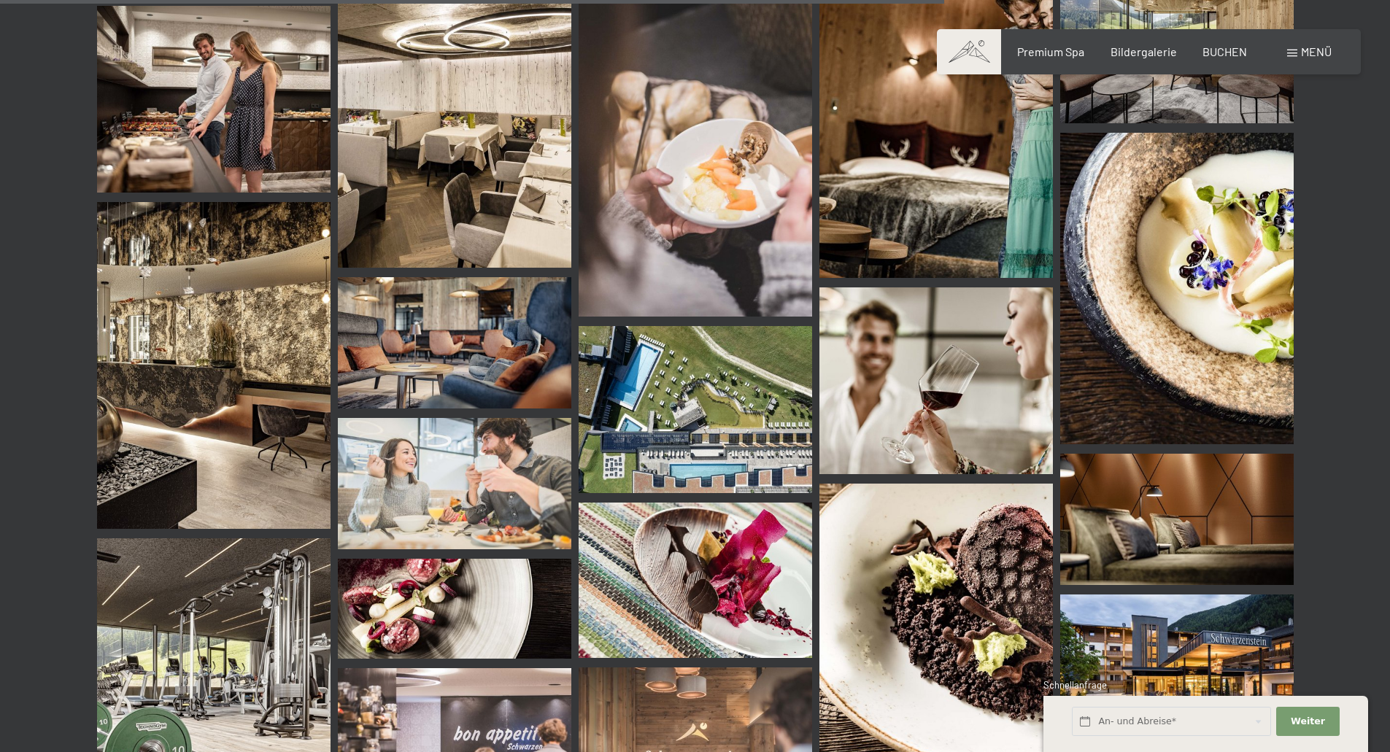
scroll to position [12552, 0]
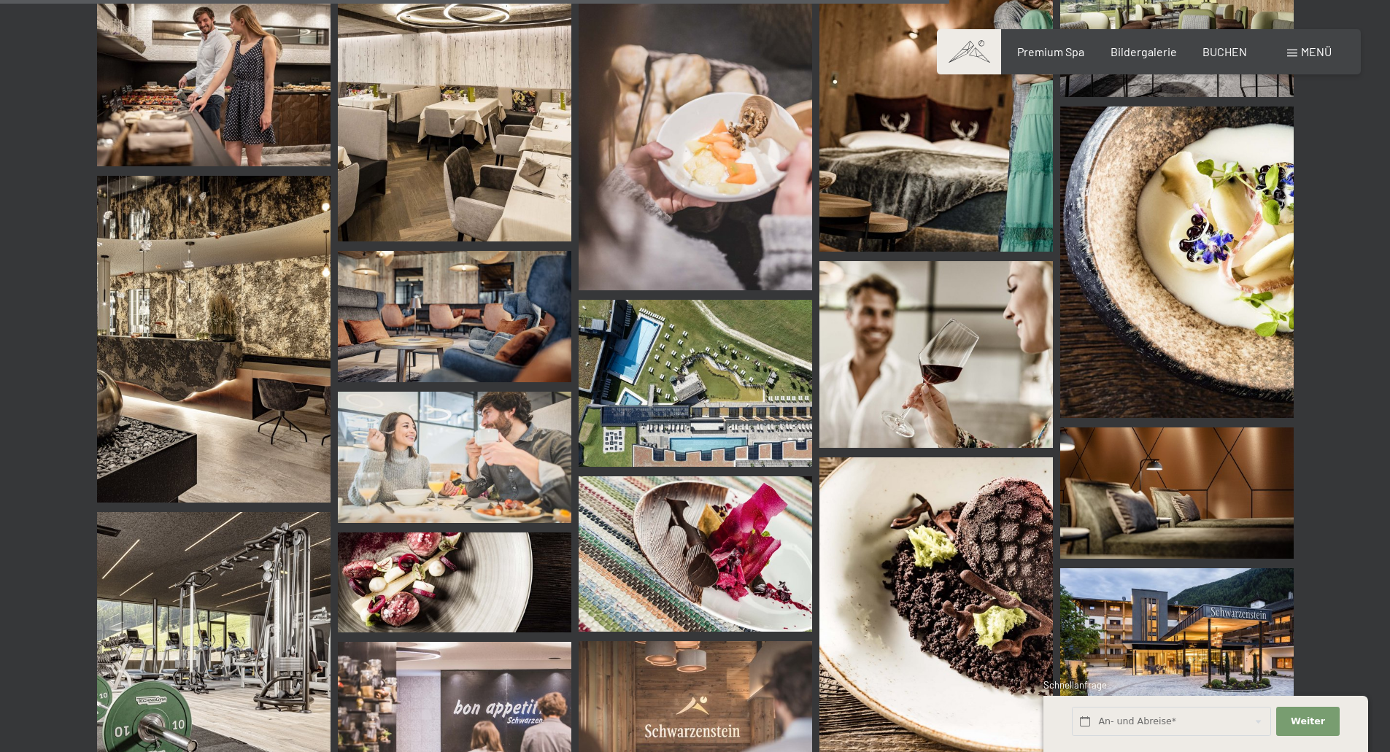
click at [243, 348] on img at bounding box center [214, 339] width 234 height 327
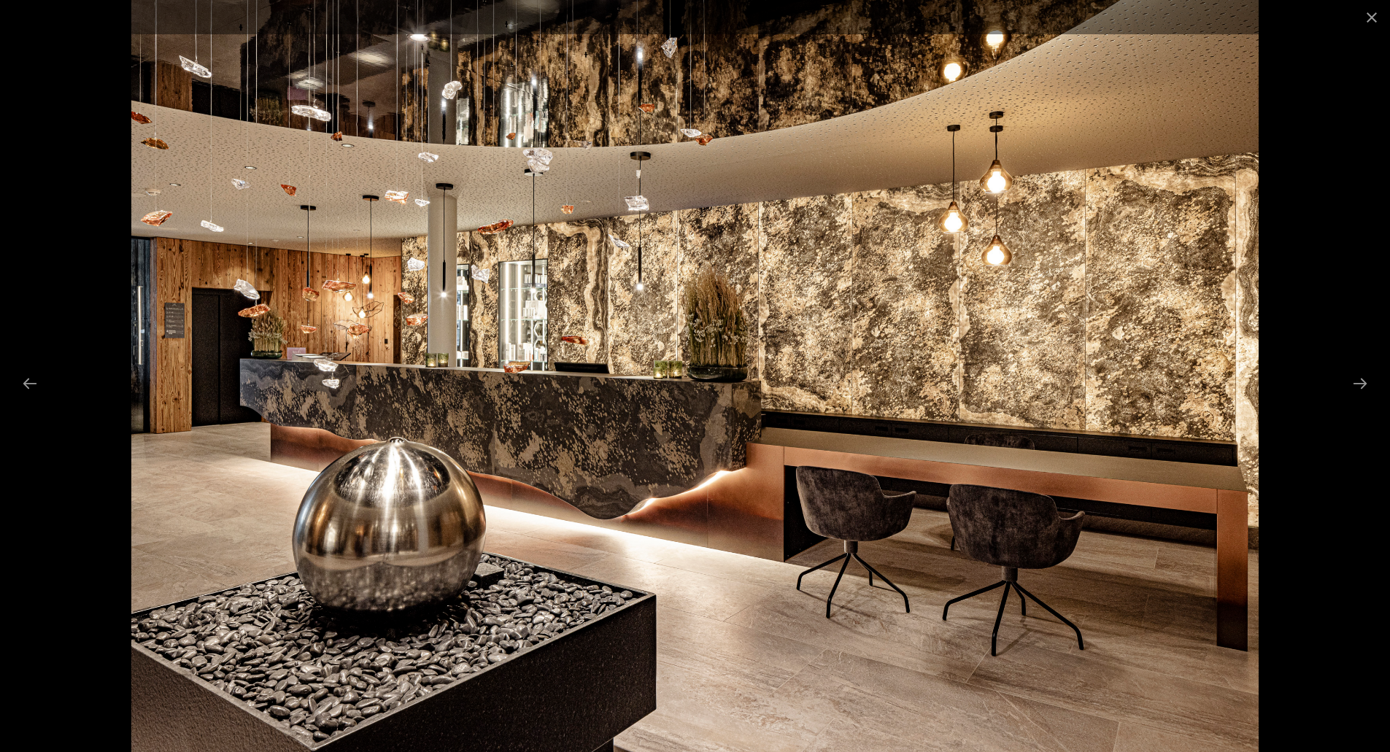
click at [58, 458] on div at bounding box center [695, 376] width 1390 height 752
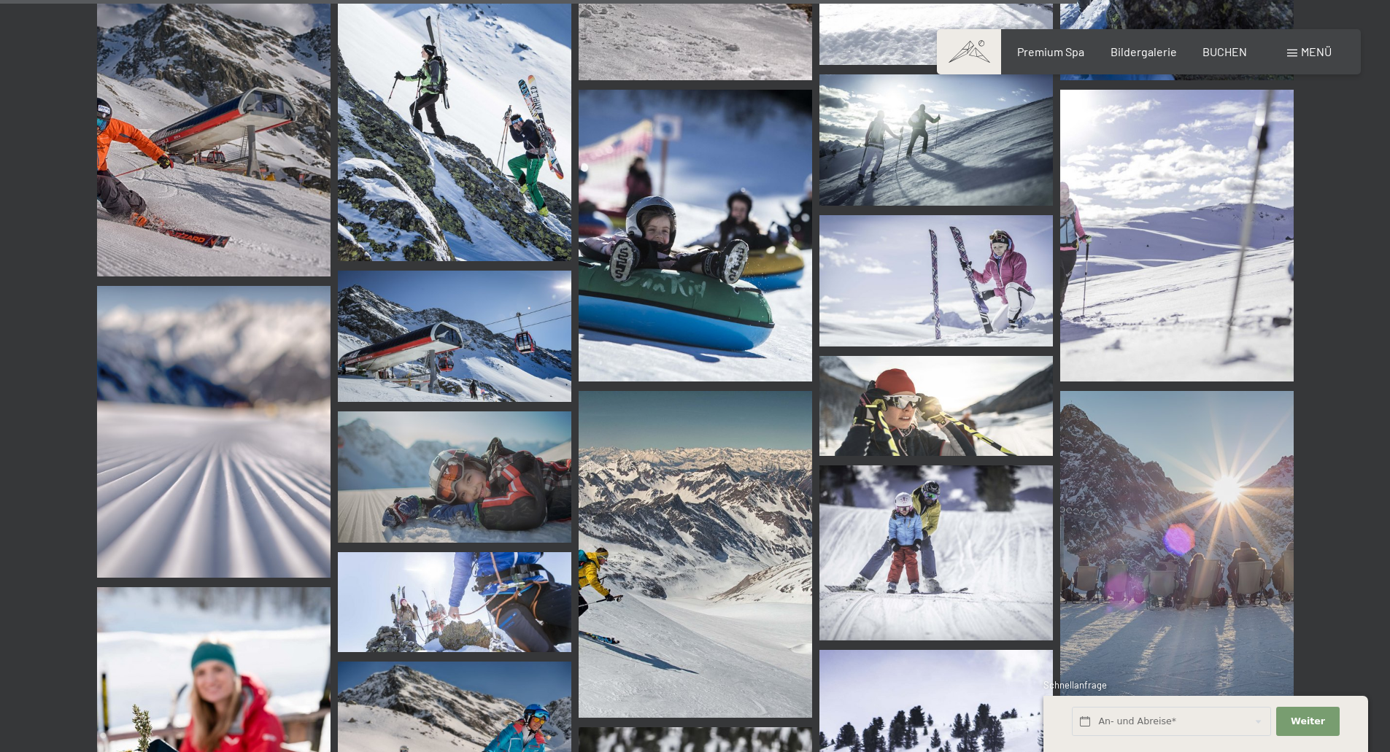
scroll to position [14596, 0]
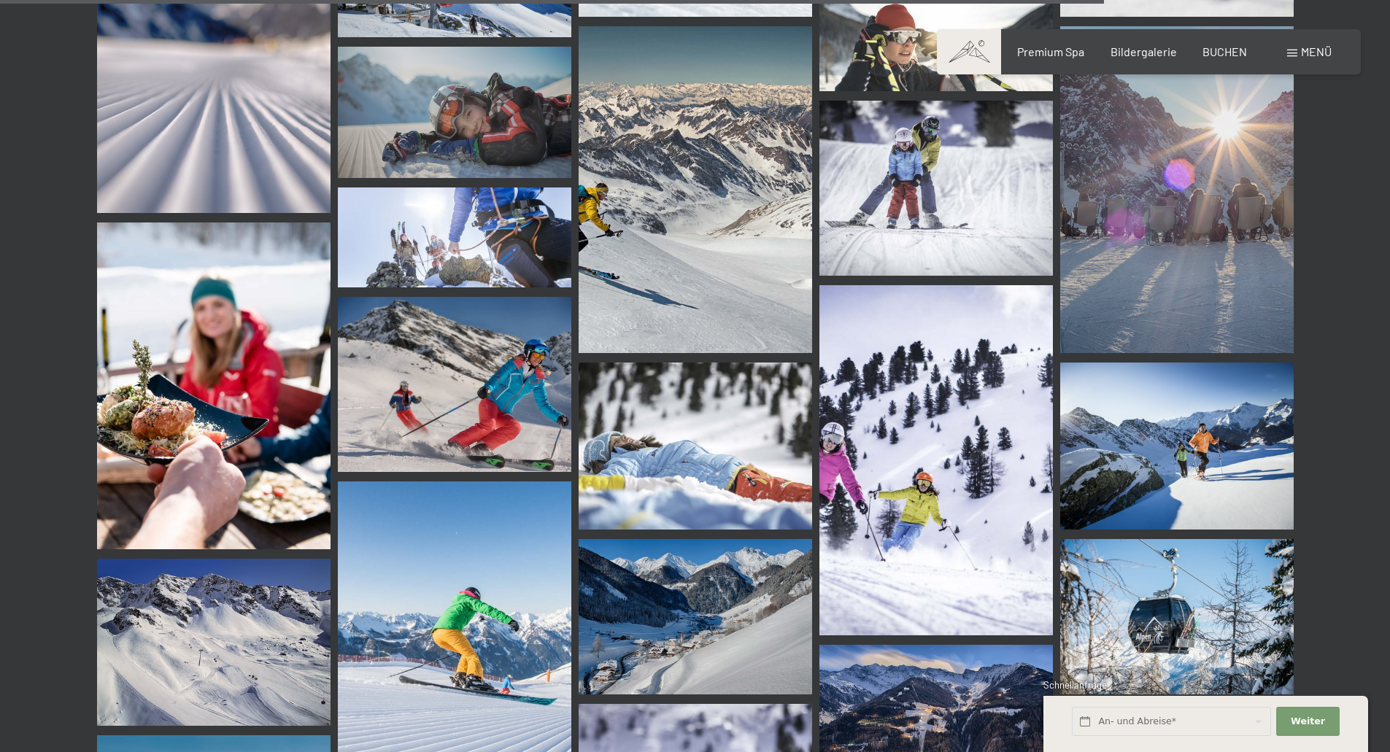
click at [104, 379] on img at bounding box center [214, 386] width 234 height 327
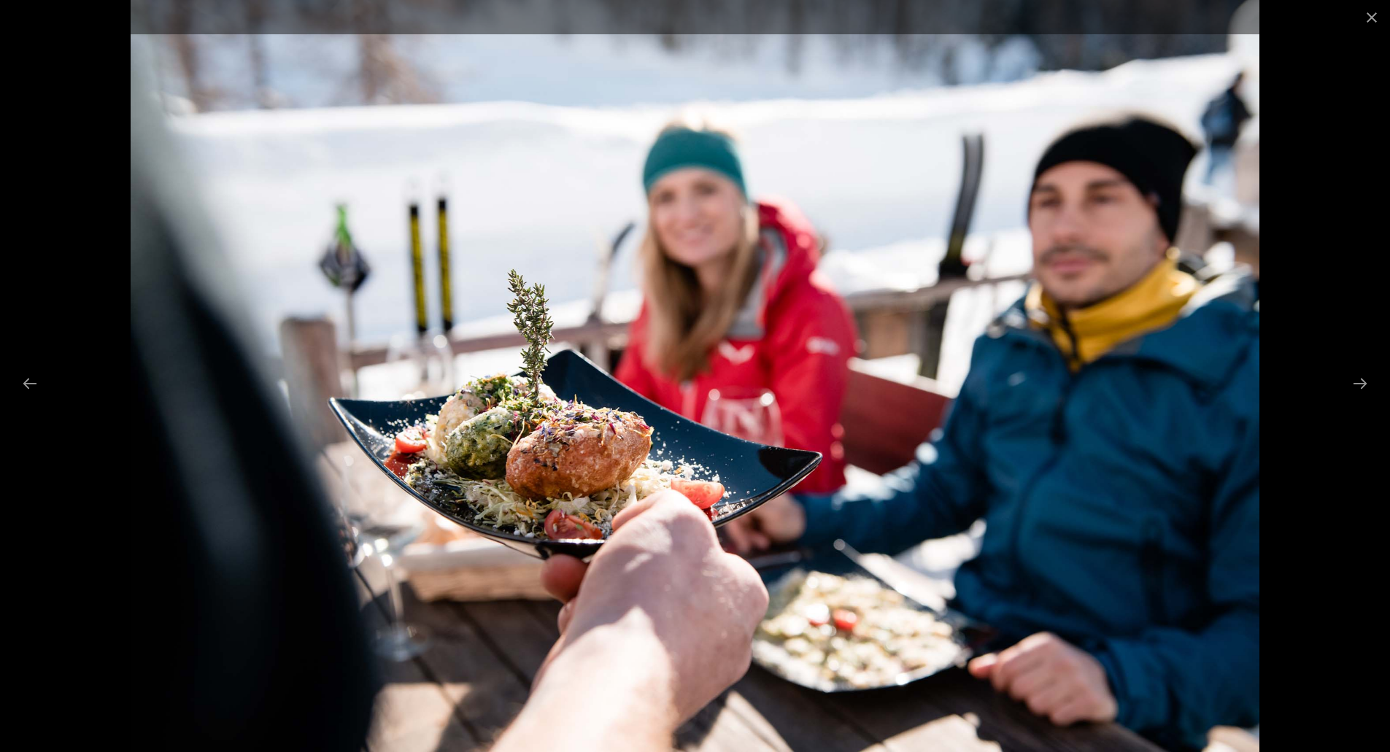
click at [1343, 265] on div at bounding box center [695, 376] width 1390 height 752
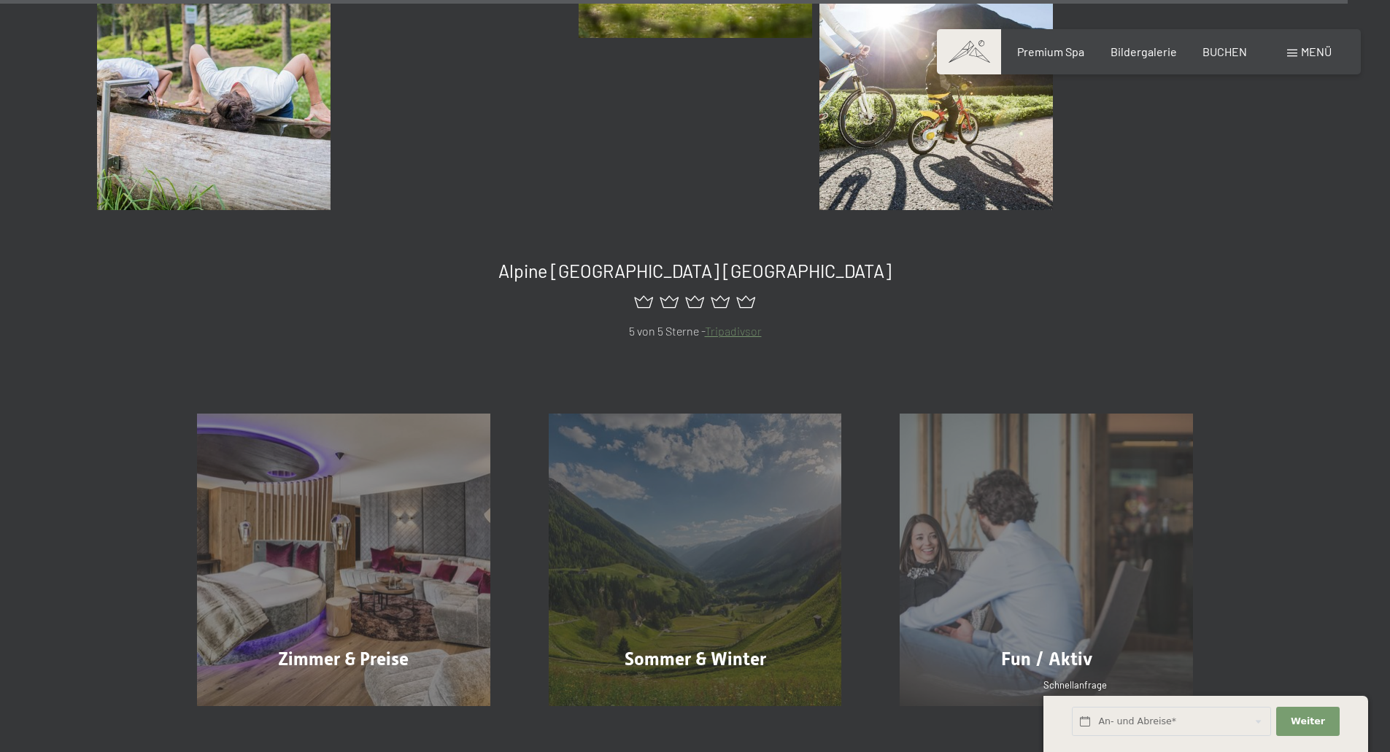
scroll to position [17880, 0]
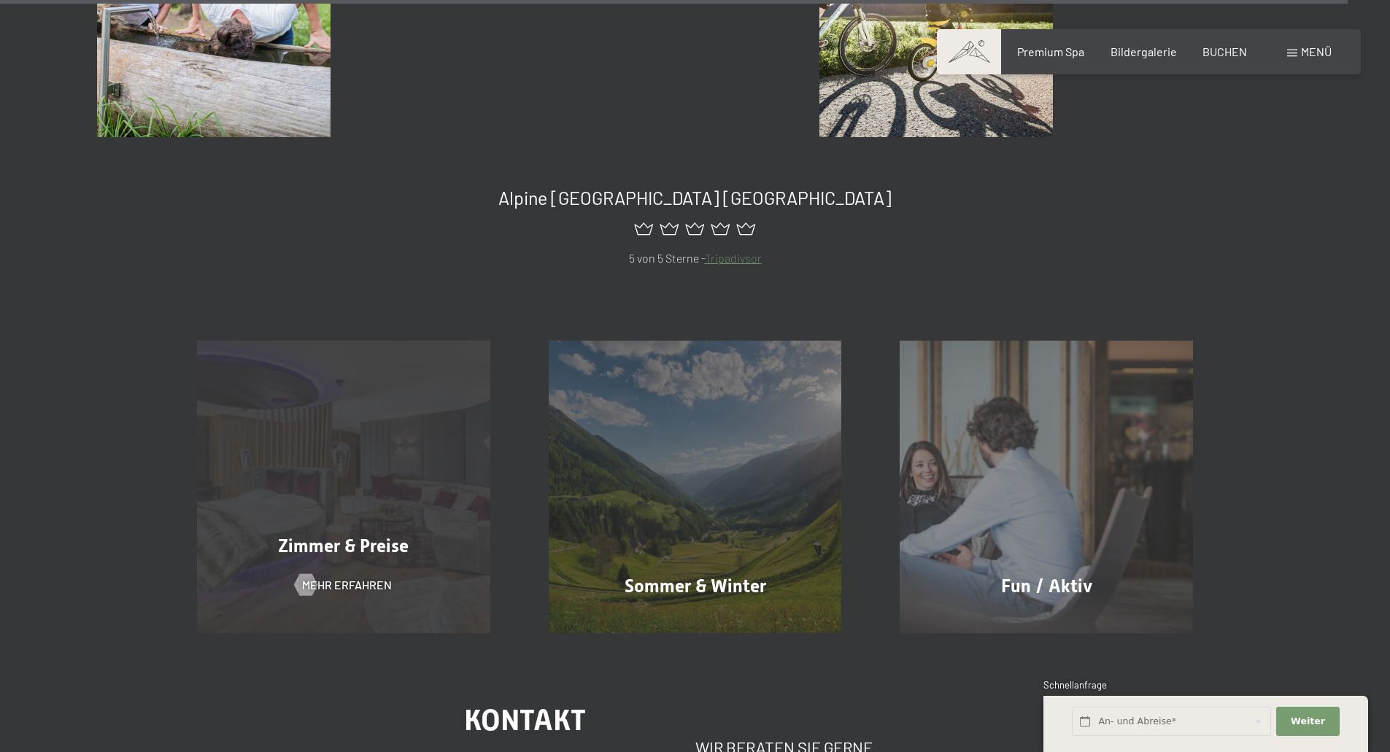
click at [319, 568] on div "Zimmer & Preise Mehr erfahren" at bounding box center [344, 487] width 352 height 293
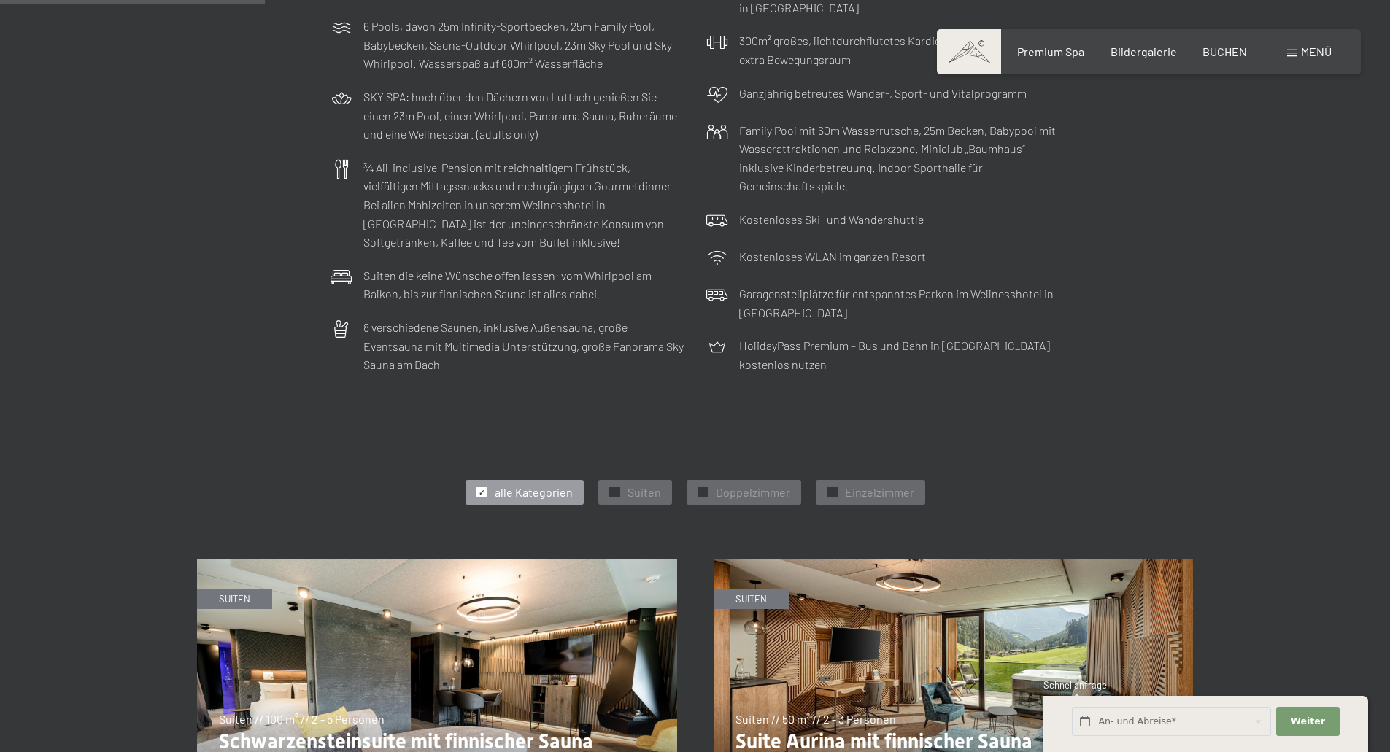
scroll to position [876, 0]
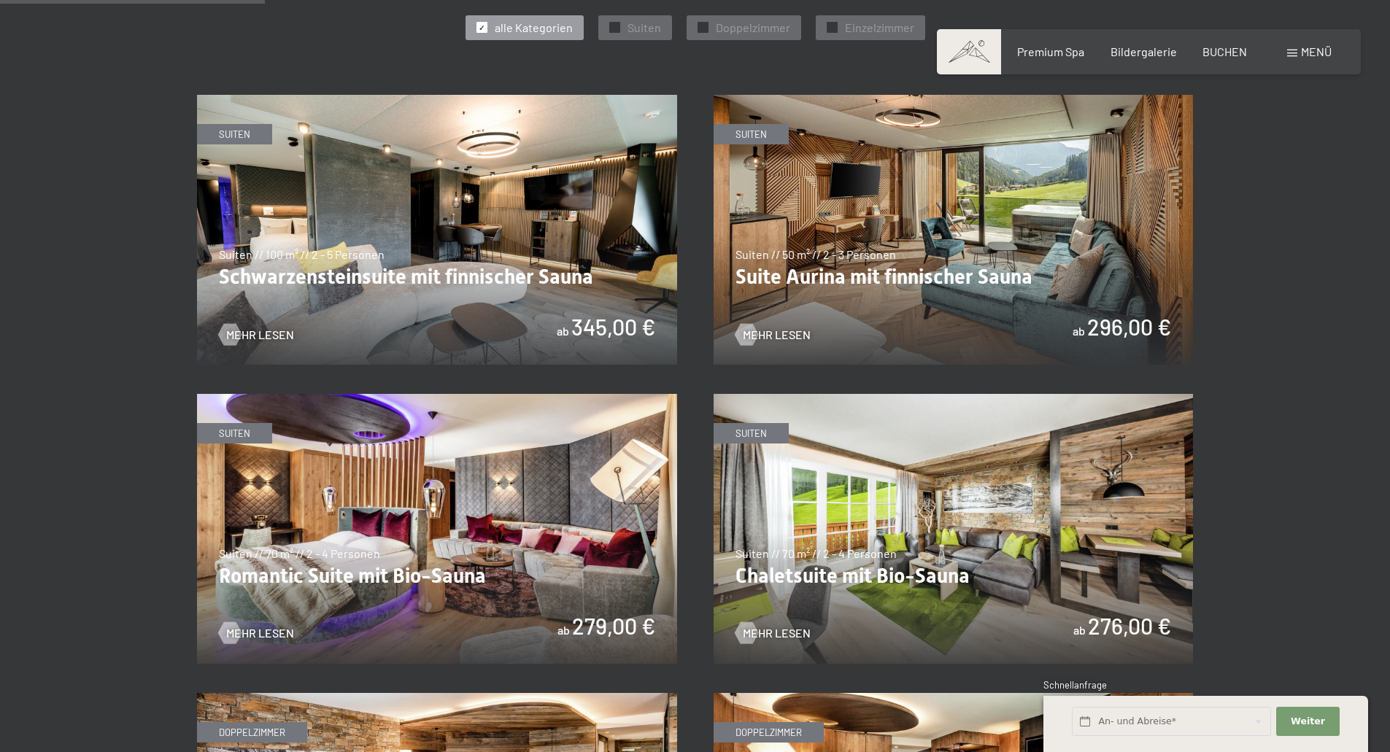
click at [1022, 234] on img at bounding box center [954, 230] width 480 height 270
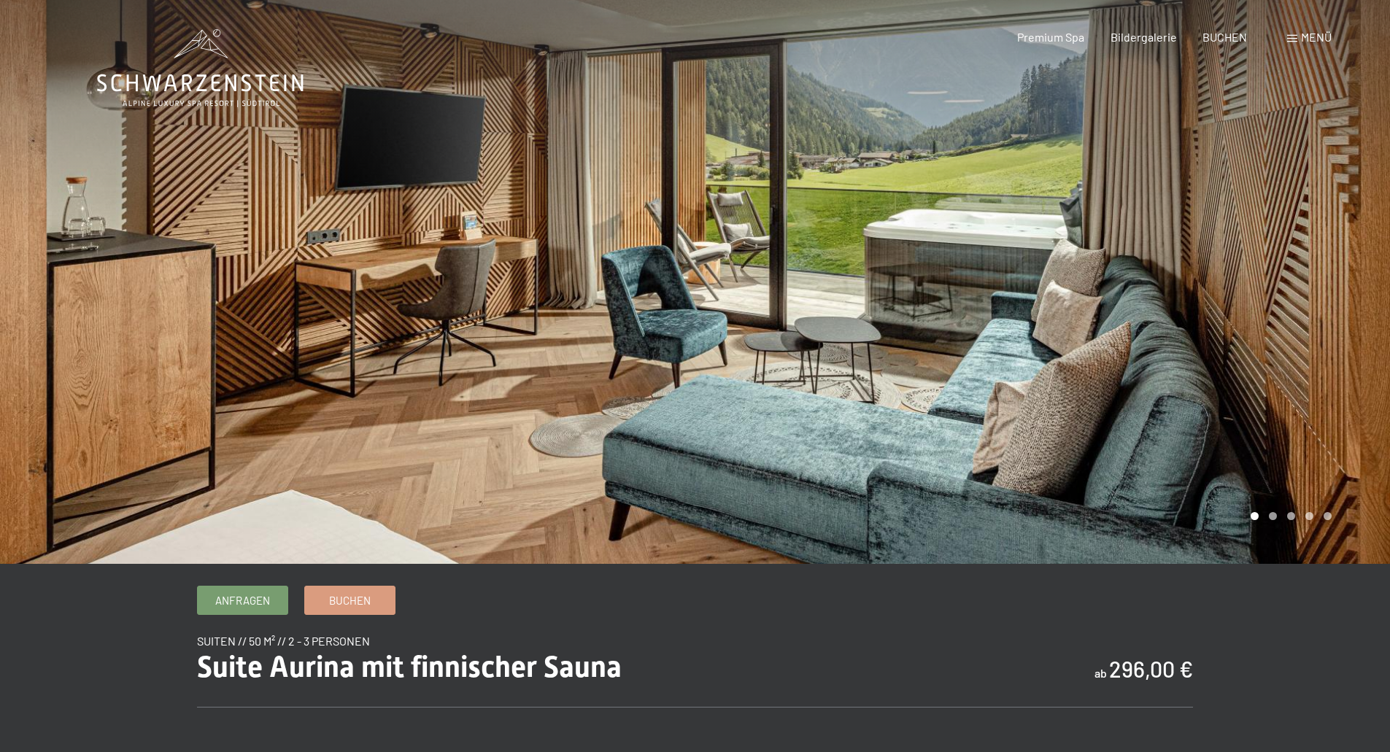
click at [1260, 348] on div at bounding box center [1042, 282] width 695 height 564
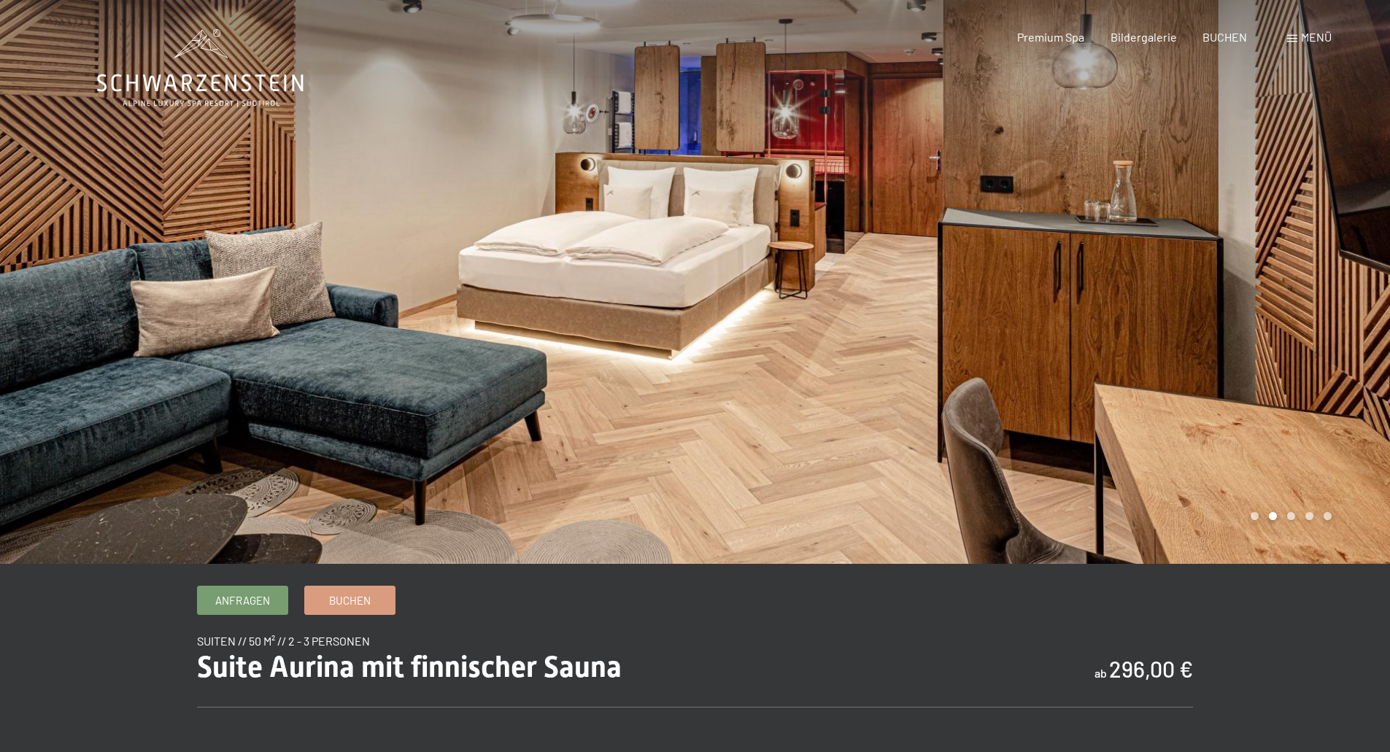
click at [1260, 348] on div at bounding box center [1042, 282] width 695 height 564
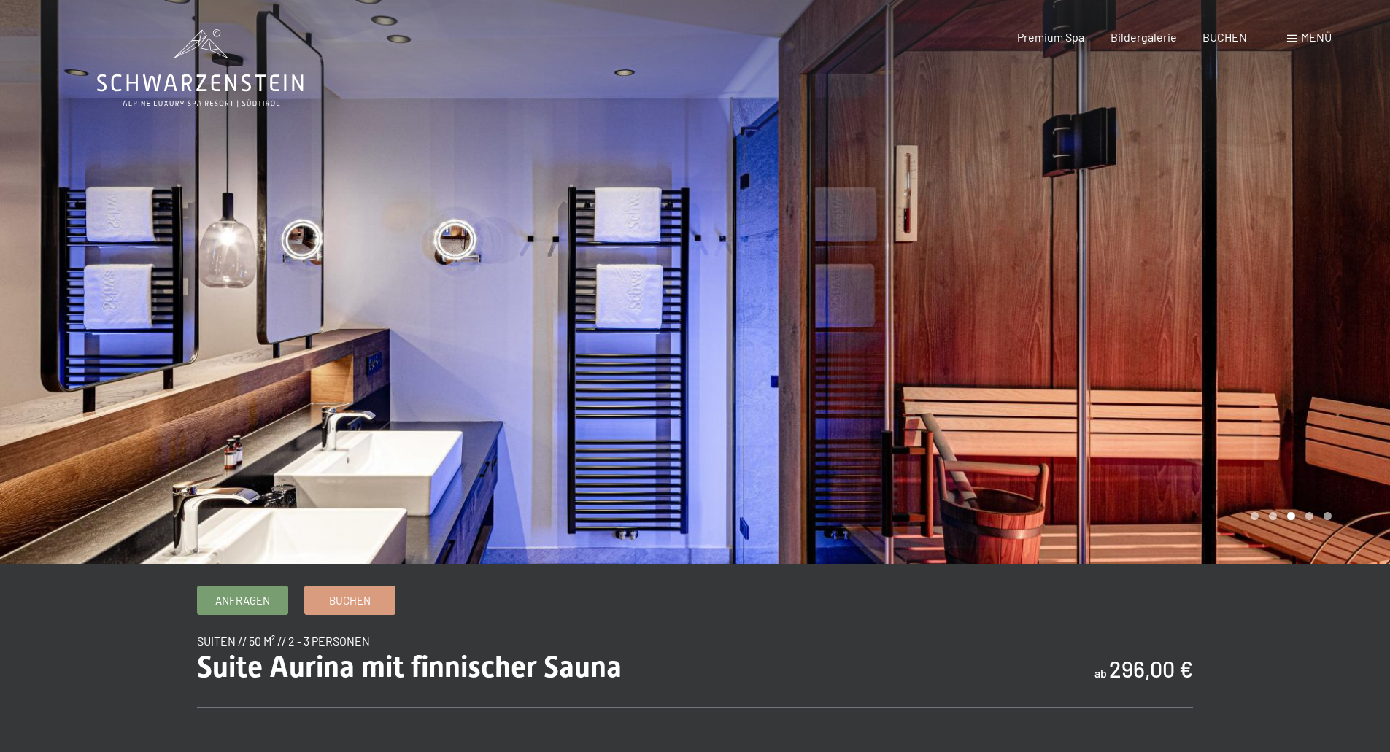
click at [1260, 346] on div at bounding box center [1042, 282] width 695 height 564
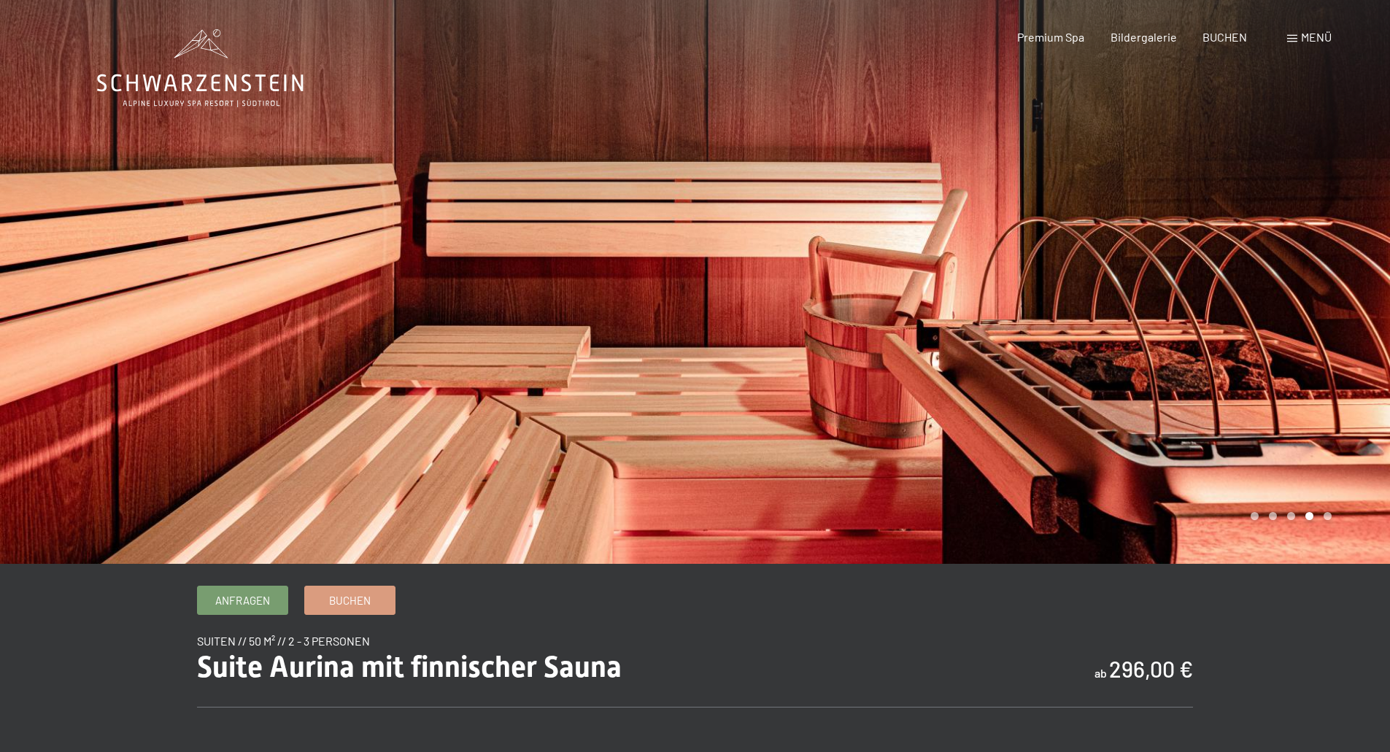
click at [1260, 346] on div at bounding box center [1042, 282] width 695 height 564
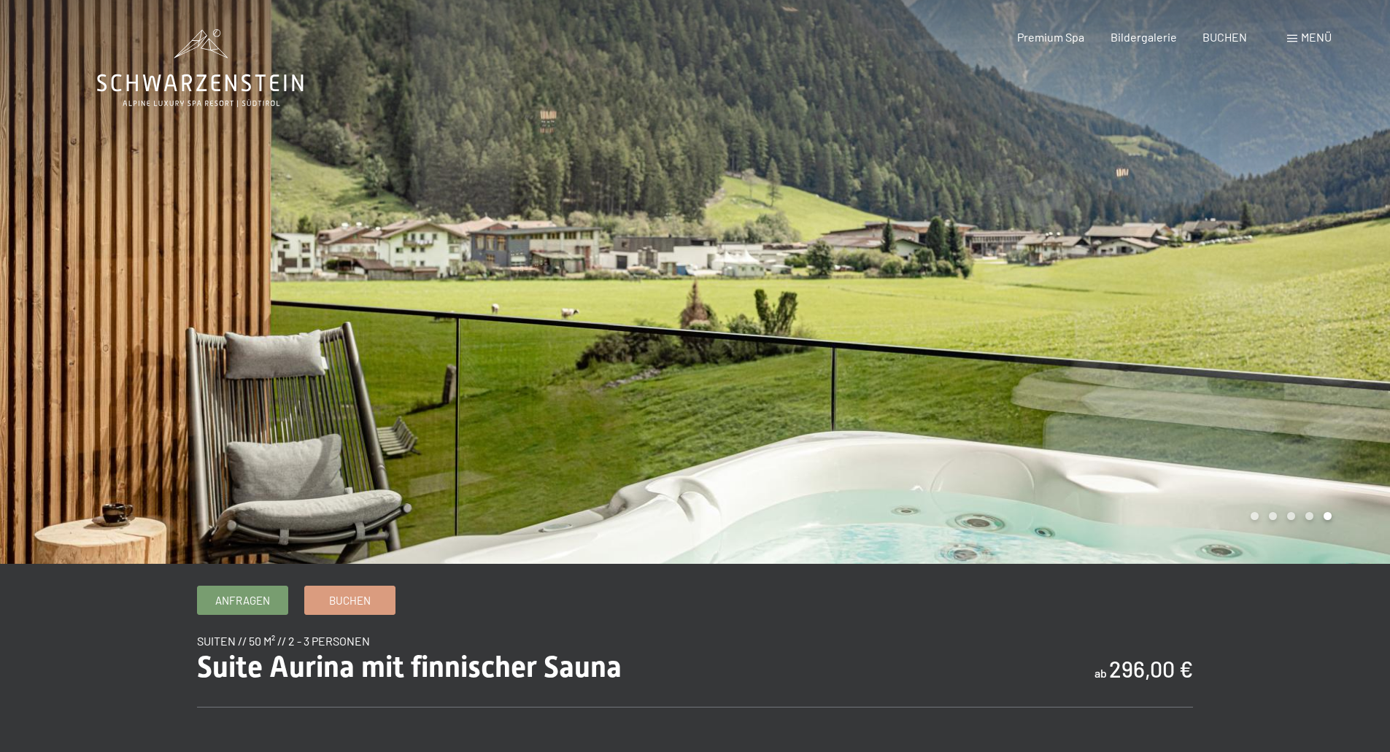
click at [1260, 346] on div at bounding box center [1042, 282] width 695 height 564
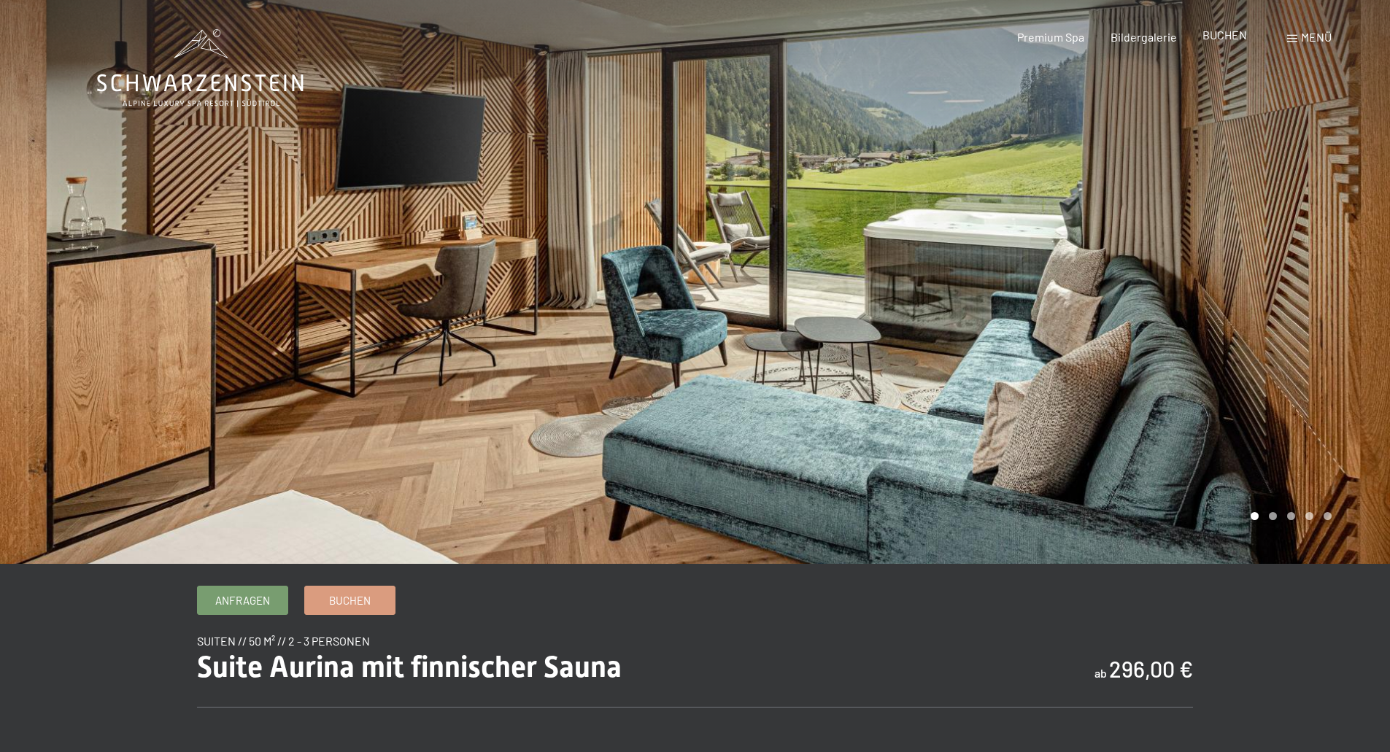
click at [1225, 39] on span "BUCHEN" at bounding box center [1225, 35] width 45 height 14
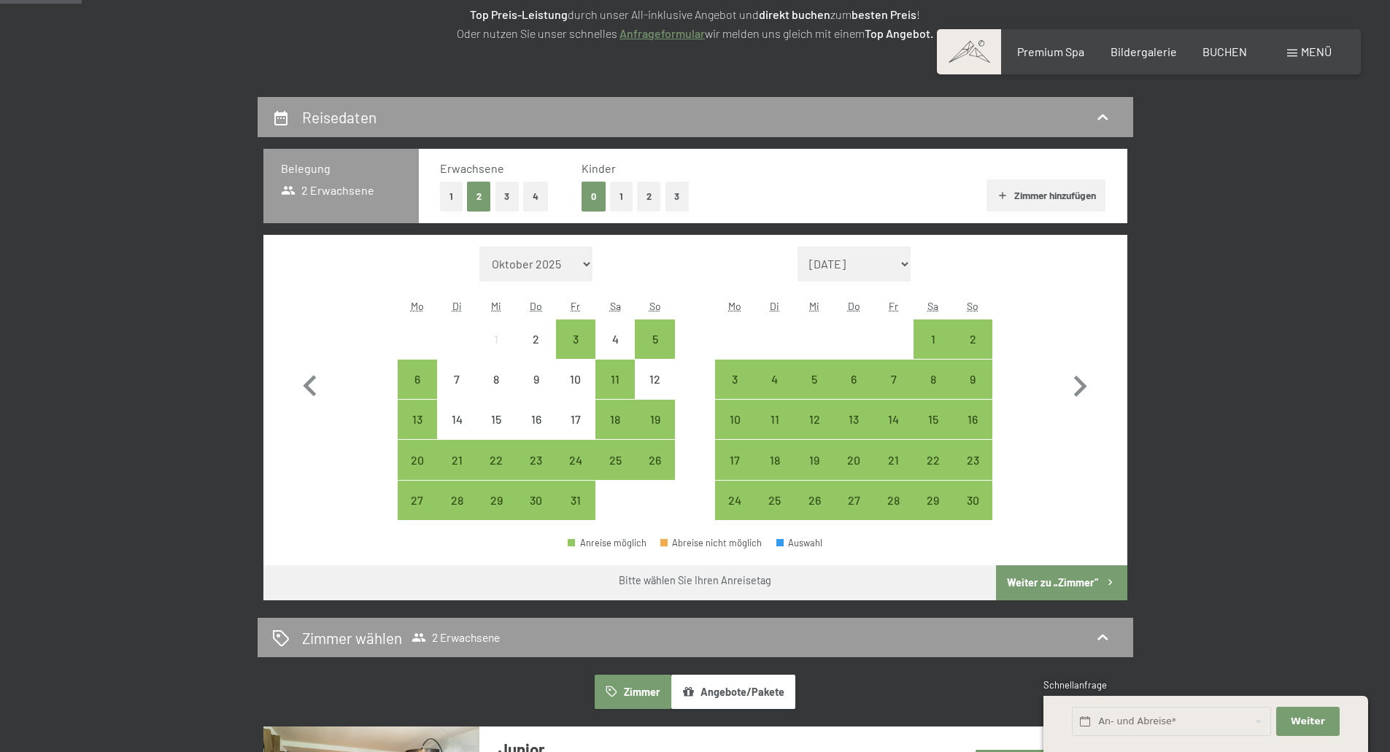
scroll to position [292, 0]
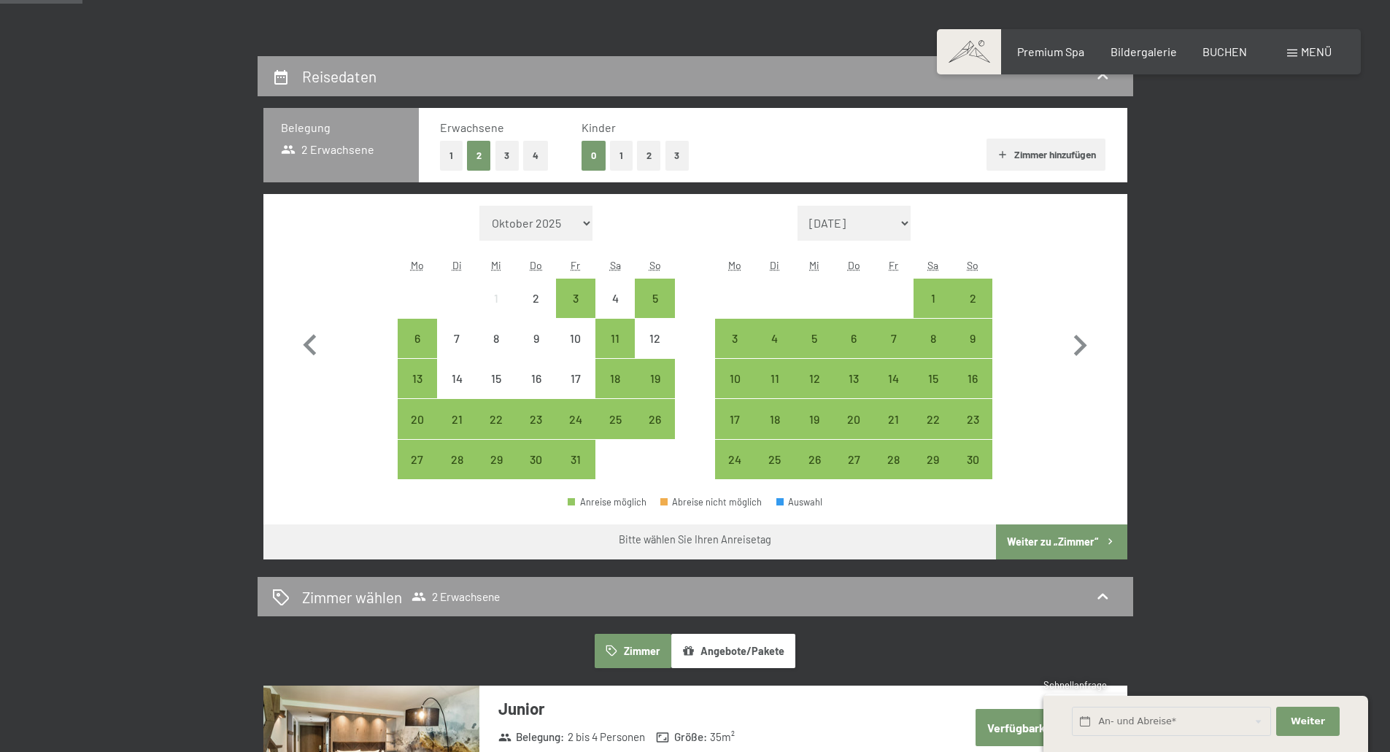
click at [619, 147] on button "1" at bounding box center [621, 156] width 23 height 30
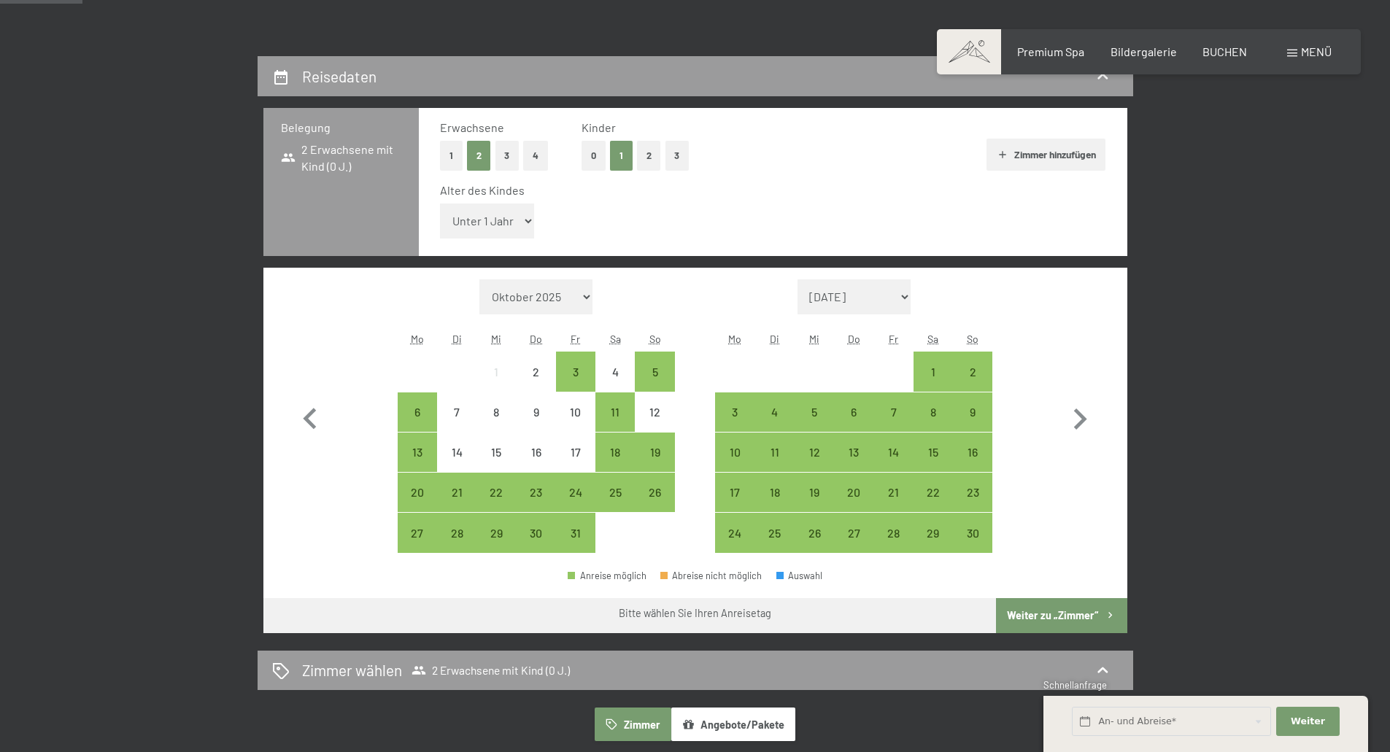
click at [526, 234] on select "Unter 1 Jahr 1 Jahr 2 Jahre 3 Jahre 4 Jahre 5 Jahre 6 Jahre 7 Jahre 8 Jahre 9 J…" at bounding box center [487, 221] width 95 height 35
select select "3"
click at [440, 204] on select "Unter 1 Jahr 1 Jahr 2 Jahre 3 Jahre 4 Jahre 5 Jahre 6 Jahre 7 Jahre 8 Jahre 9 J…" at bounding box center [487, 221] width 95 height 35
click at [652, 369] on div "5" at bounding box center [654, 384] width 36 height 36
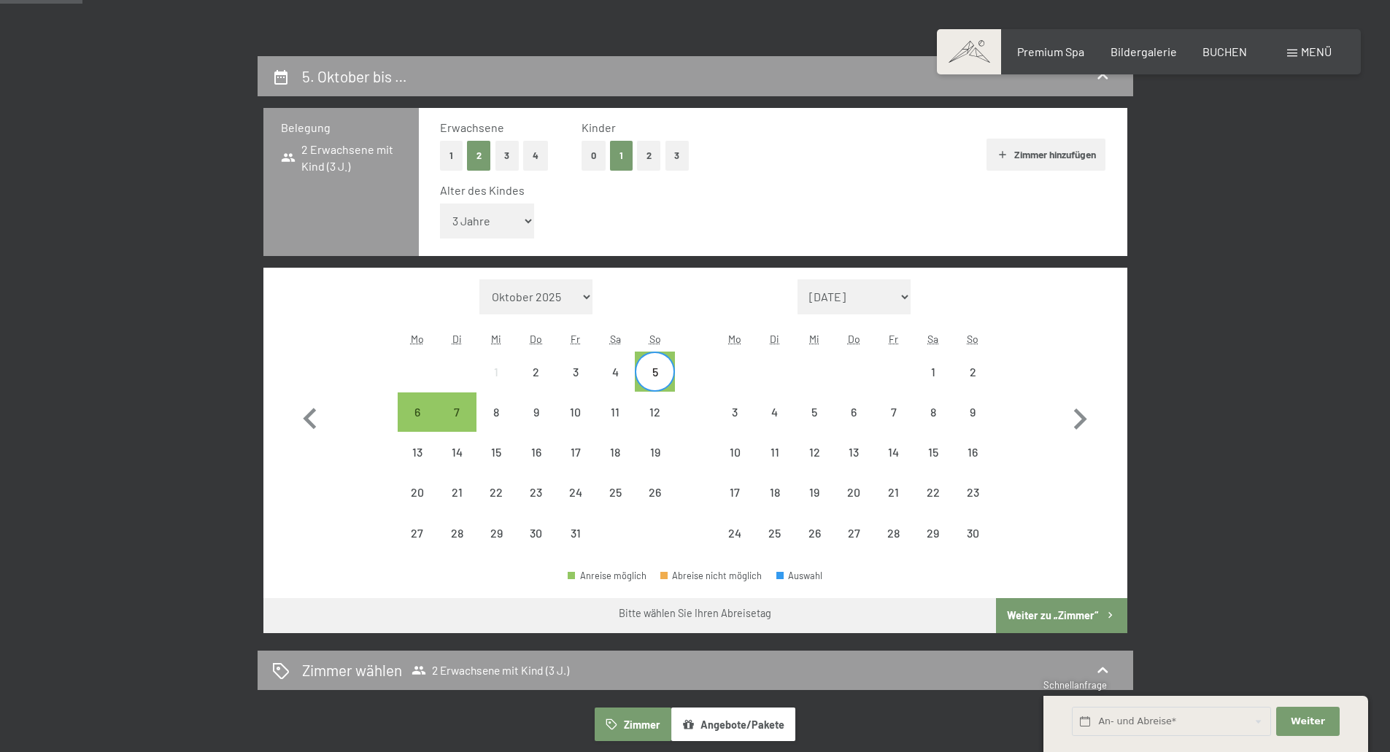
click at [643, 412] on span "Einwilligung Marketing*" at bounding box center [615, 419] width 120 height 15
click at [548, 412] on input "Einwilligung Marketing*" at bounding box center [540, 419] width 15 height 15
click at [652, 412] on span "Einwilligung Marketing*" at bounding box center [615, 419] width 120 height 15
click at [548, 412] on input "Einwilligung Marketing*" at bounding box center [540, 419] width 15 height 15
checkbox input "false"
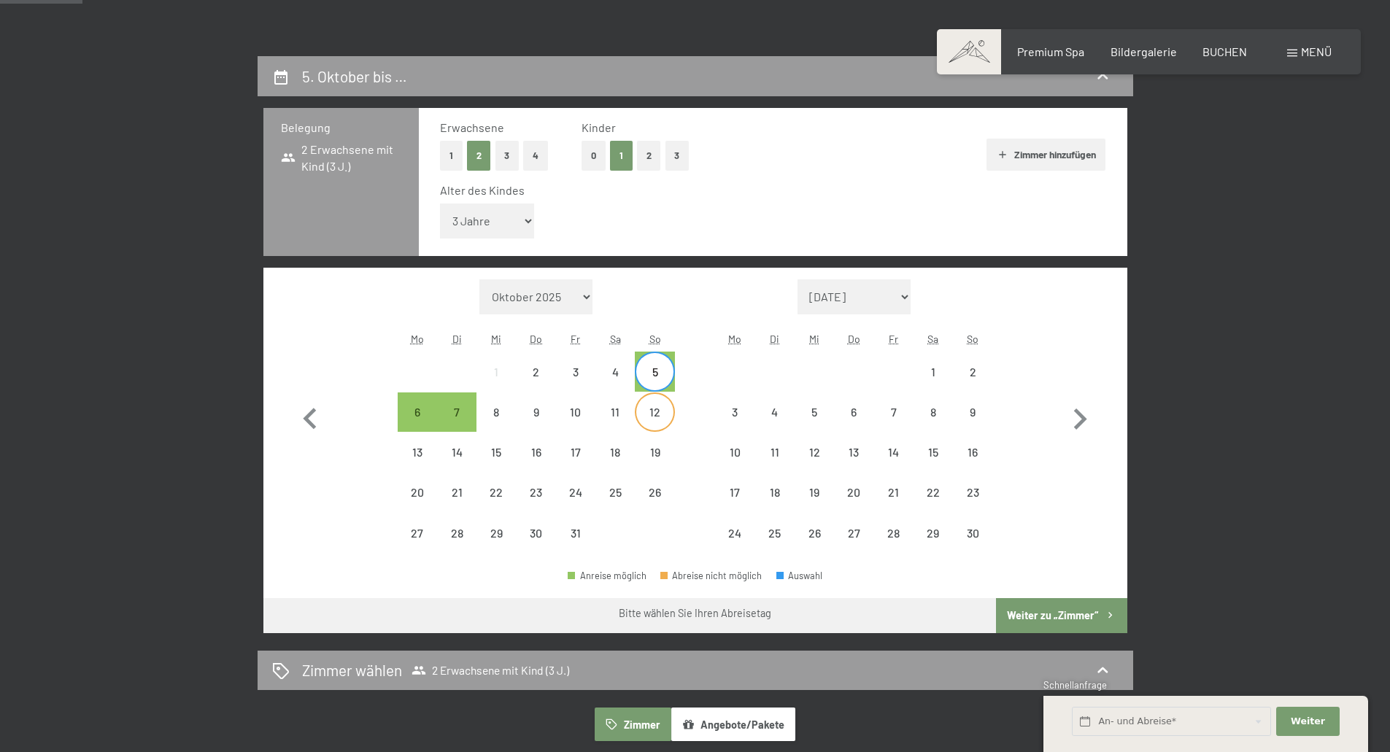
click at [664, 409] on div "12" at bounding box center [654, 424] width 36 height 36
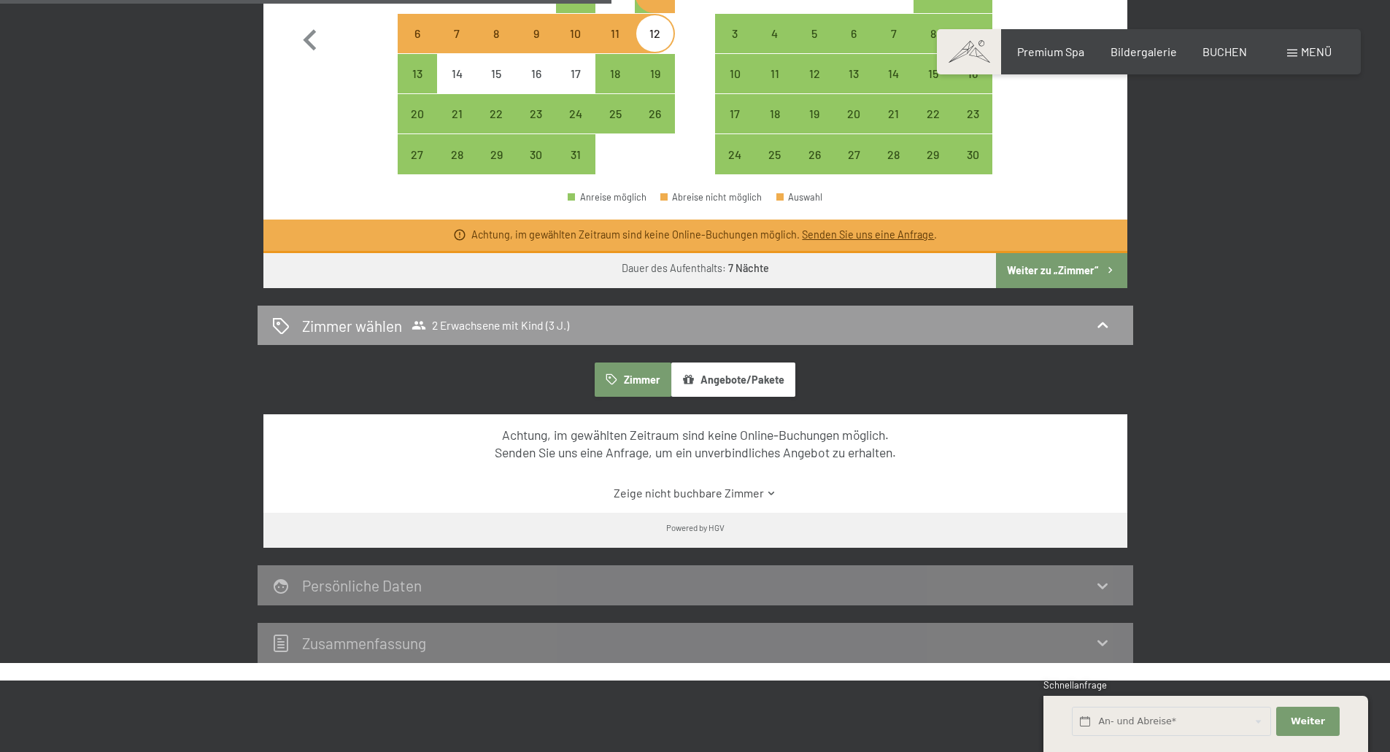
scroll to position [730, 0]
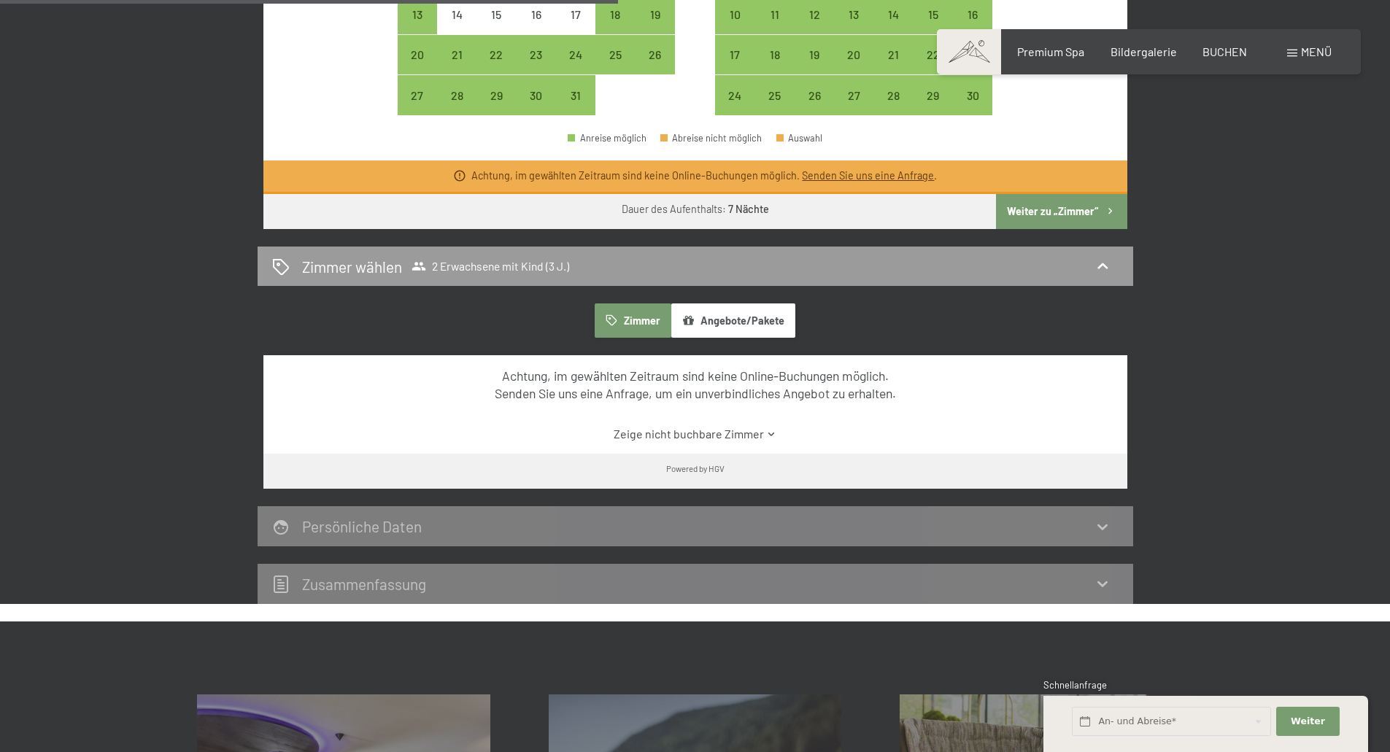
click at [736, 318] on button "Angebote/Pakete" at bounding box center [733, 321] width 124 height 34
click at [774, 434] on link "Zeige nicht buchbare Angebote/Pakete" at bounding box center [695, 434] width 812 height 16
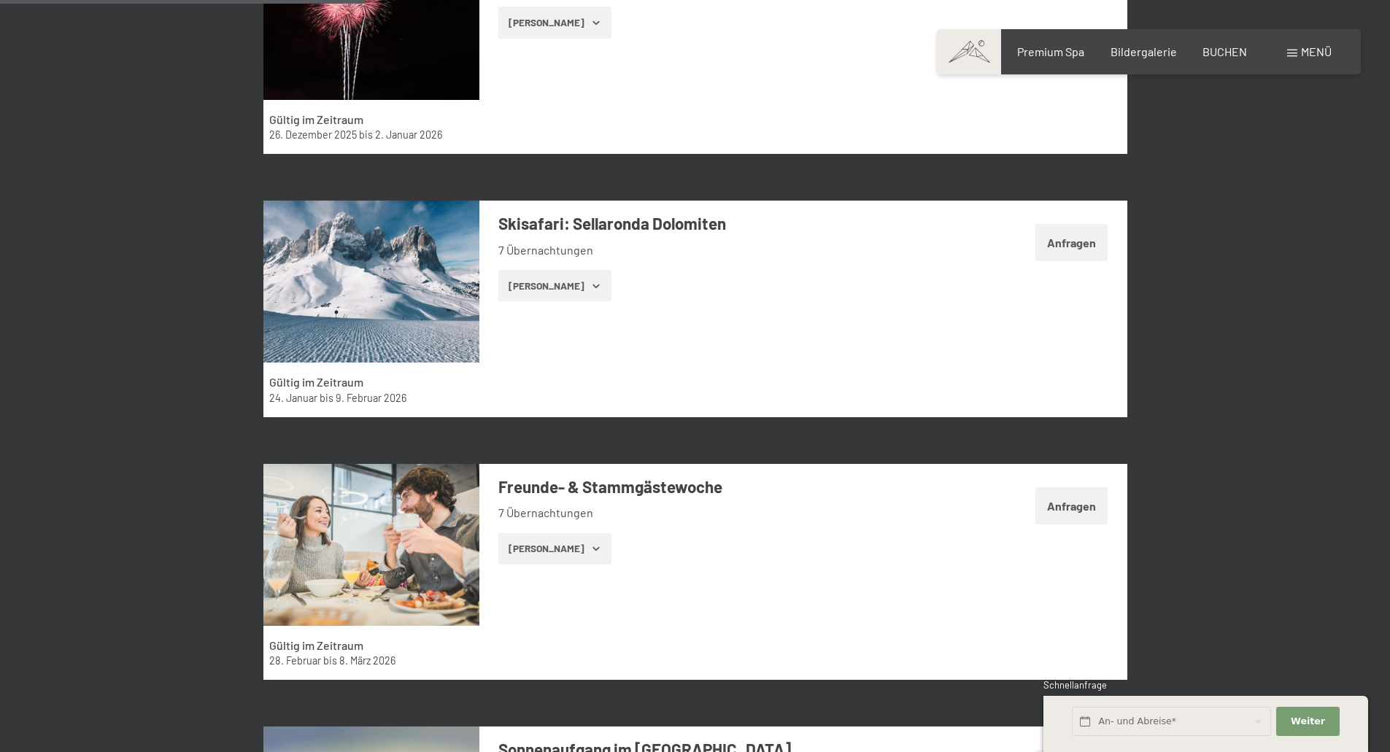
scroll to position [1606, 0]
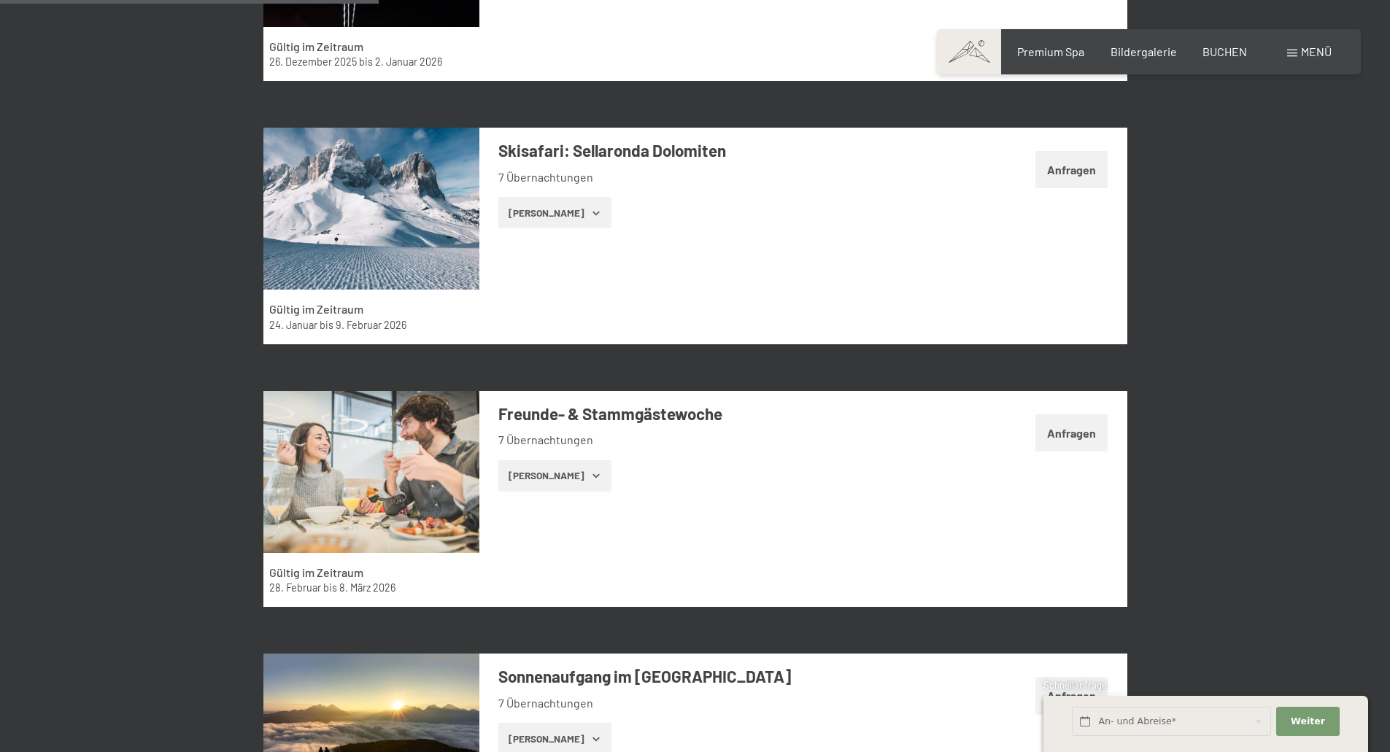
click at [580, 469] on button "[PERSON_NAME]" at bounding box center [554, 476] width 113 height 32
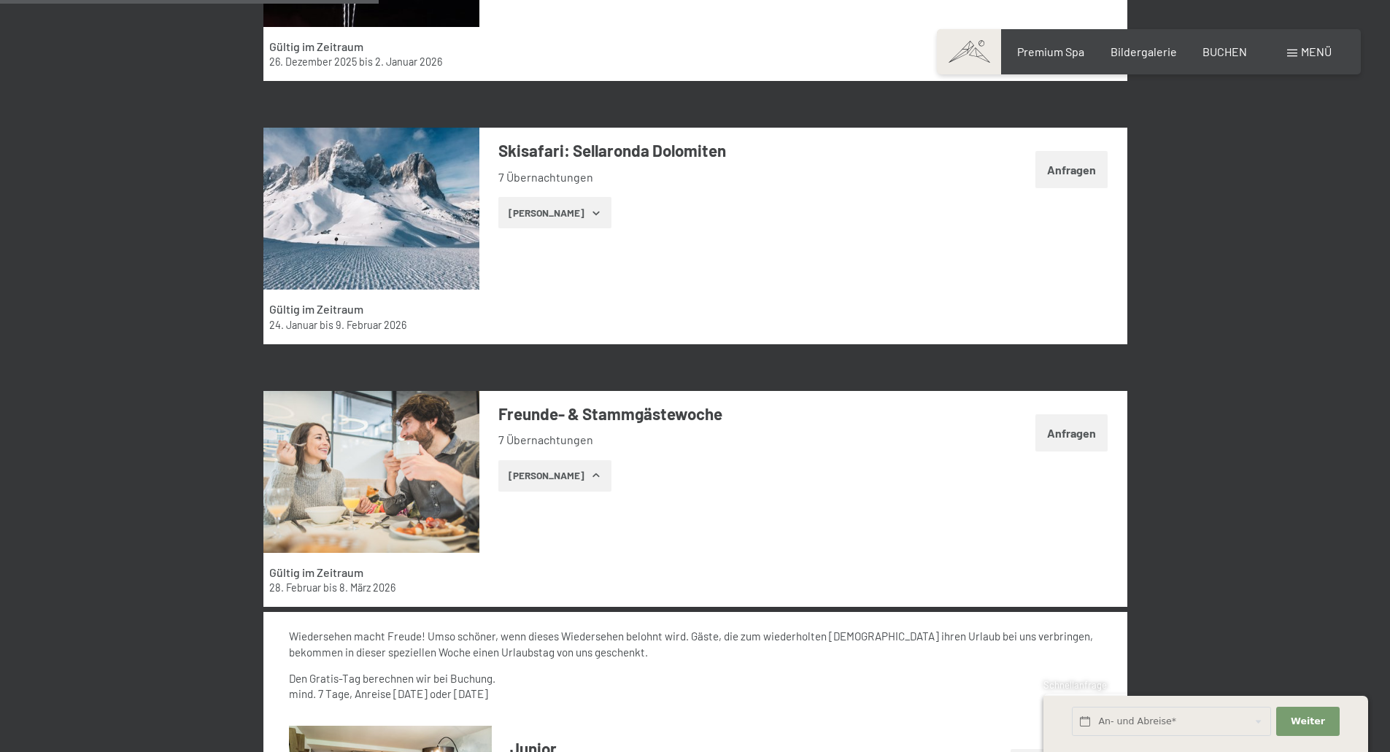
click at [580, 469] on button "[PERSON_NAME]" at bounding box center [554, 476] width 113 height 32
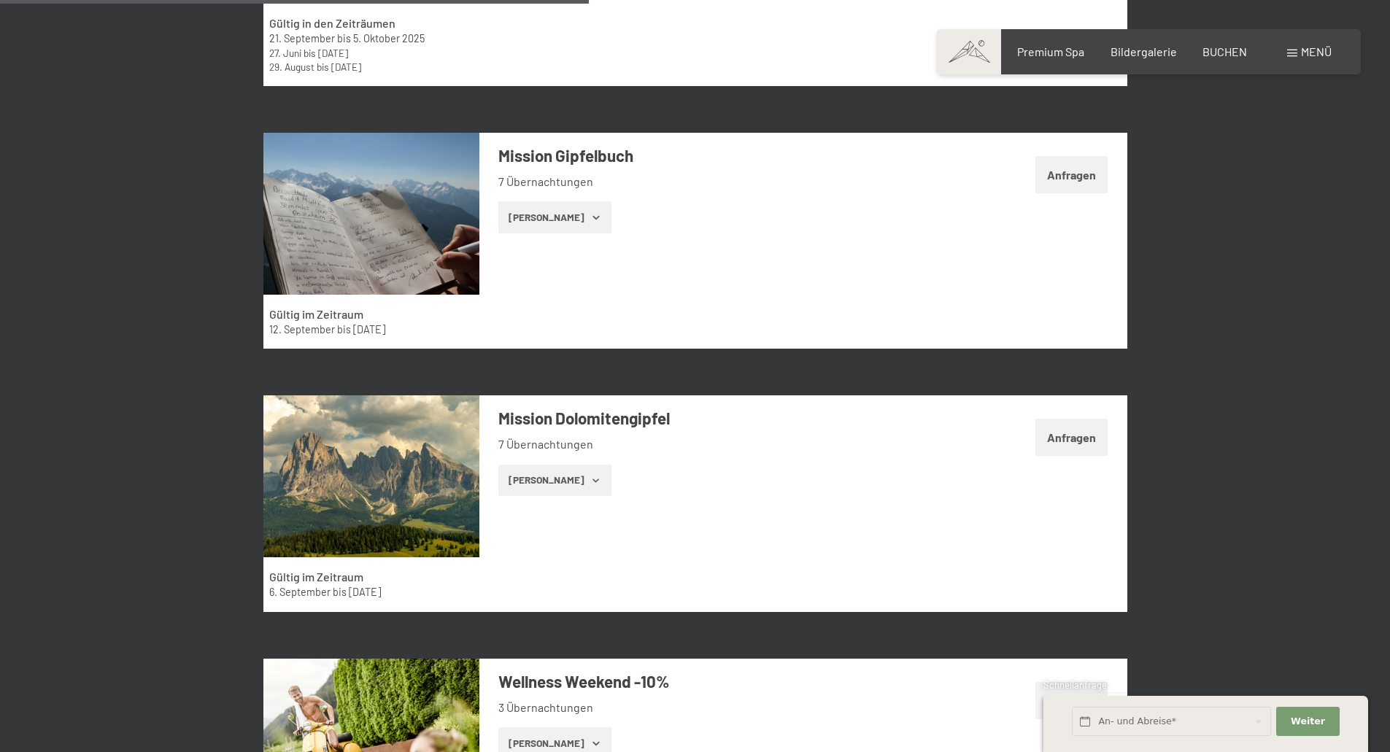
scroll to position [2408, 0]
